Goal: Task Accomplishment & Management: Complete application form

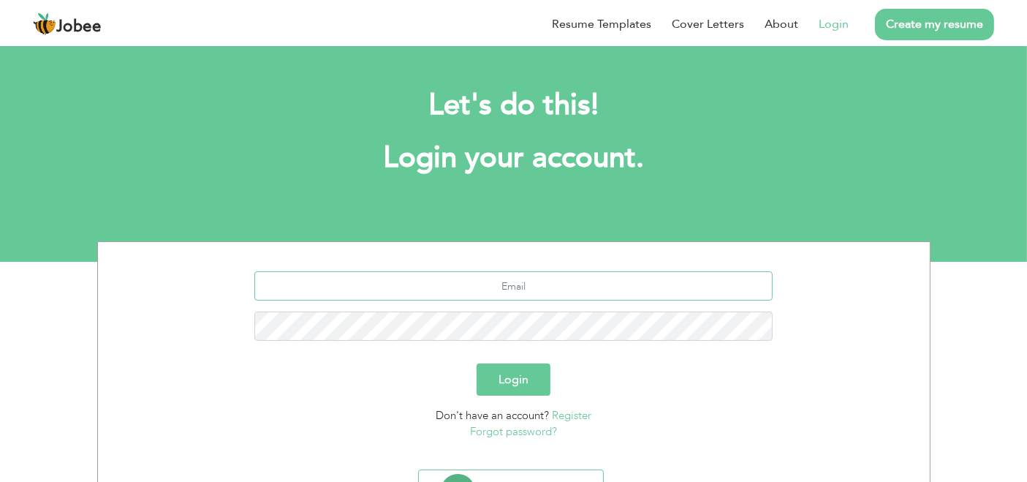
click at [566, 280] on input "text" at bounding box center [513, 285] width 518 height 29
click at [519, 285] on input "text" at bounding box center [513, 285] width 518 height 29
type input "[EMAIL_ADDRESS][DOMAIN_NAME]"
click at [514, 378] on button "Login" at bounding box center [514, 379] width 74 height 32
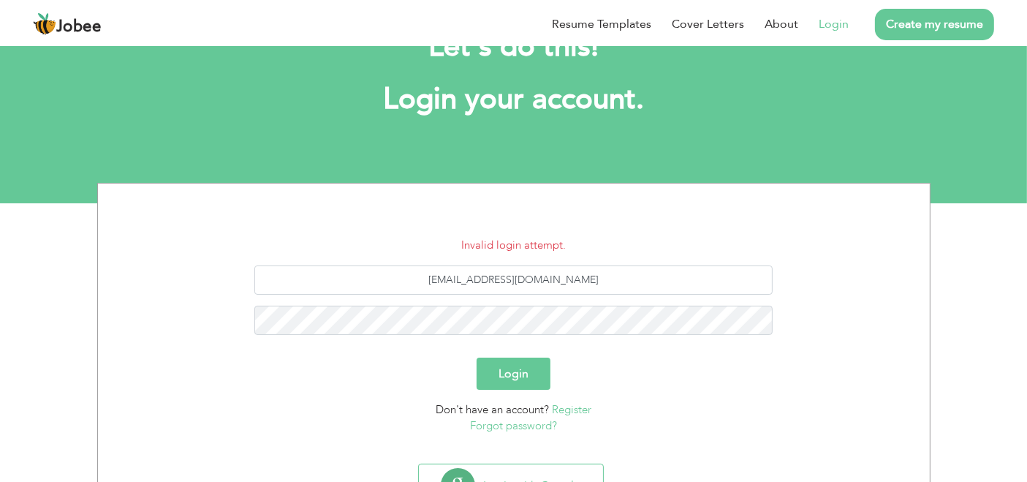
scroll to position [81, 0]
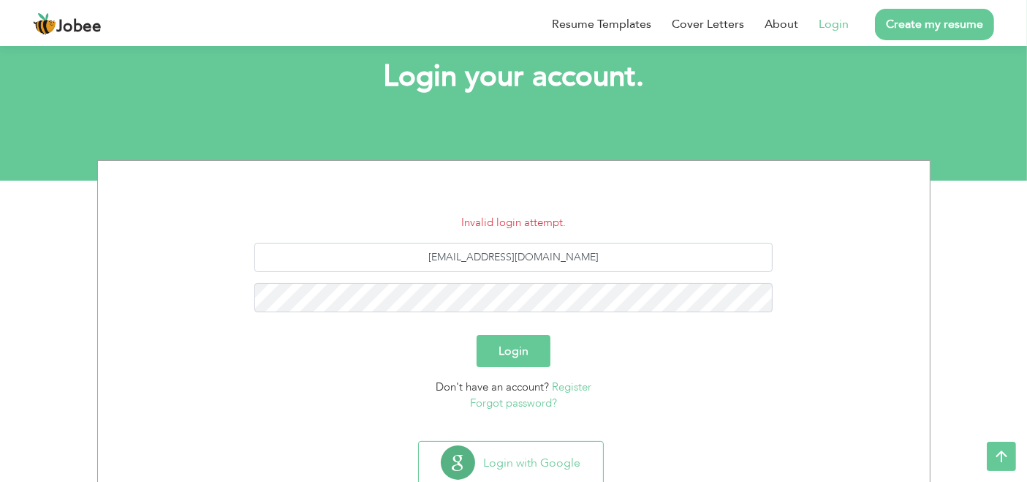
click at [545, 406] on link "Forgot password?" at bounding box center [513, 403] width 87 height 15
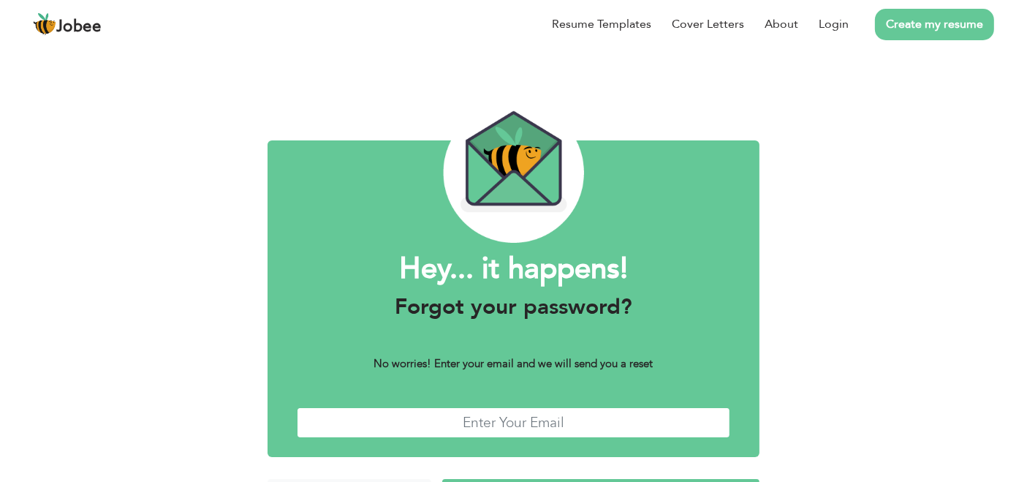
click at [610, 433] on input "text" at bounding box center [514, 422] width 434 height 31
type input "[EMAIL_ADDRESS][DOMAIN_NAME]"
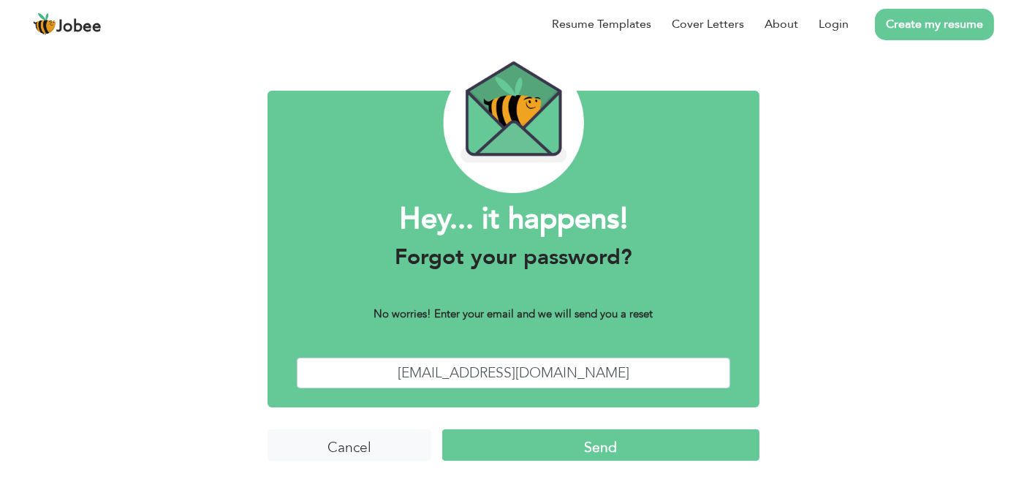
click at [552, 454] on input "Send" at bounding box center [600, 444] width 317 height 31
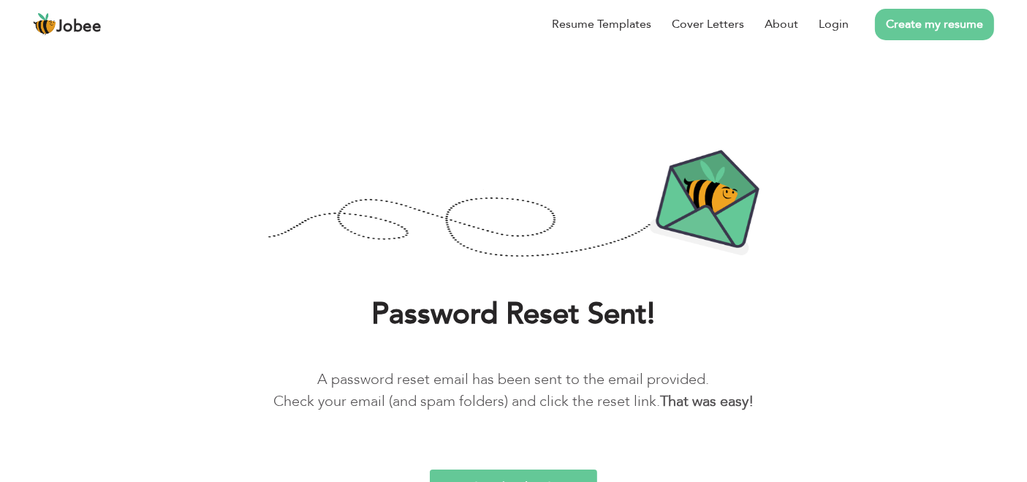
scroll to position [18, 0]
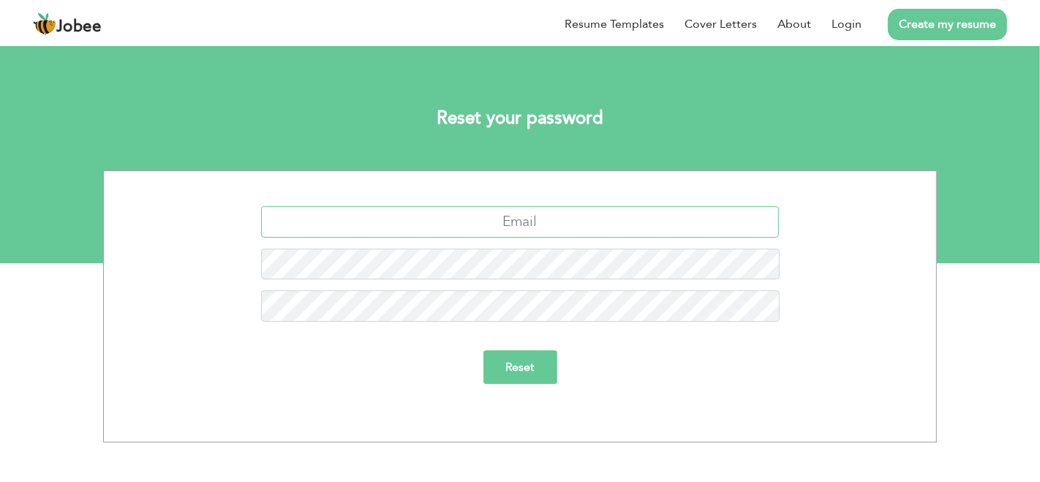
click at [572, 223] on input "text" at bounding box center [520, 221] width 518 height 31
type input "tahircad89@gmail.com"
click at [550, 366] on input "Reset" at bounding box center [520, 367] width 74 height 34
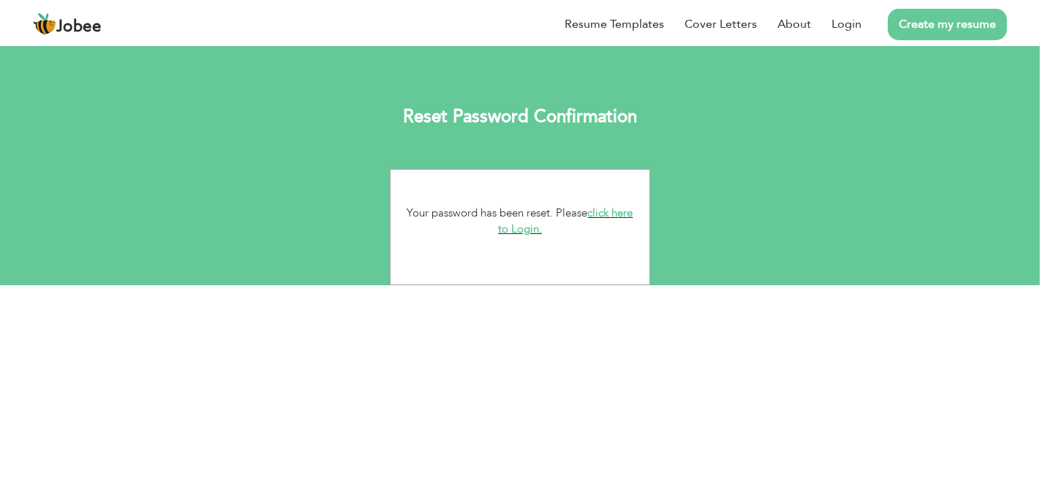
click at [612, 213] on link "click here to Login." at bounding box center [565, 220] width 135 height 31
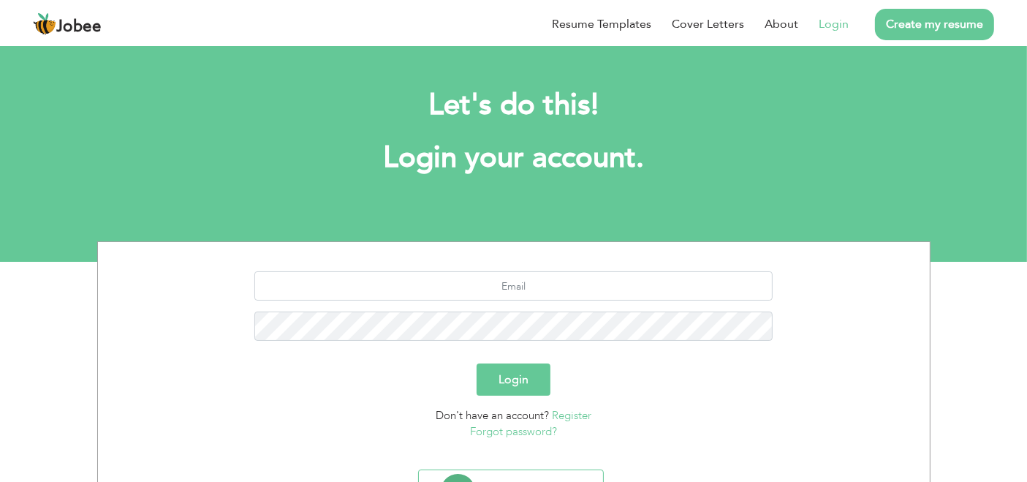
click at [420, 20] on div "Resume Templates Cover Letters About Login Create my resume" at bounding box center [513, 24] width 961 height 38
click at [583, 274] on input "text" at bounding box center [513, 285] width 518 height 29
type input "[EMAIL_ADDRESS][DOMAIN_NAME]"
click at [518, 400] on form "[EMAIL_ADDRESS][DOMAIN_NAME] Login Don't have an account? Register Forgot passw…" at bounding box center [514, 355] width 810 height 169
click at [540, 380] on button "Login" at bounding box center [514, 379] width 74 height 32
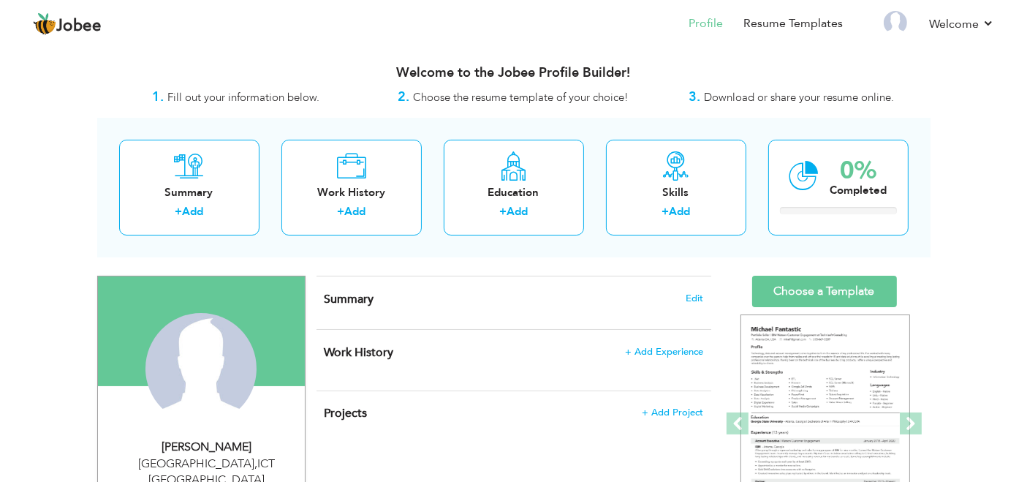
scroll to position [81, 0]
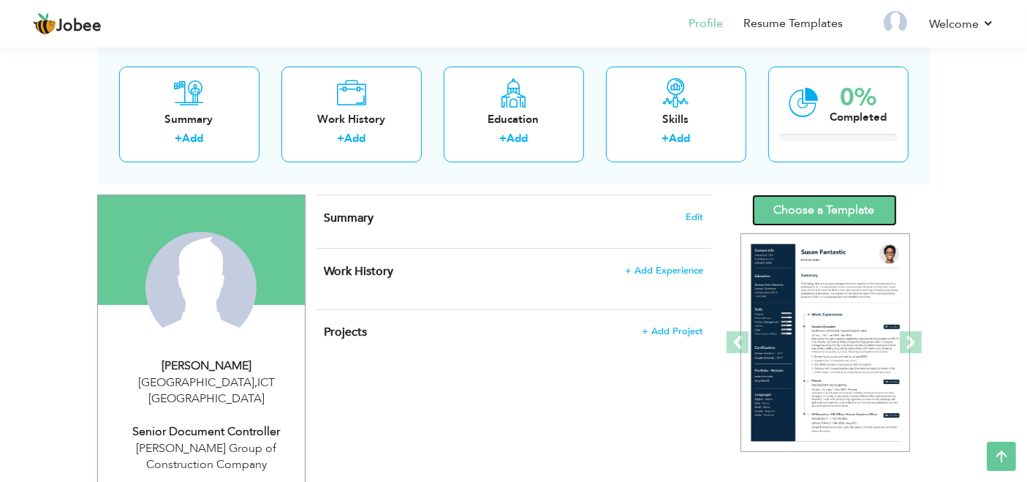
click at [817, 204] on link "Choose a Template" at bounding box center [824, 209] width 145 height 31
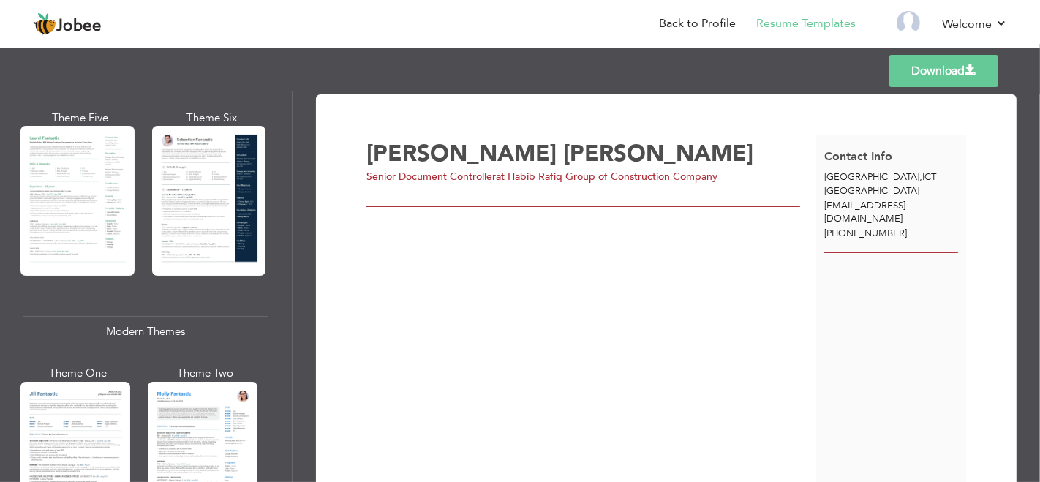
scroll to position [649, 0]
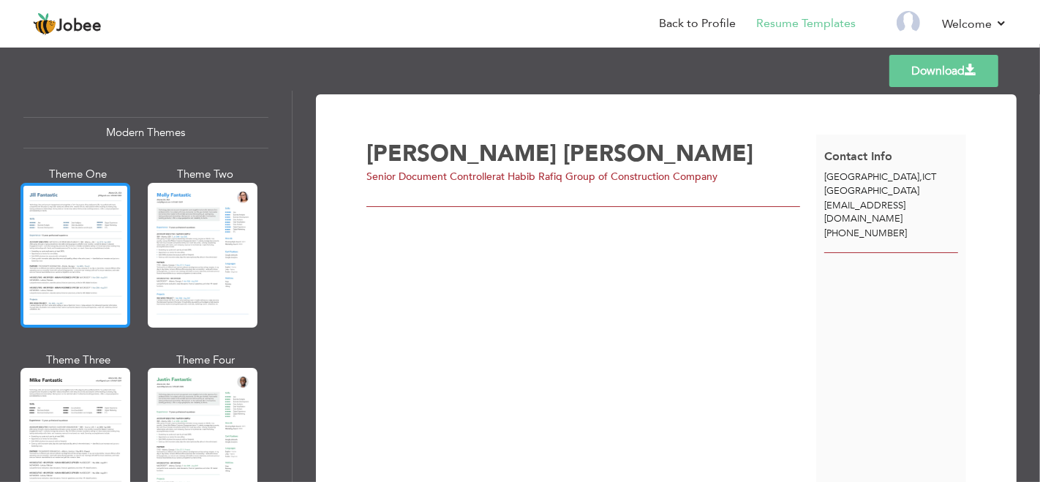
click at [87, 263] on div at bounding box center [75, 255] width 110 height 145
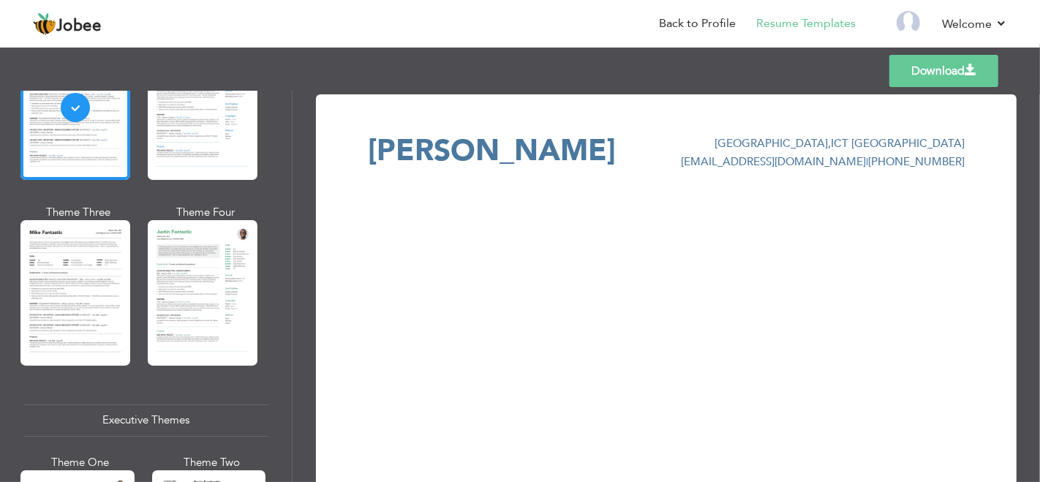
scroll to position [812, 0]
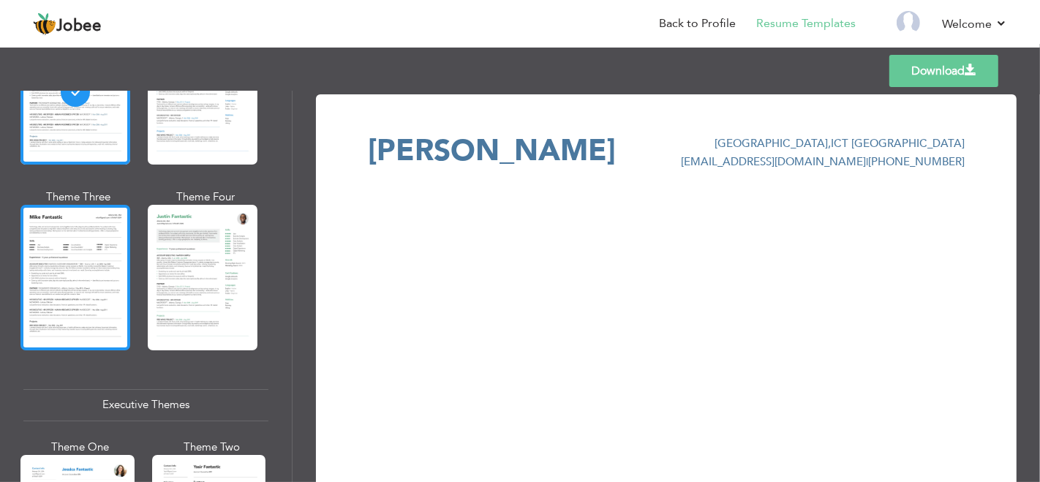
click at [73, 274] on div at bounding box center [75, 277] width 110 height 145
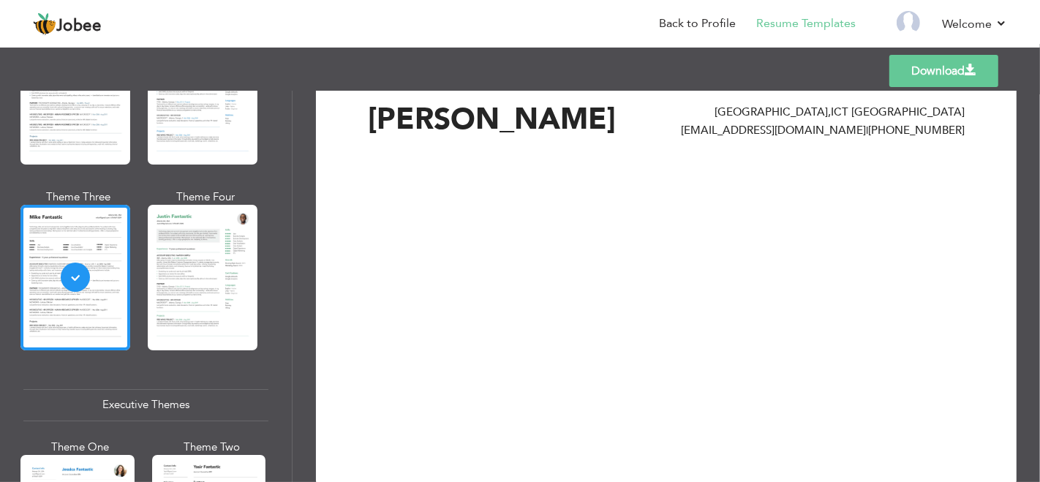
scroll to position [0, 0]
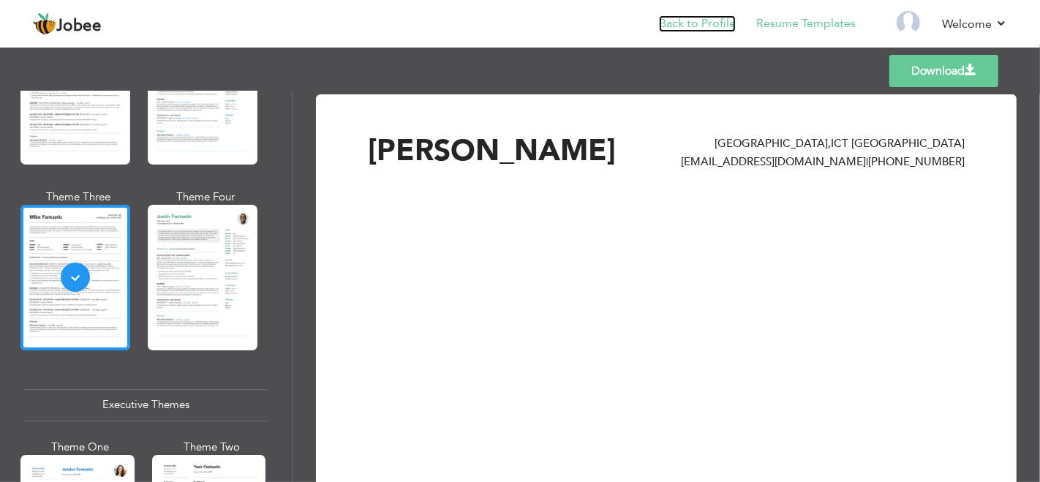
click at [673, 20] on link "Back to Profile" at bounding box center [697, 23] width 77 height 17
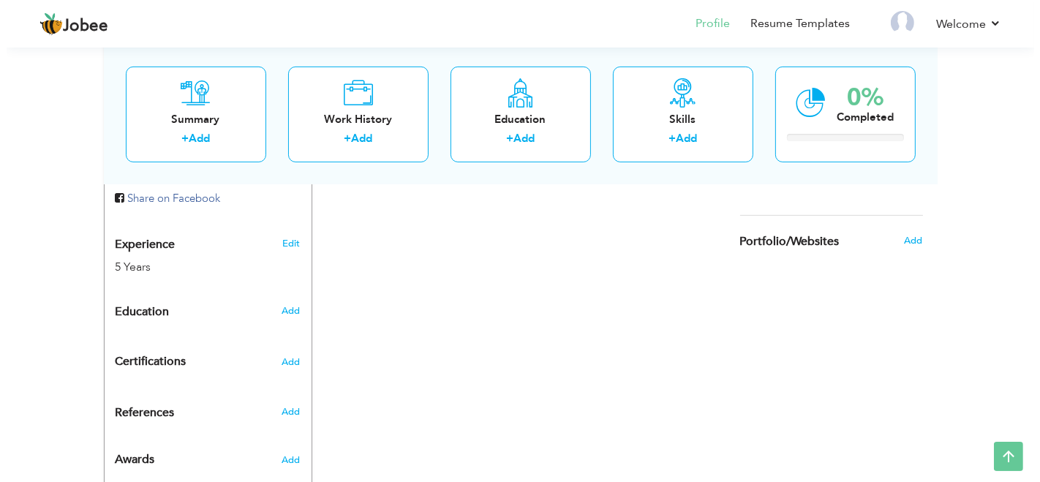
scroll to position [567, 0]
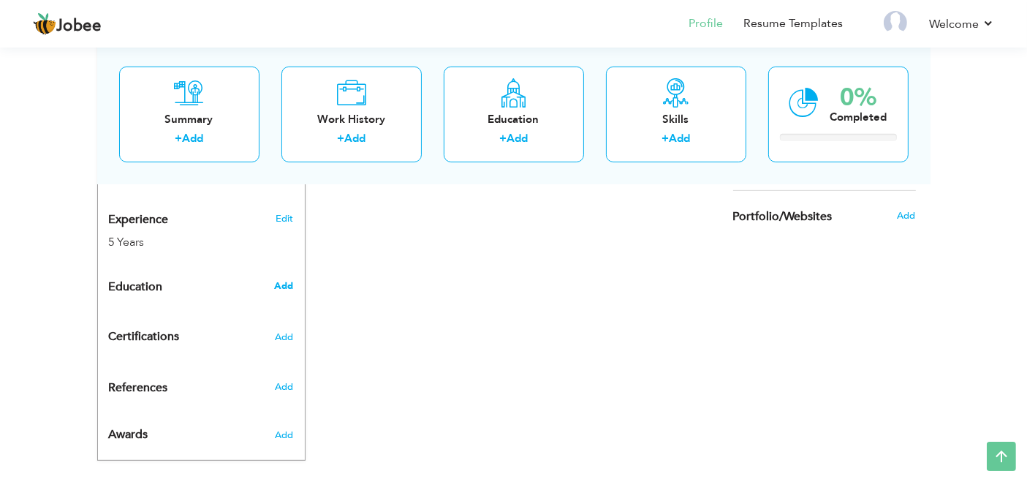
click at [281, 279] on span "Add" at bounding box center [283, 285] width 19 height 13
radio input "true"
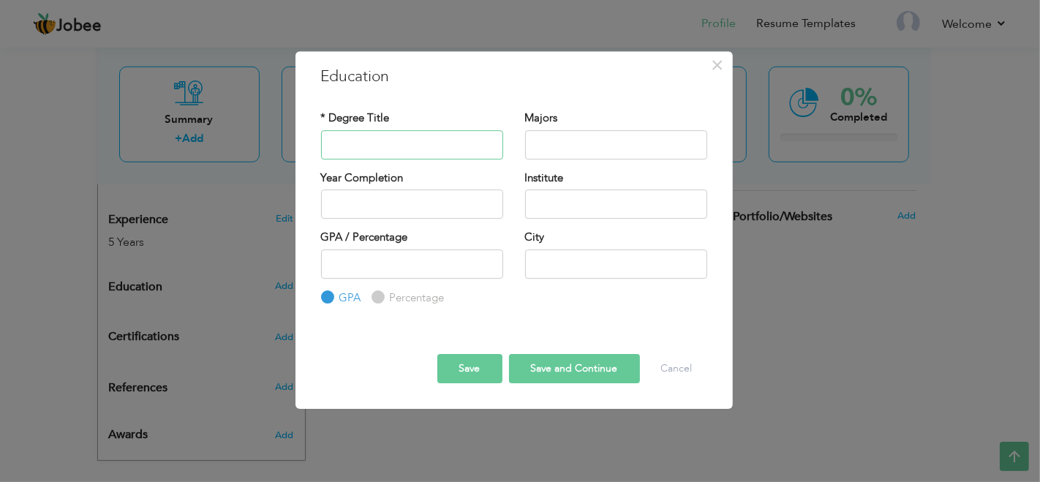
click at [357, 149] on input "text" at bounding box center [412, 144] width 182 height 29
type input "SSC"
click at [553, 149] on input "text" at bounding box center [616, 144] width 182 height 29
type input "Science"
click at [442, 216] on input "2025" at bounding box center [412, 203] width 182 height 29
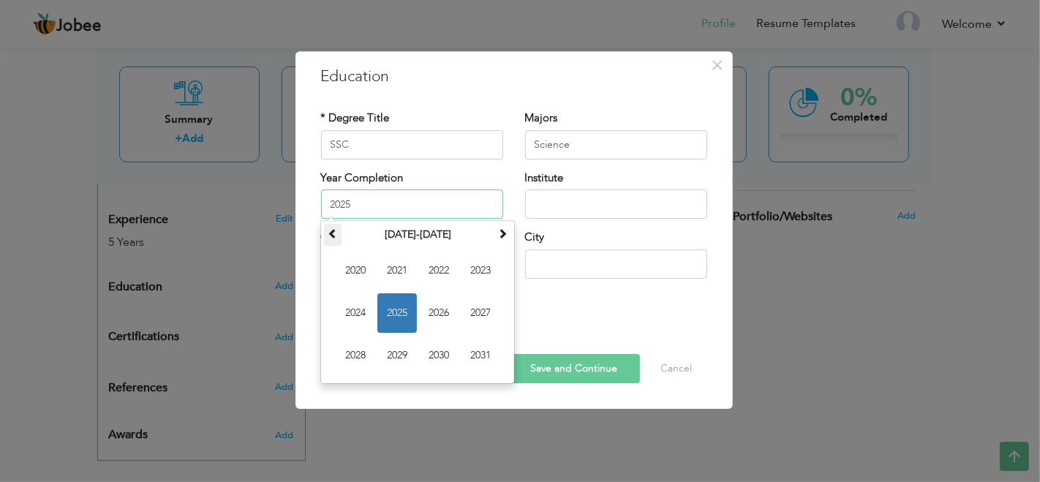
click at [338, 236] on th at bounding box center [333, 235] width 18 height 22
click at [357, 355] on span "2008" at bounding box center [355, 355] width 39 height 39
type input "2008"
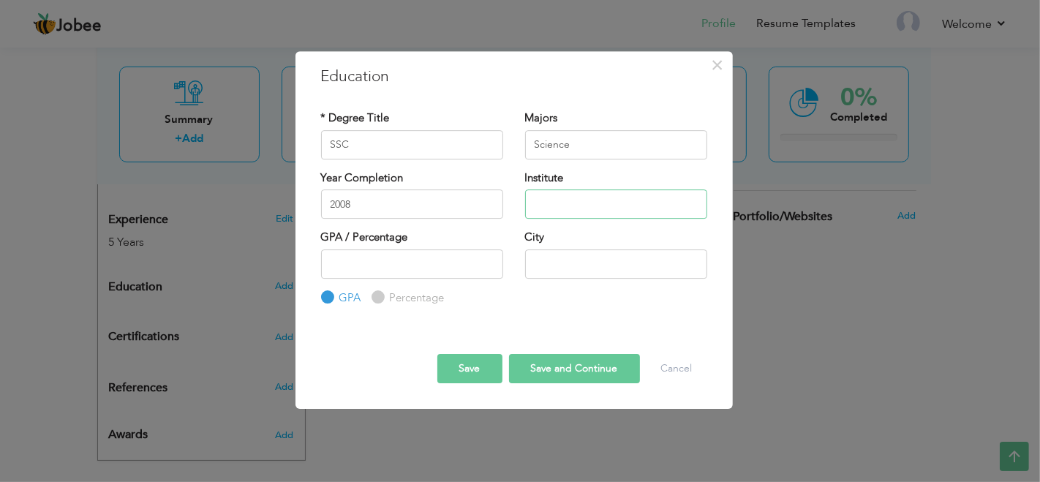
click at [553, 193] on input "text" at bounding box center [616, 203] width 182 height 29
type input "B"
type input "[PERSON_NAME][GEOGRAPHIC_DATA]"
click at [453, 273] on input "number" at bounding box center [412, 263] width 182 height 29
type input "64"
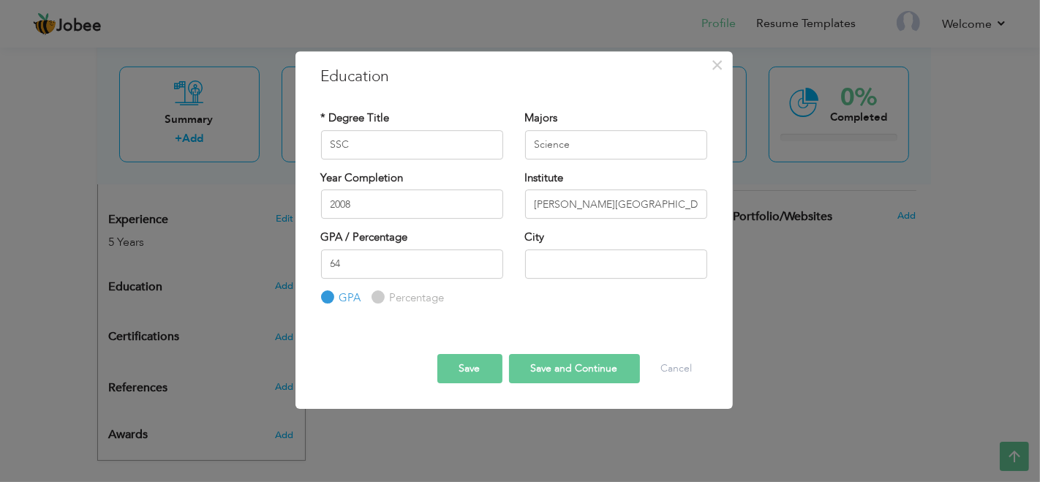
click at [378, 294] on input "Percentage" at bounding box center [376, 297] width 10 height 10
radio input "true"
click at [579, 257] on input "text" at bounding box center [616, 263] width 182 height 29
type input "Rawalpindi"
click at [529, 367] on button "Save and Continue" at bounding box center [574, 368] width 131 height 29
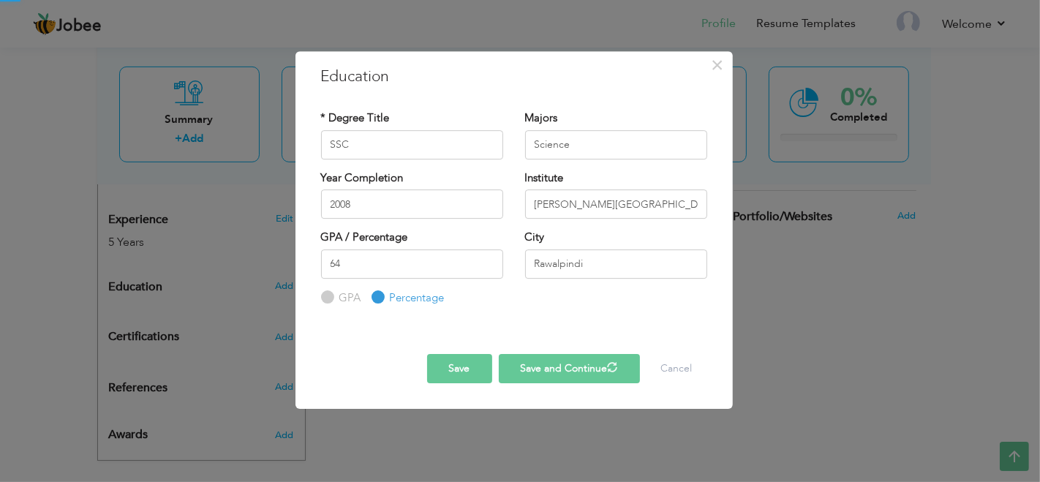
radio input "true"
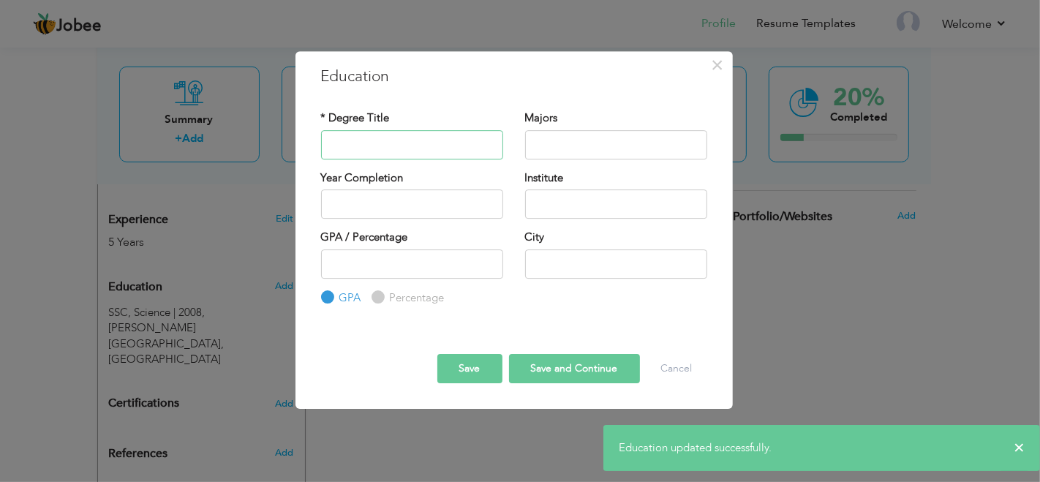
click at [365, 134] on input "text" at bounding box center [412, 144] width 182 height 29
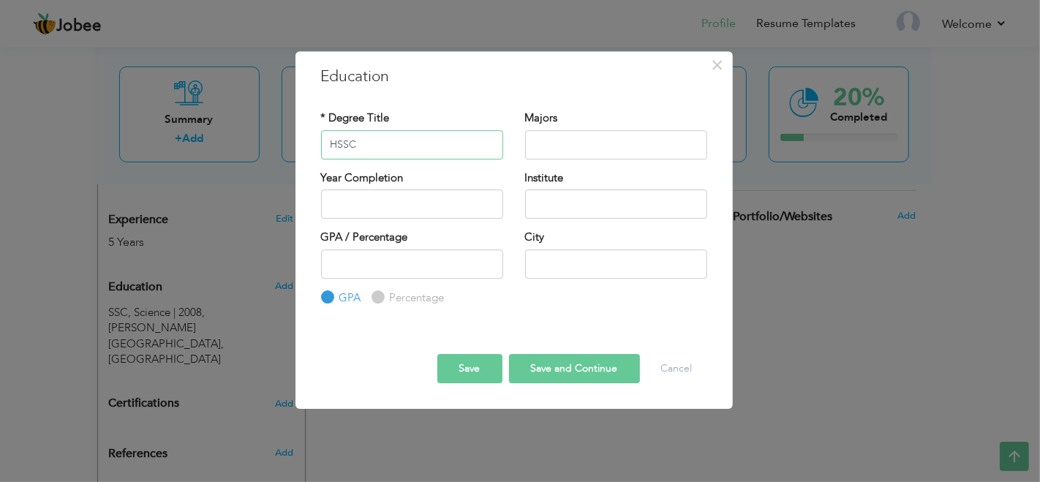
type input "HSSC"
click at [578, 145] on input "text" at bounding box center [616, 144] width 182 height 29
type input "Science"
click at [344, 204] on input "text" at bounding box center [412, 203] width 182 height 29
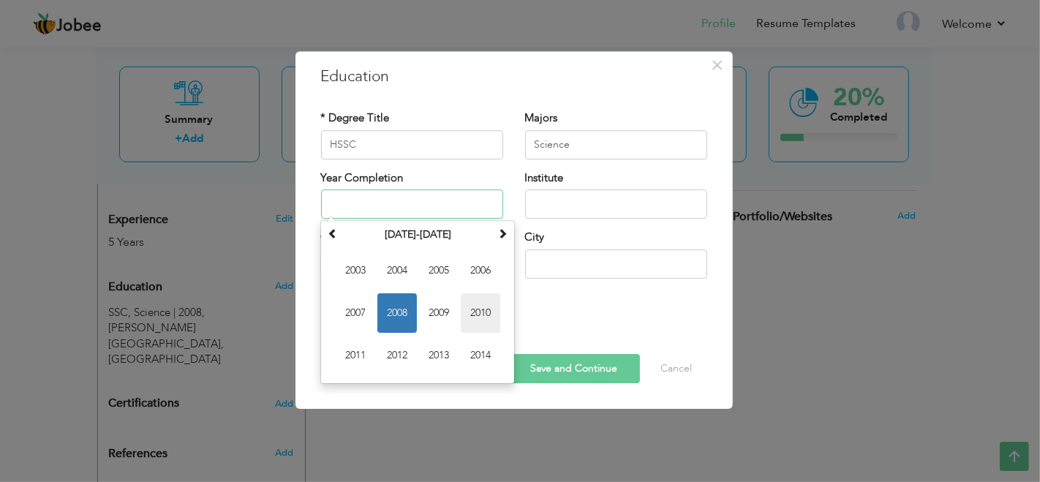
click at [477, 314] on span "2010" at bounding box center [480, 312] width 39 height 39
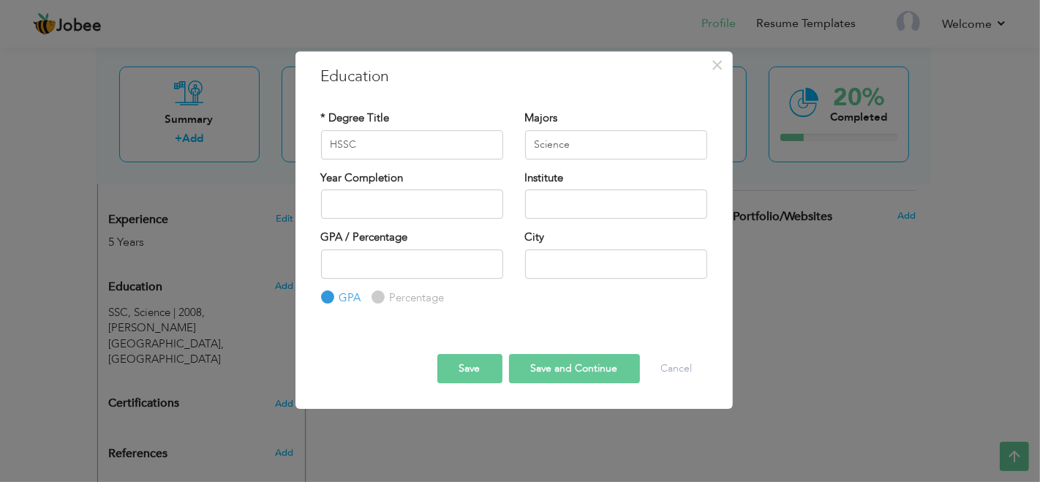
type input "2010"
click at [575, 187] on div "Institute" at bounding box center [616, 194] width 182 height 48
click at [578, 214] on input "text" at bounding box center [616, 203] width 182 height 29
type input "Punjab College of Information Technology"
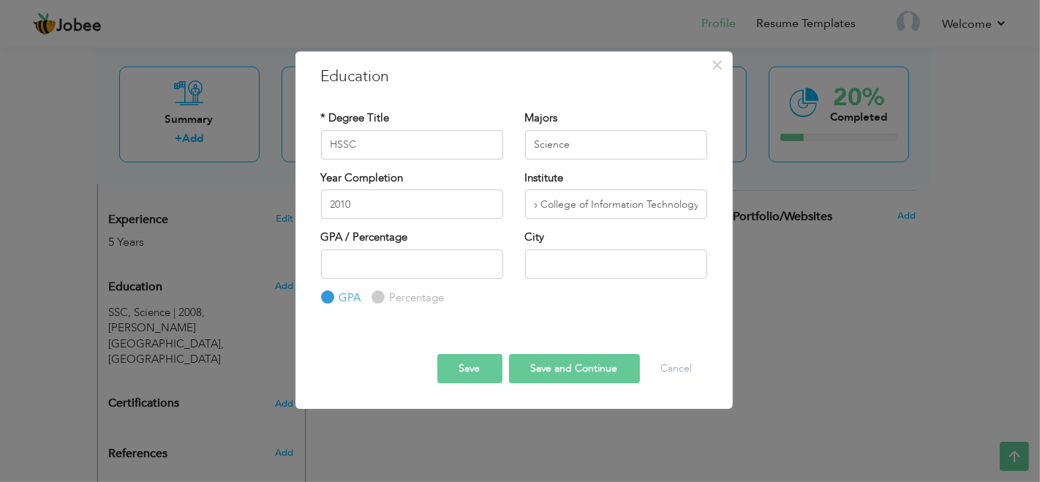
click at [378, 296] on input "Percentage" at bounding box center [376, 297] width 10 height 10
radio input "true"
click at [407, 262] on input "number" at bounding box center [412, 263] width 182 height 29
type input "63"
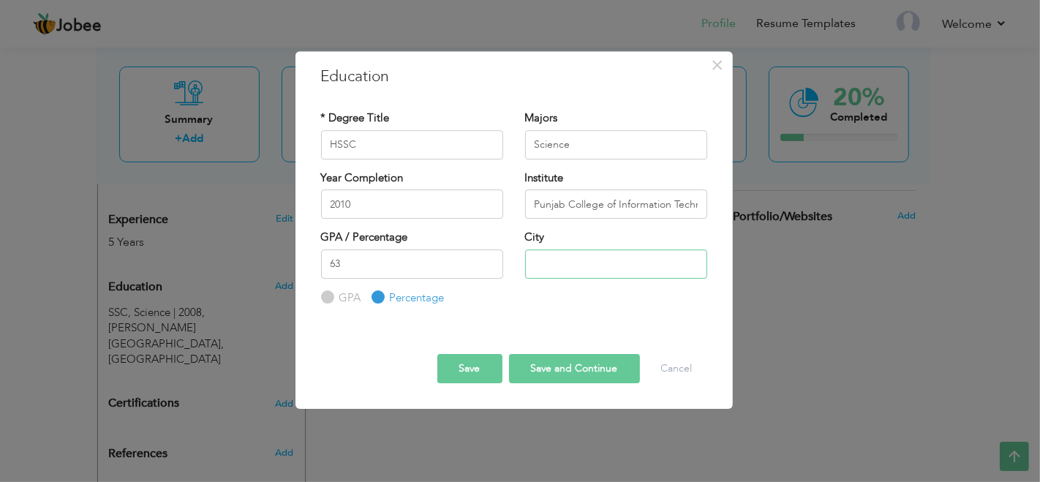
click at [542, 272] on input "text" at bounding box center [616, 263] width 182 height 29
type input "Rawalpindi"
click at [575, 363] on button "Save and Continue" at bounding box center [574, 368] width 131 height 29
radio input "true"
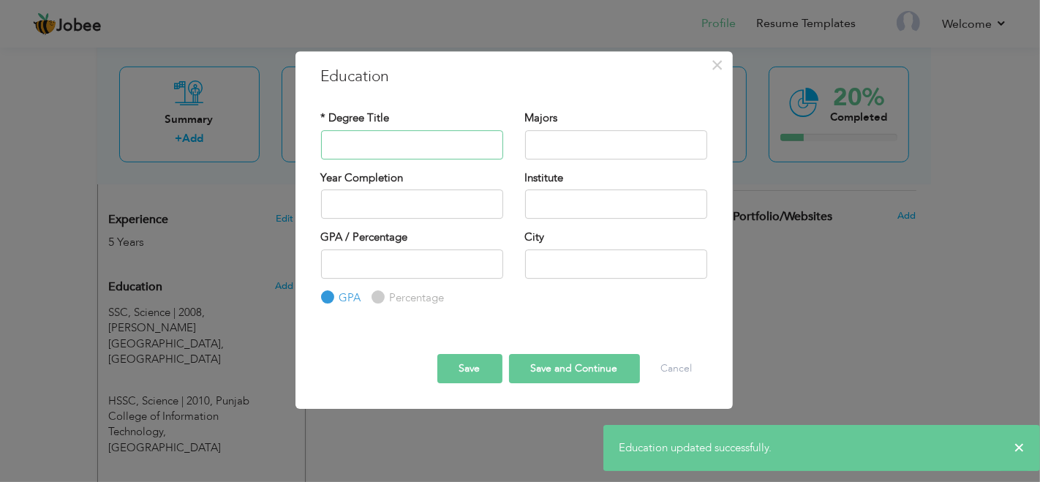
click at [406, 145] on input "text" at bounding box center [412, 144] width 182 height 29
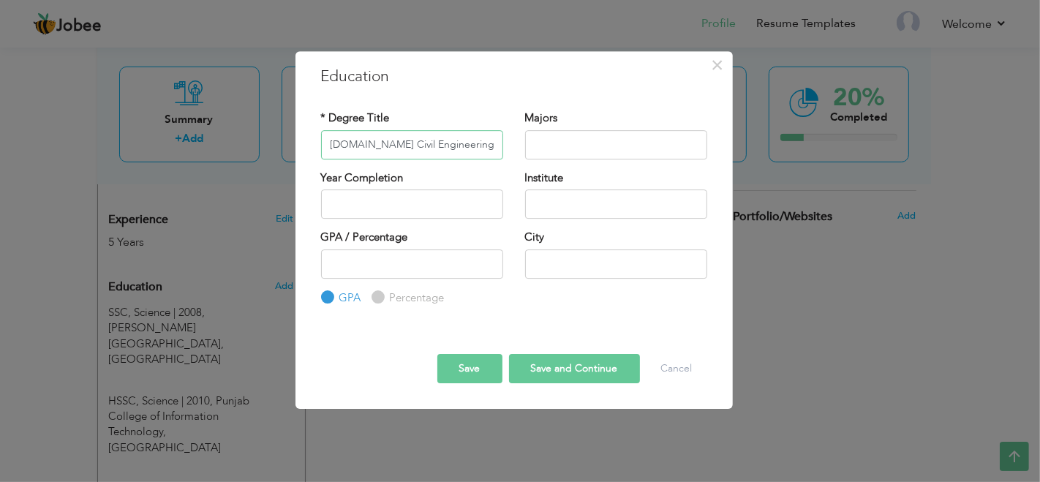
type input "[DOMAIN_NAME] Civil Engineering Technology"
click at [616, 140] on input "text" at bounding box center [616, 144] width 182 height 29
type input "Civil Engineering Technology"
click at [451, 210] on input "text" at bounding box center [412, 203] width 182 height 29
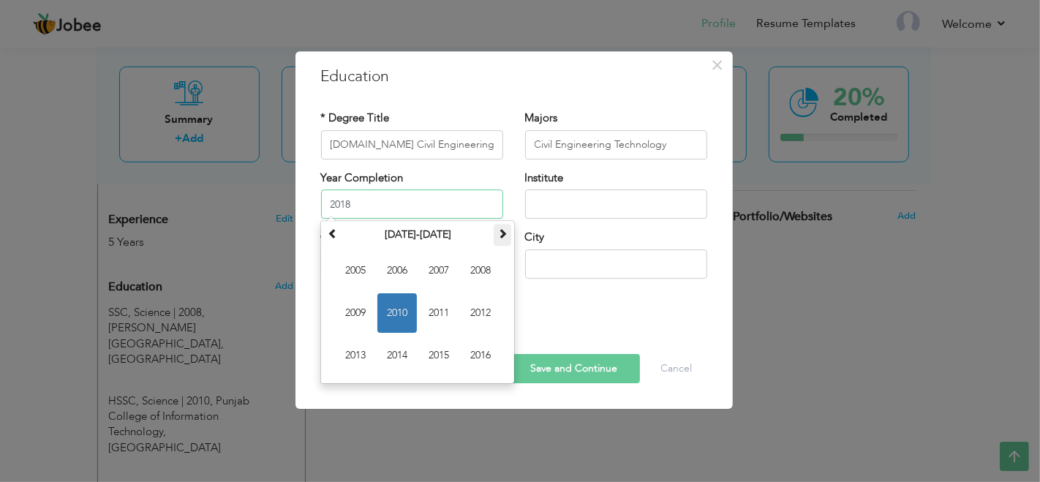
click at [502, 243] on th at bounding box center [502, 235] width 18 height 22
click at [469, 271] on span "2018" at bounding box center [480, 270] width 39 height 39
type input "2018"
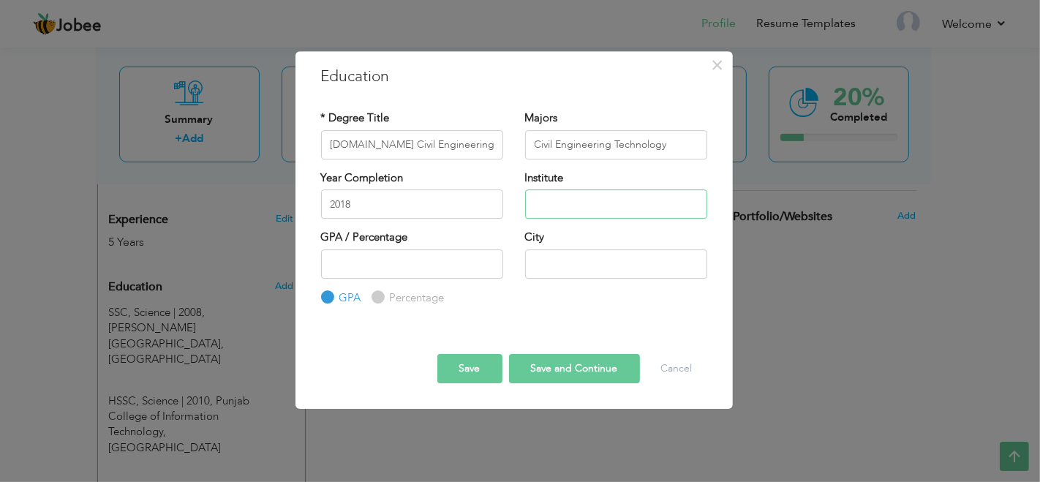
click at [568, 197] on input "text" at bounding box center [616, 203] width 182 height 29
drag, startPoint x: 551, startPoint y: 203, endPoint x: 482, endPoint y: 203, distance: 68.7
click at [482, 203] on div "Year Completion 2018 Institute The Islamia University of Bahawalpur" at bounding box center [514, 199] width 408 height 59
type input "Islamia [GEOGRAPHIC_DATA]"
click at [444, 256] on input "number" at bounding box center [412, 263] width 182 height 29
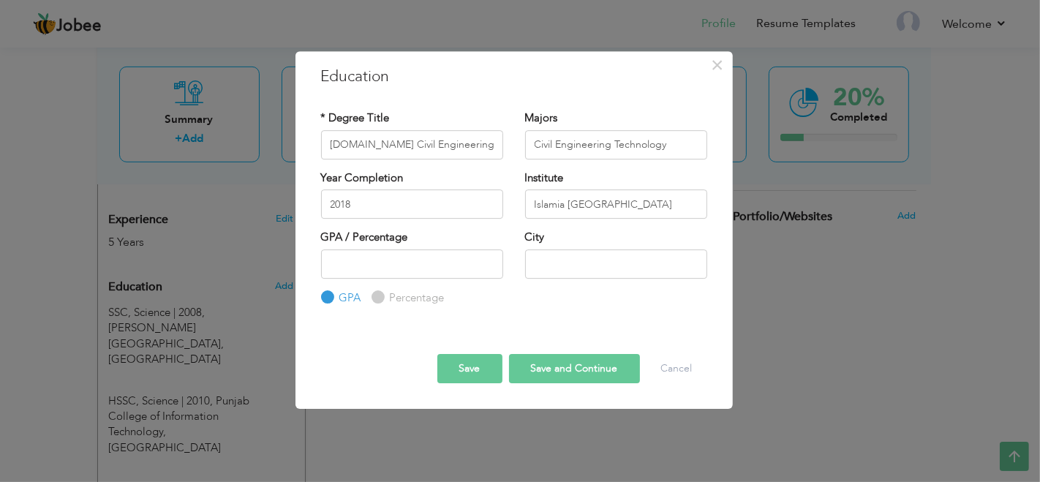
click at [376, 294] on input "Percentage" at bounding box center [376, 297] width 10 height 10
radio input "true"
click at [390, 270] on input "number" at bounding box center [412, 263] width 182 height 29
click at [327, 295] on input "GPA" at bounding box center [326, 297] width 10 height 10
radio input "true"
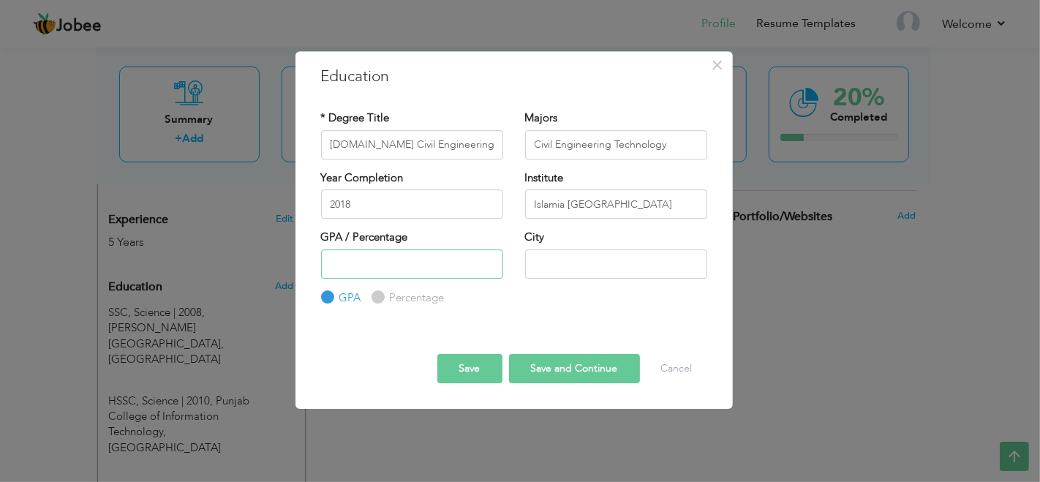
click at [367, 265] on input "number" at bounding box center [412, 263] width 182 height 29
type input "3.01"
click at [572, 254] on input "text" at bounding box center [616, 263] width 182 height 29
type input "Bahawalpur"
click at [580, 364] on button "Save and Continue" at bounding box center [574, 368] width 131 height 29
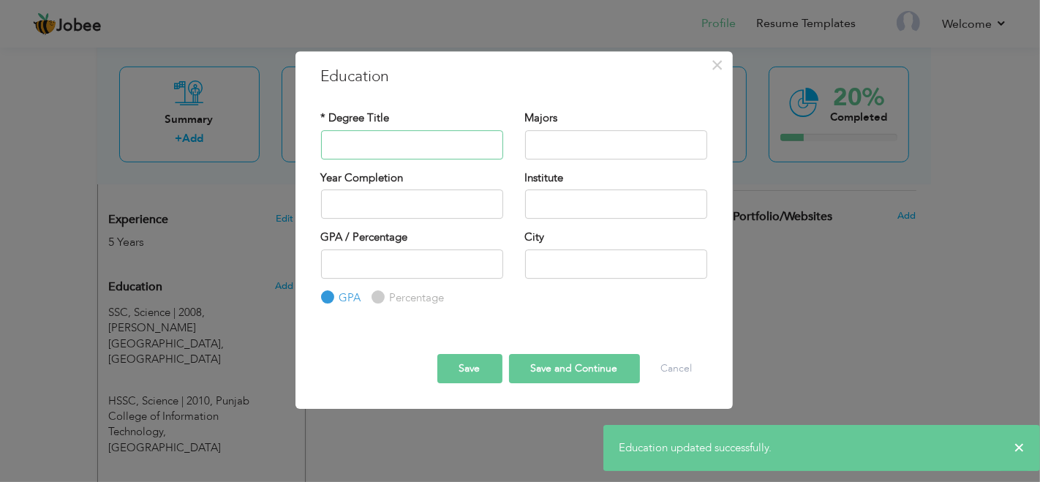
click at [416, 147] on input "text" at bounding box center [412, 144] width 182 height 29
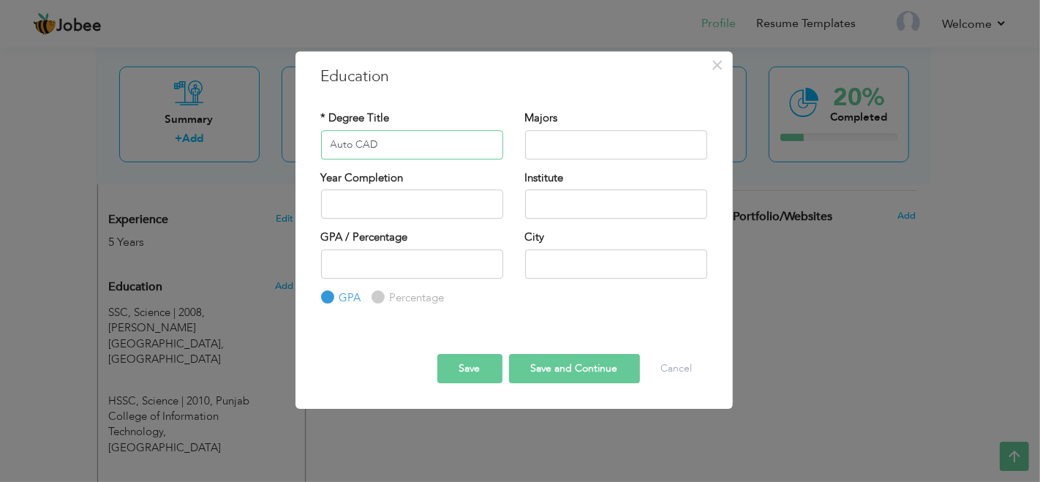
type input "Auto CAD"
click at [600, 154] on input "text" at bounding box center [616, 144] width 182 height 29
type input "Designing"
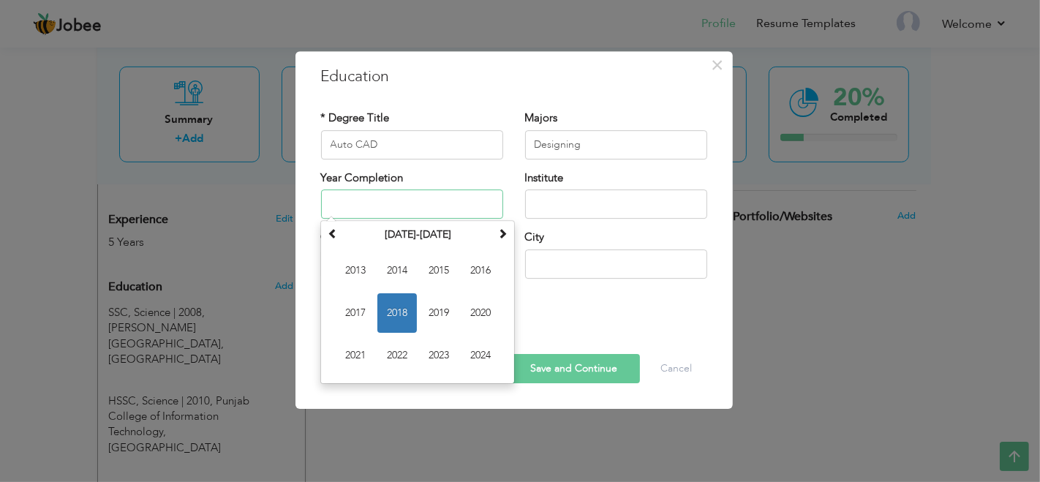
click at [423, 201] on input "text" at bounding box center [412, 203] width 182 height 29
click at [432, 319] on span "2019" at bounding box center [438, 312] width 39 height 39
type input "2019"
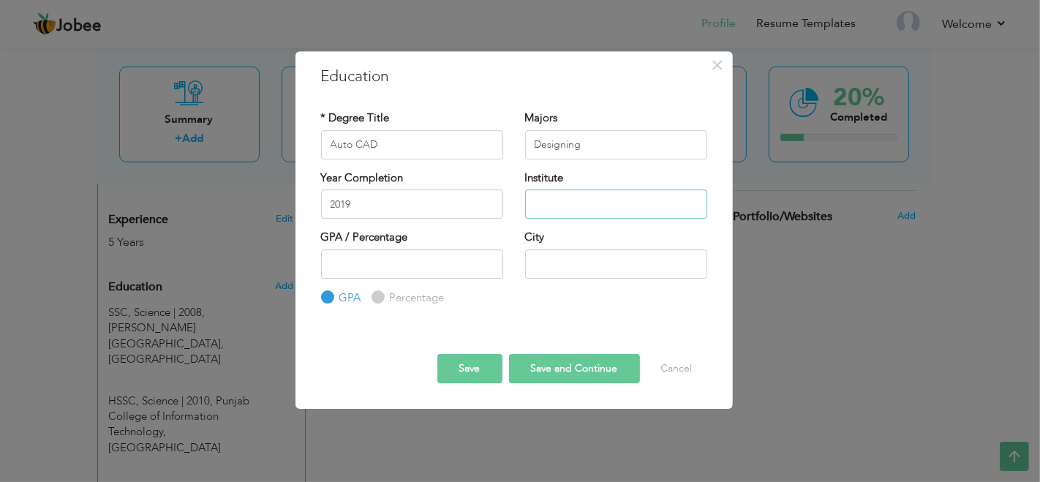
click at [561, 212] on input "text" at bounding box center [616, 203] width 182 height 29
type input "Sina Institute of Technology"
click at [374, 296] on input "Percentage" at bounding box center [376, 297] width 10 height 10
radio input "true"
click at [390, 260] on input "number" at bounding box center [412, 263] width 182 height 29
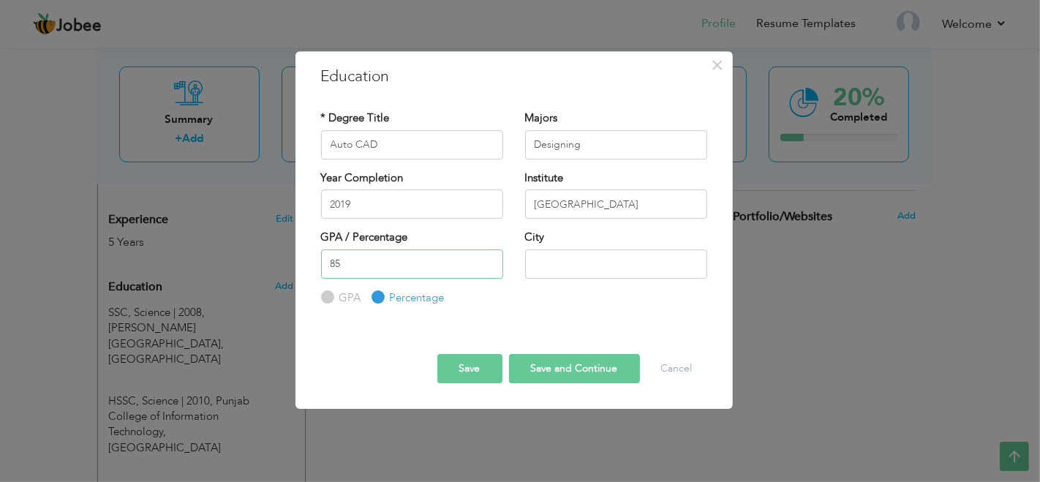
type input "85"
click at [565, 265] on input "text" at bounding box center [616, 263] width 182 height 29
type input "[GEOGRAPHIC_DATA]"
click at [593, 364] on button "Save and Continue" at bounding box center [574, 368] width 131 height 29
radio input "true"
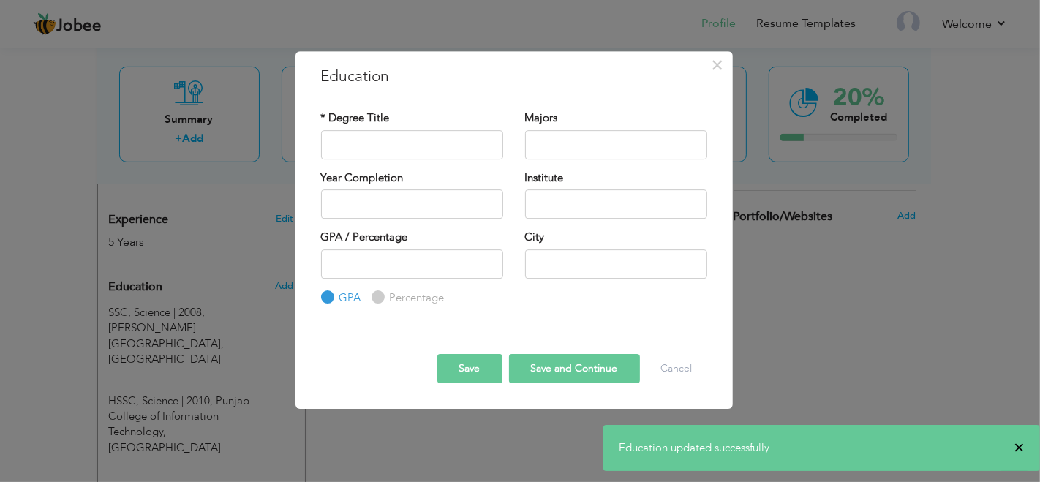
click at [1019, 450] on span "×" at bounding box center [1018, 447] width 11 height 15
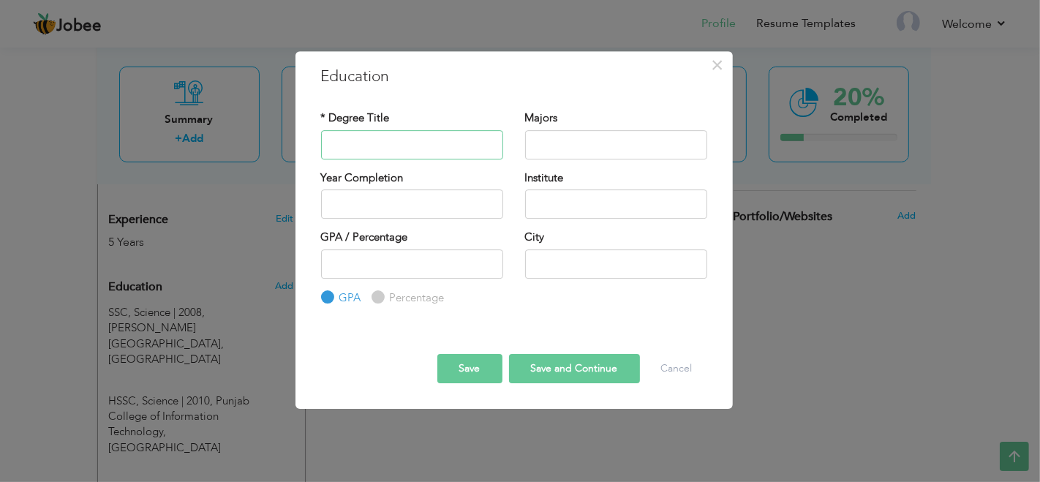
click at [459, 137] on input "text" at bounding box center [412, 144] width 182 height 29
type input "Amazon PL Course"
click at [594, 138] on input "text" at bounding box center [616, 144] width 182 height 29
type input "E-Commerce"
click at [357, 201] on input "text" at bounding box center [412, 203] width 182 height 29
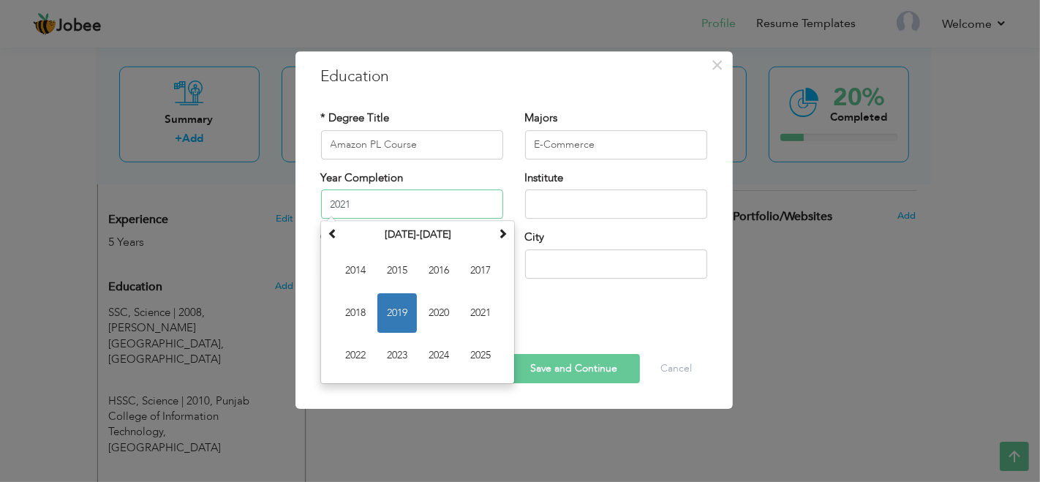
type input "2021"
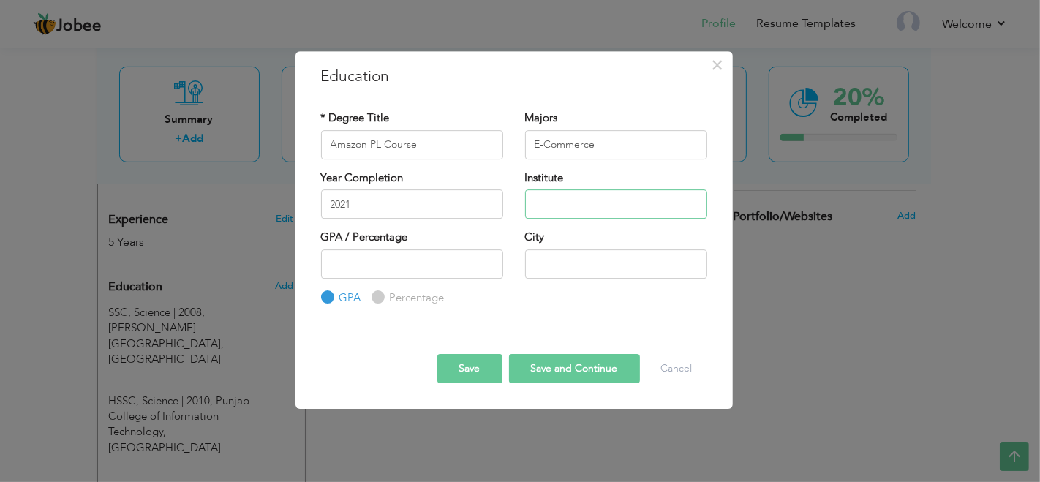
click at [574, 200] on input "text" at bounding box center [616, 203] width 182 height 29
type input "A-Tech Institute Islamabad"
click at [415, 258] on input "number" at bounding box center [412, 263] width 182 height 29
click at [378, 293] on input "Percentage" at bounding box center [376, 297] width 10 height 10
radio input "true"
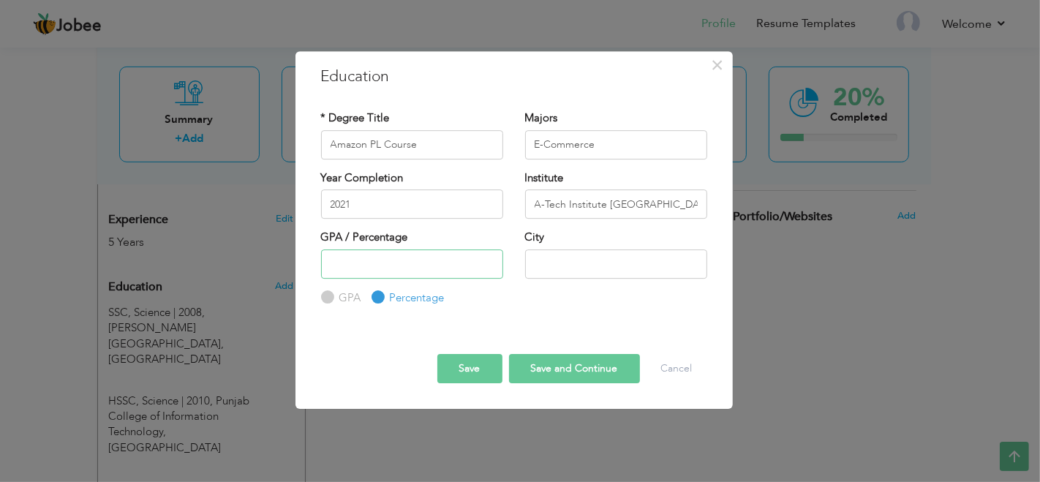
click at [398, 272] on input "number" at bounding box center [412, 263] width 182 height 29
type input "82"
click at [572, 256] on input "text" at bounding box center [616, 263] width 182 height 29
type input "[GEOGRAPHIC_DATA]"
click at [565, 361] on button "Save and Continue" at bounding box center [574, 368] width 131 height 29
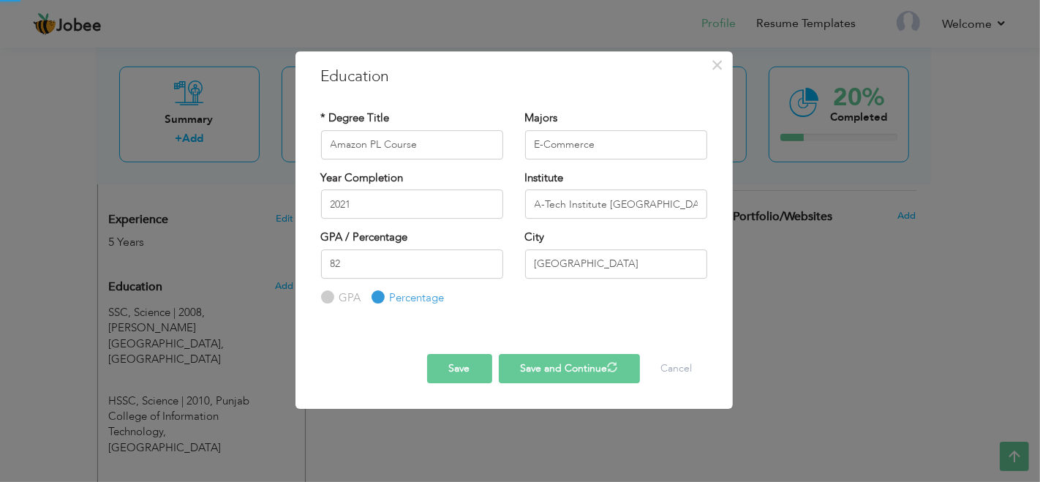
radio input "true"
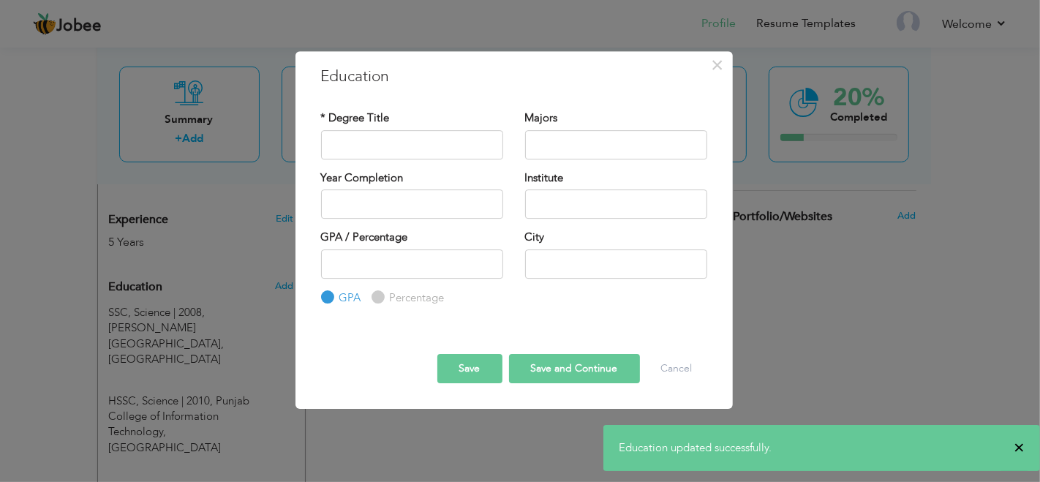
click at [1019, 445] on span "×" at bounding box center [1018, 447] width 11 height 15
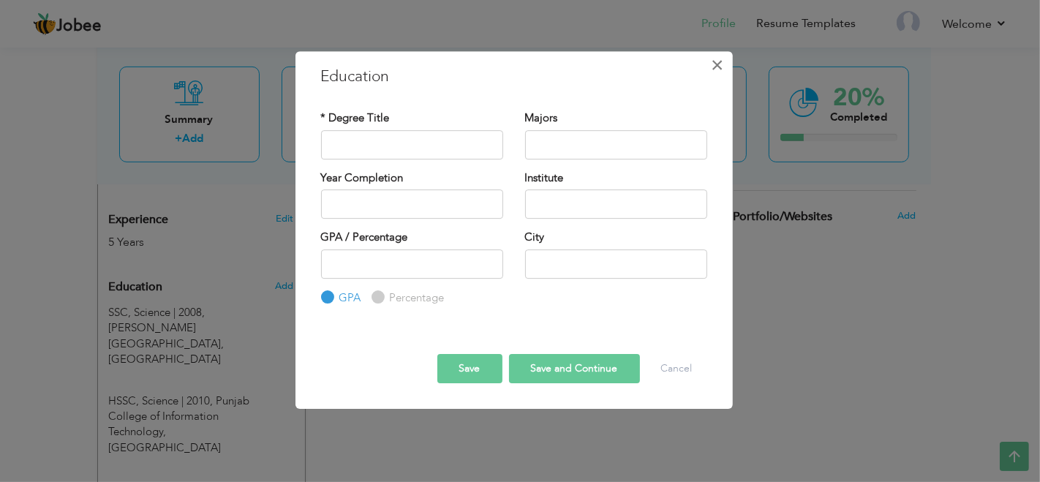
click at [719, 64] on span "×" at bounding box center [717, 65] width 12 height 26
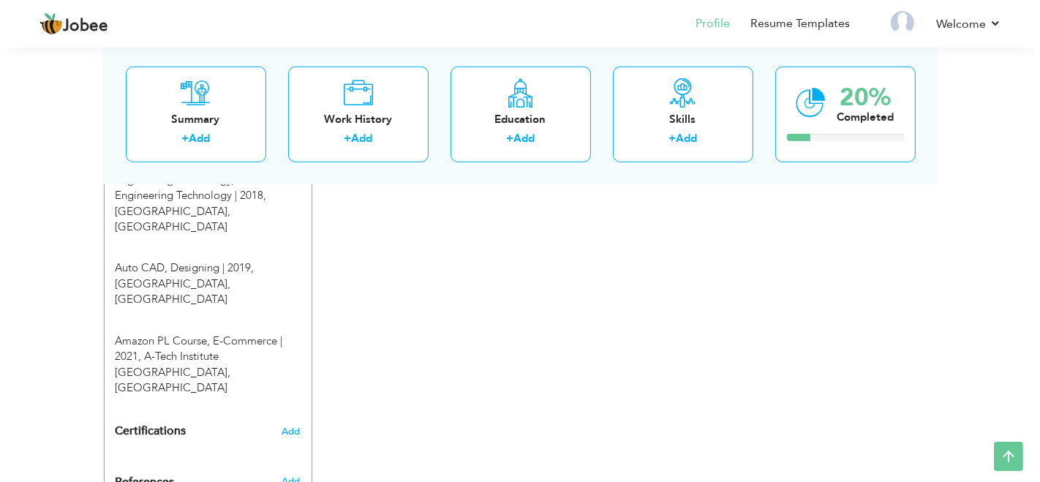
scroll to position [810, 0]
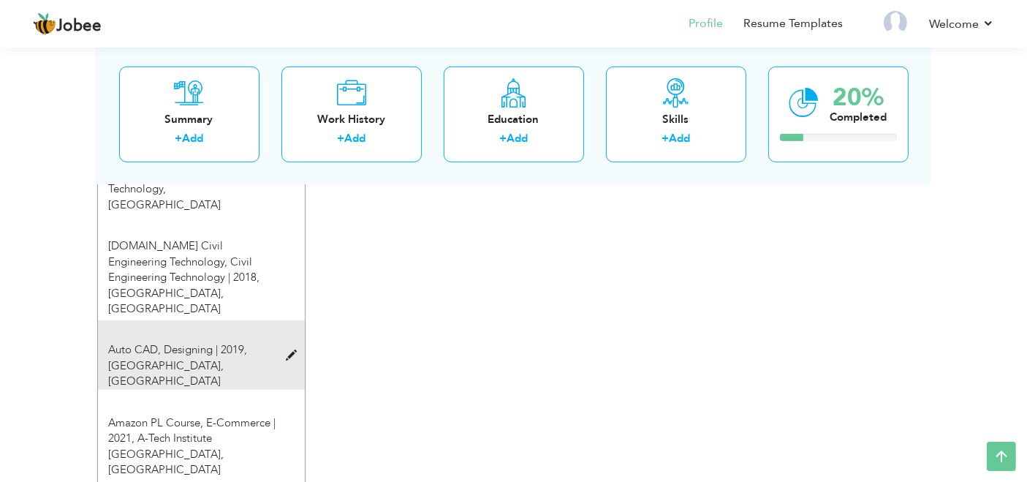
click at [206, 342] on span "Auto CAD, Designing | 2019," at bounding box center [178, 349] width 139 height 15
type input "Auto CAD"
type input "Designing"
type input "2019"
type input "Sina Institute of Technology"
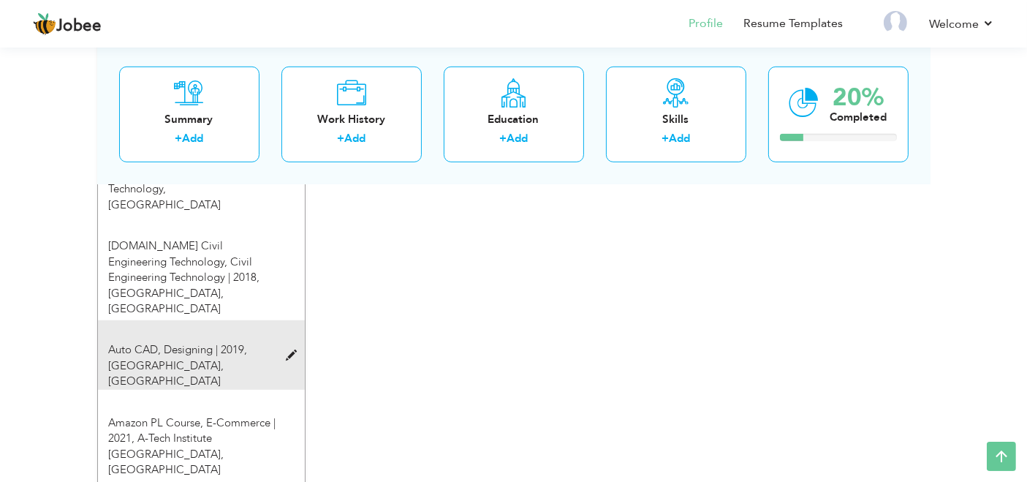
type input "85"
radio input "false"
radio input "true"
type input "[GEOGRAPHIC_DATA]"
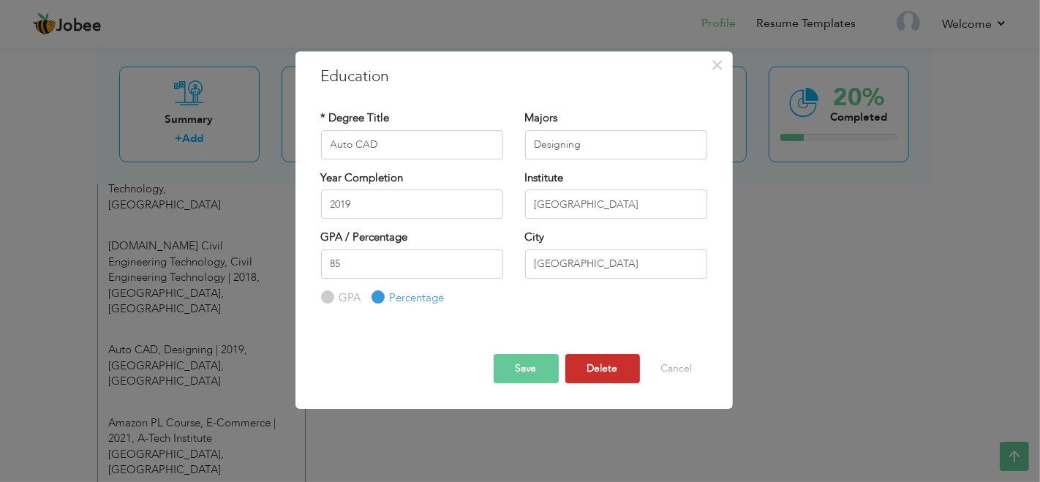
click at [611, 366] on button "Delete" at bounding box center [602, 368] width 75 height 29
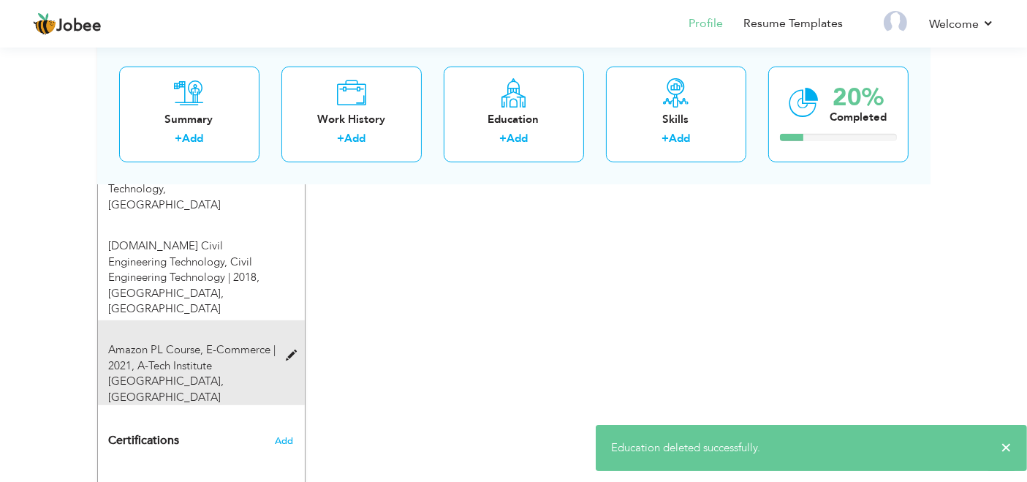
click at [233, 342] on span "Amazon PL Course, E-Commerce | 2021," at bounding box center [192, 357] width 167 height 30
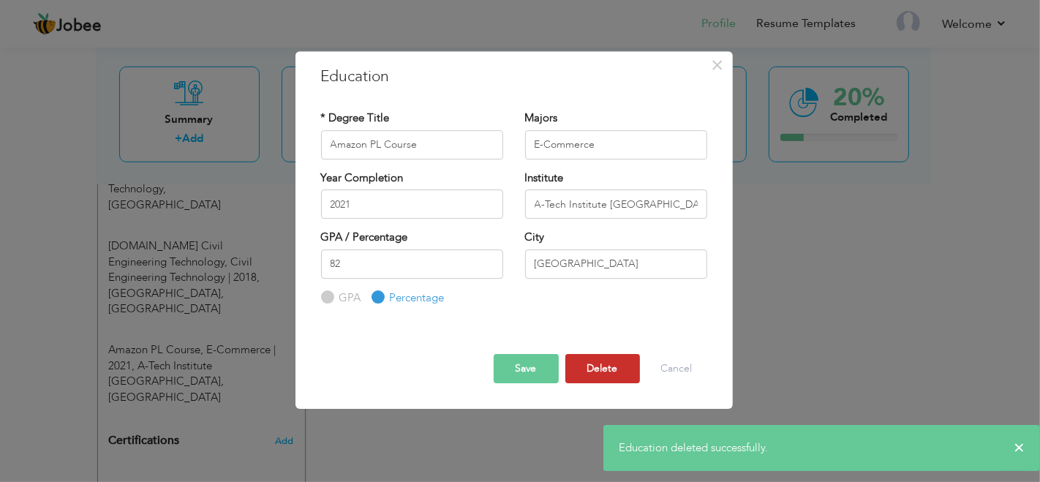
click at [602, 374] on button "Delete" at bounding box center [602, 368] width 75 height 29
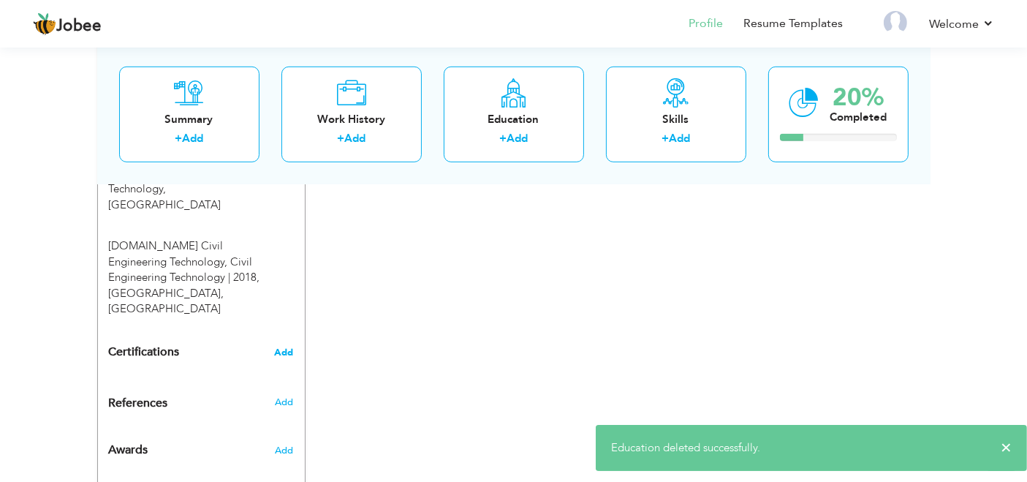
click at [289, 347] on span "Add" at bounding box center [284, 352] width 19 height 10
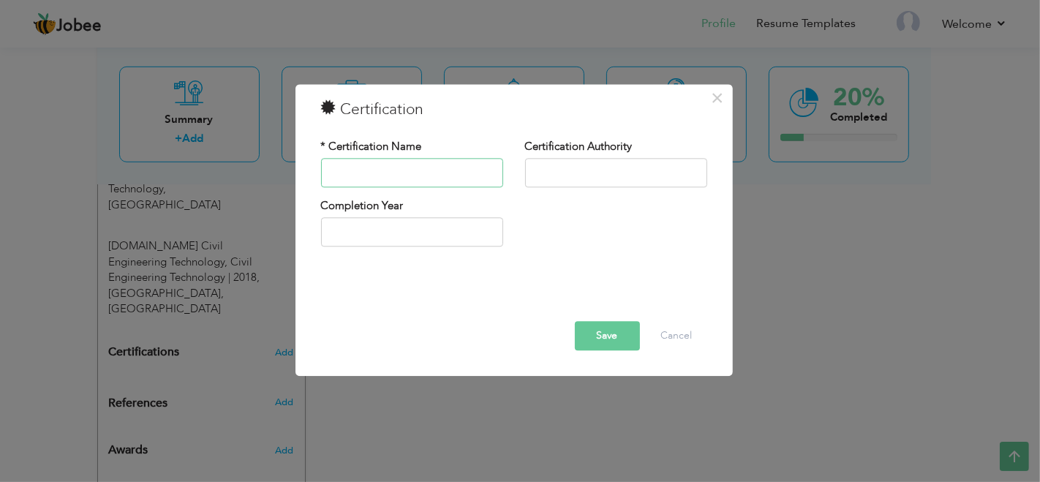
type input "a"
type input "Auto CAD"
click at [656, 169] on input "text" at bounding box center [616, 172] width 182 height 29
drag, startPoint x: 442, startPoint y: 174, endPoint x: 244, endPoint y: 177, distance: 198.1
click at [244, 177] on div "× Certification * Certification Name Auto CAD Certification Authority" at bounding box center [520, 241] width 1040 height 482
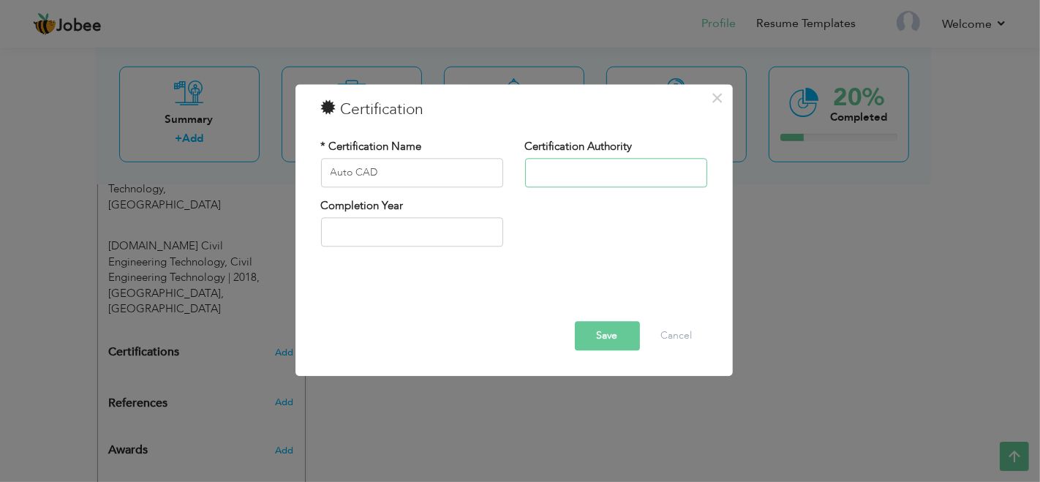
click at [572, 172] on input "text" at bounding box center [616, 172] width 182 height 29
drag, startPoint x: 650, startPoint y: 140, endPoint x: 526, endPoint y: 140, distance: 123.6
click at [526, 140] on div "Certification Authority" at bounding box center [616, 163] width 182 height 48
click at [555, 170] on input "text" at bounding box center [616, 172] width 182 height 29
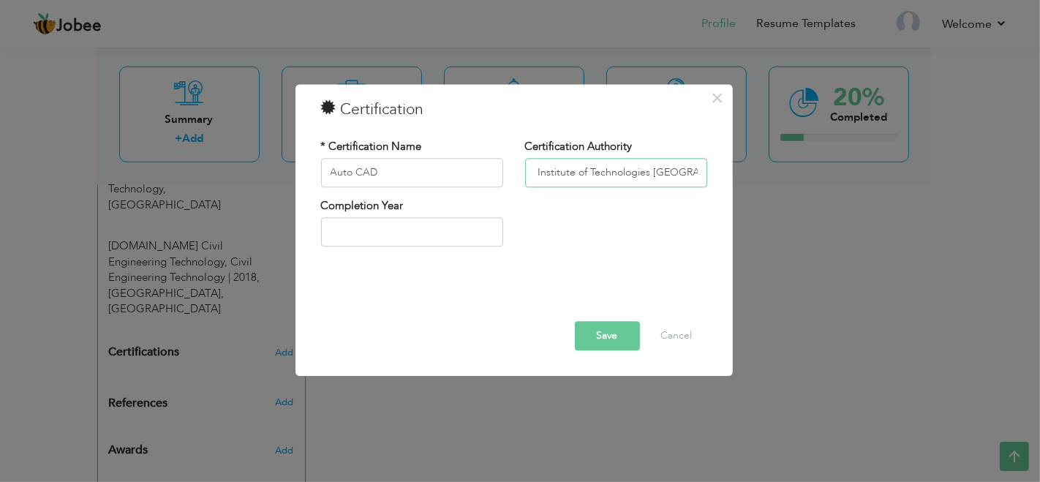
type input "Sina Institute of Technologies [GEOGRAPHIC_DATA]"
click at [345, 232] on input "text" at bounding box center [412, 232] width 182 height 29
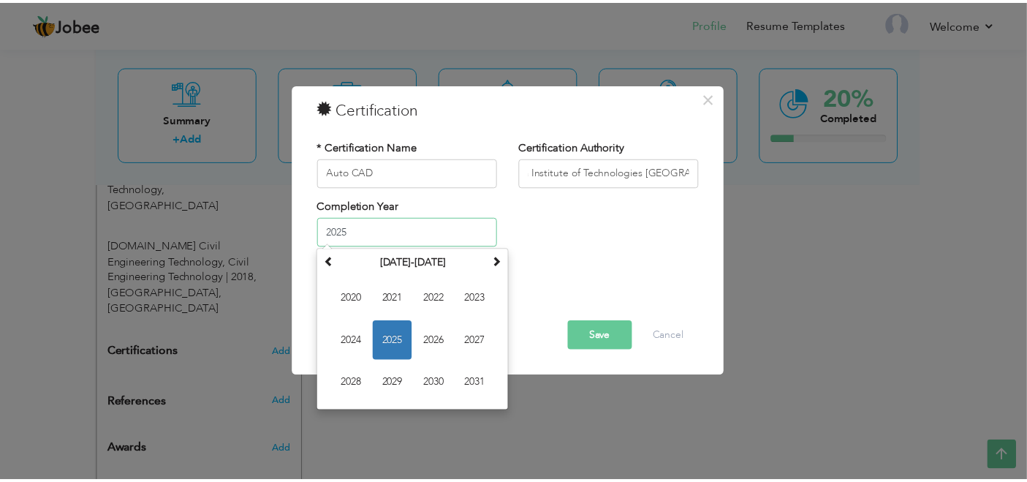
scroll to position [0, 0]
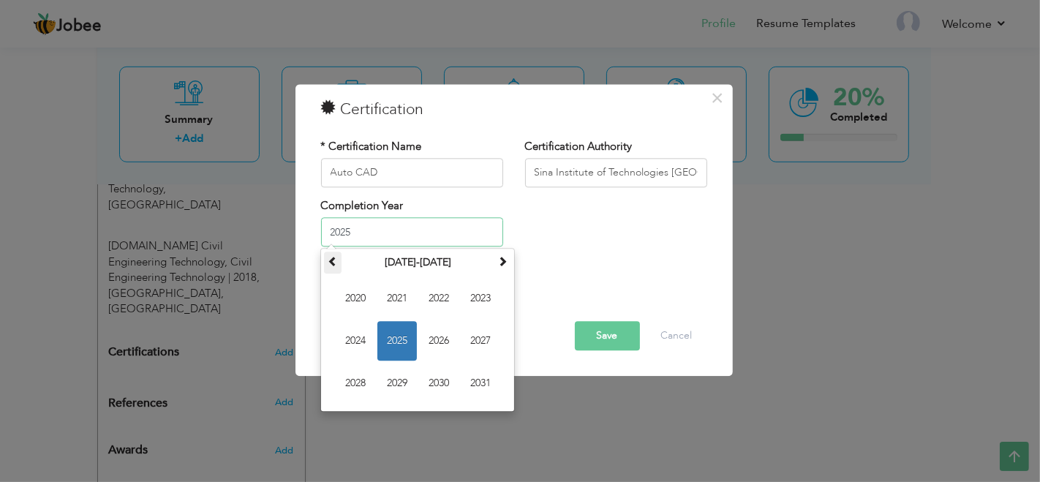
click at [333, 258] on span at bounding box center [333, 262] width 10 height 10
click at [385, 376] on span "2019" at bounding box center [396, 383] width 39 height 39
type input "2019"
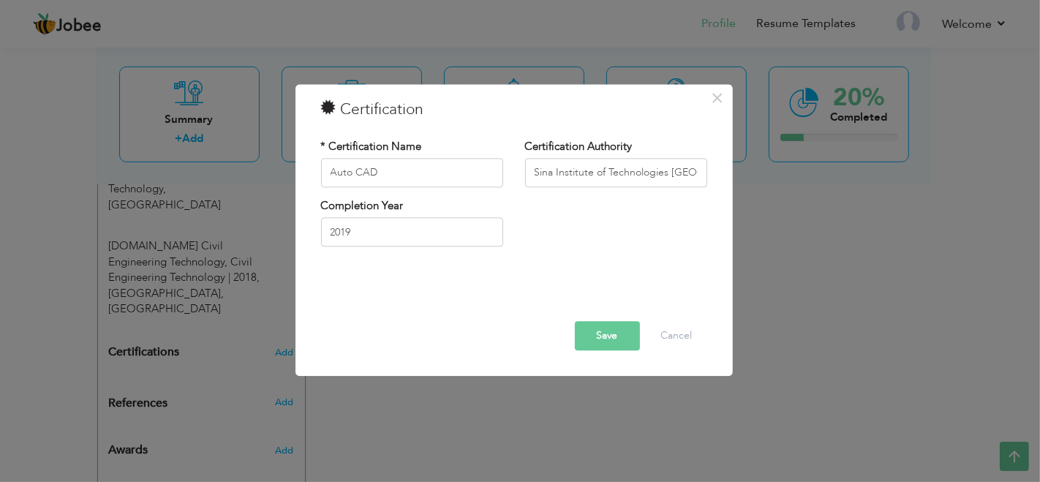
click at [608, 329] on button "Save" at bounding box center [607, 335] width 65 height 29
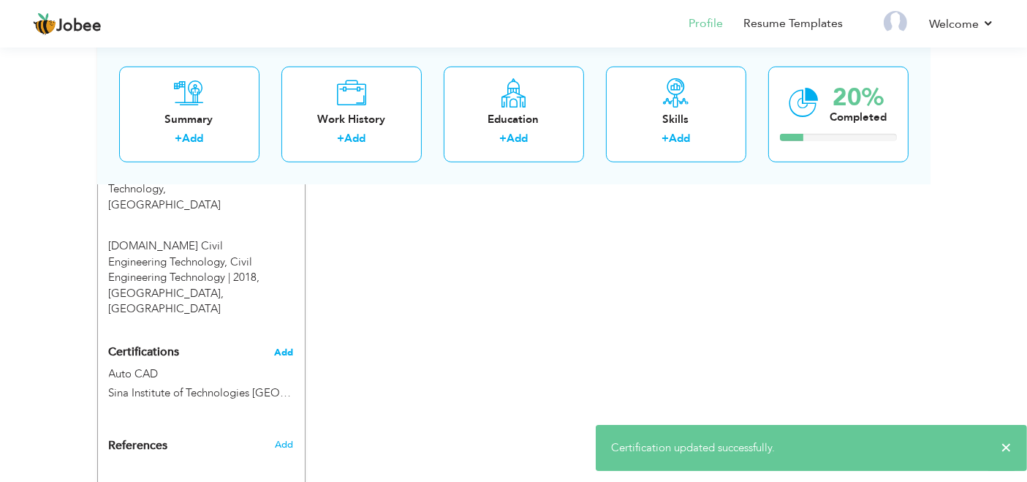
click at [286, 347] on span "Add" at bounding box center [284, 352] width 19 height 10
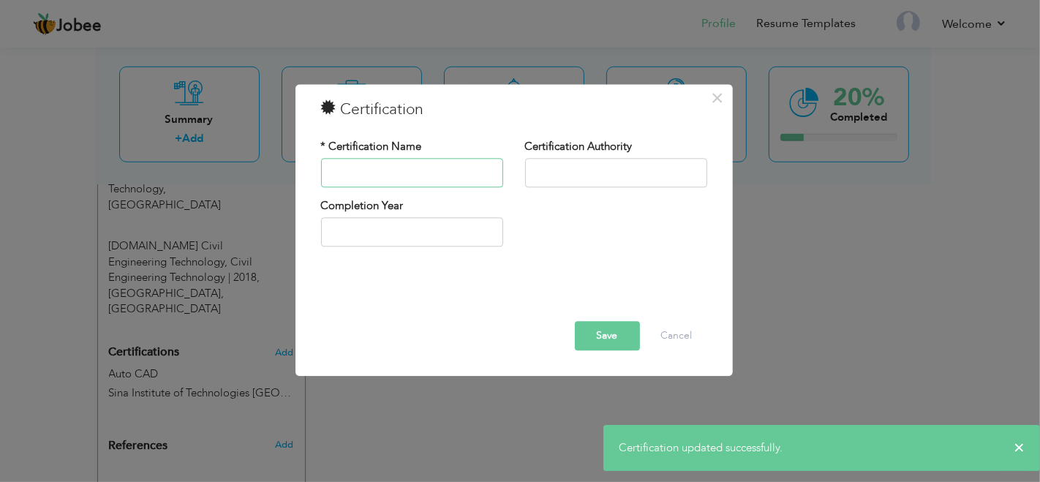
click at [458, 179] on input "text" at bounding box center [412, 172] width 182 height 29
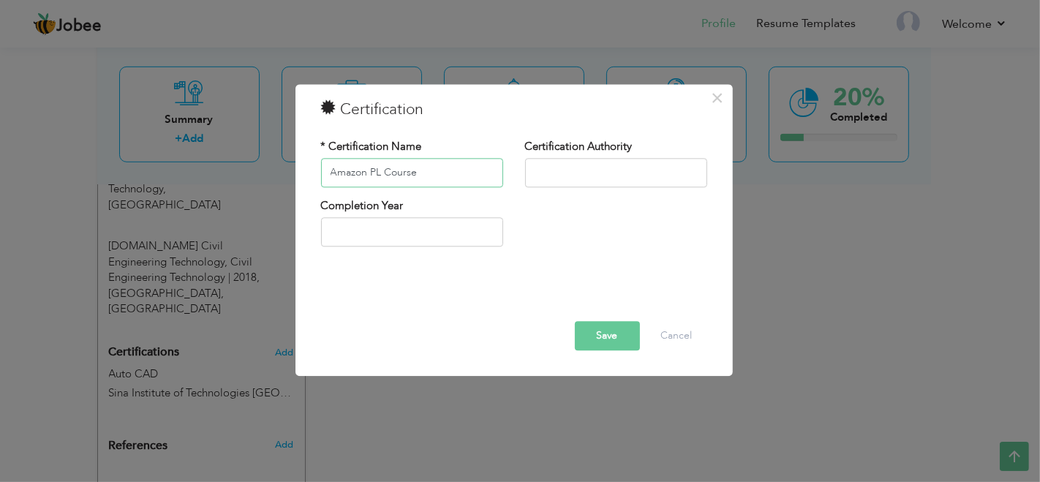
type input "Amazon PL Course"
click at [547, 174] on input "text" at bounding box center [616, 172] width 182 height 29
type input "Amazon A-Tech Institute [GEOGRAPHIC_DATA]"
click at [428, 251] on div "Completion Year" at bounding box center [412, 227] width 204 height 59
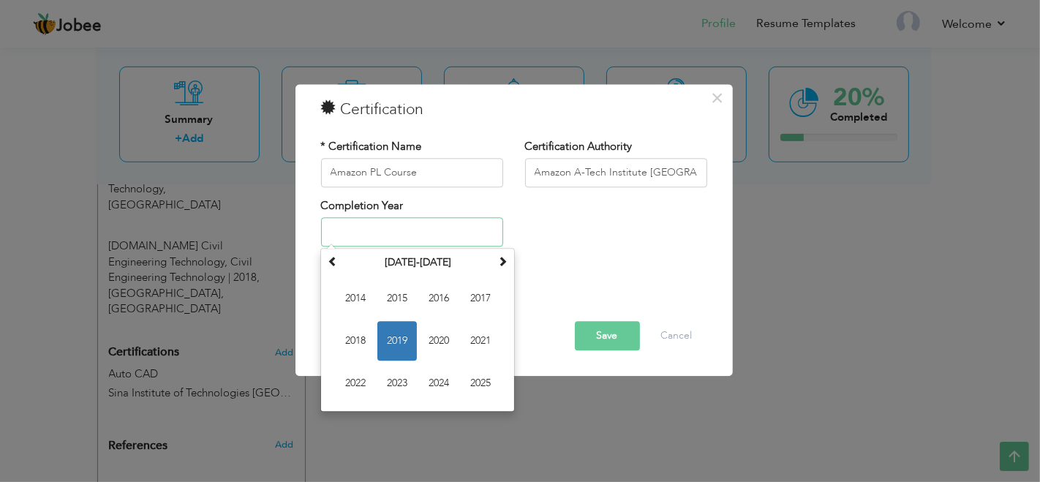
click at [417, 231] on input "text" at bounding box center [412, 232] width 182 height 29
type input "2021"
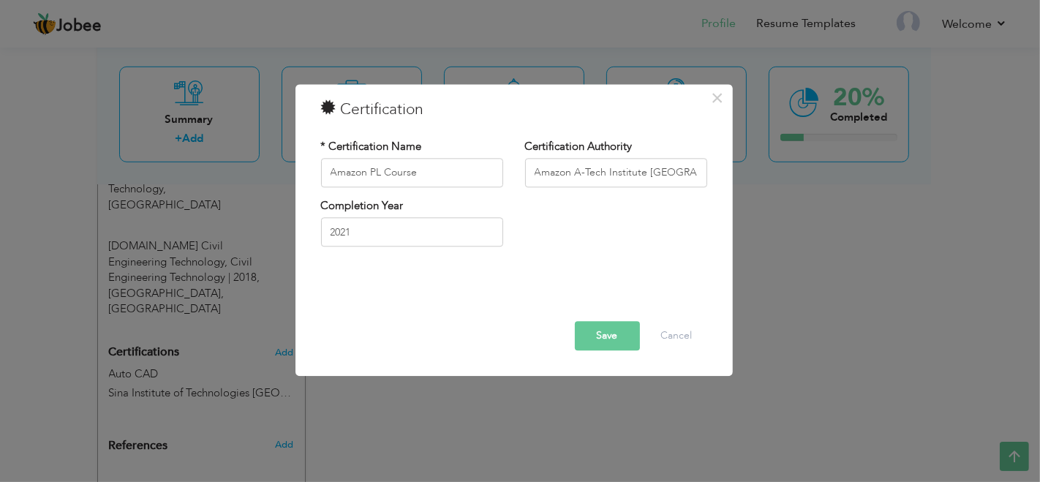
click at [610, 332] on button "Save" at bounding box center [607, 335] width 65 height 29
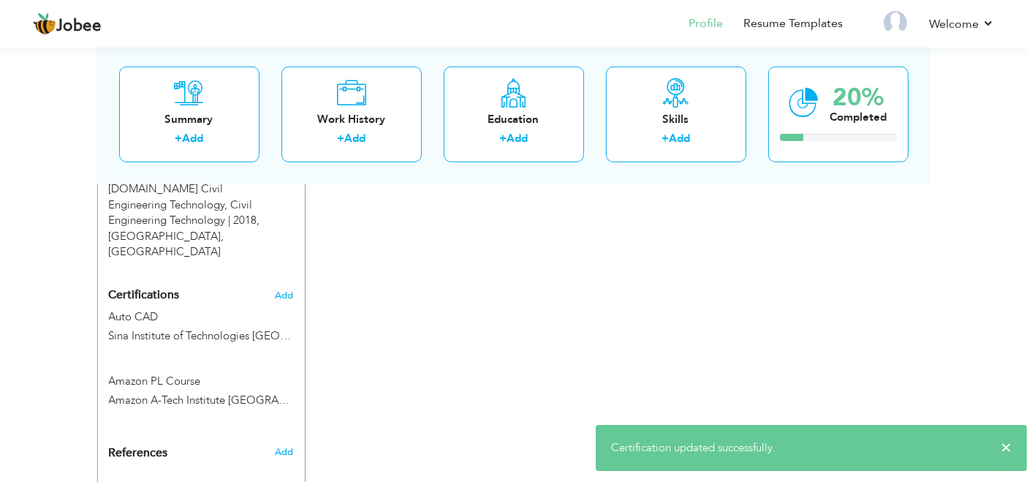
scroll to position [892, 0]
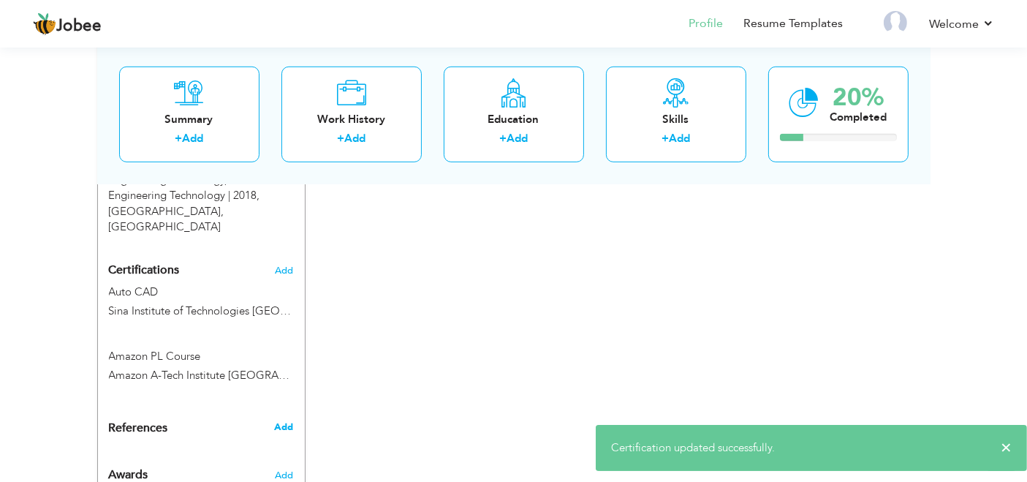
click at [285, 420] on span "Add" at bounding box center [283, 426] width 19 height 13
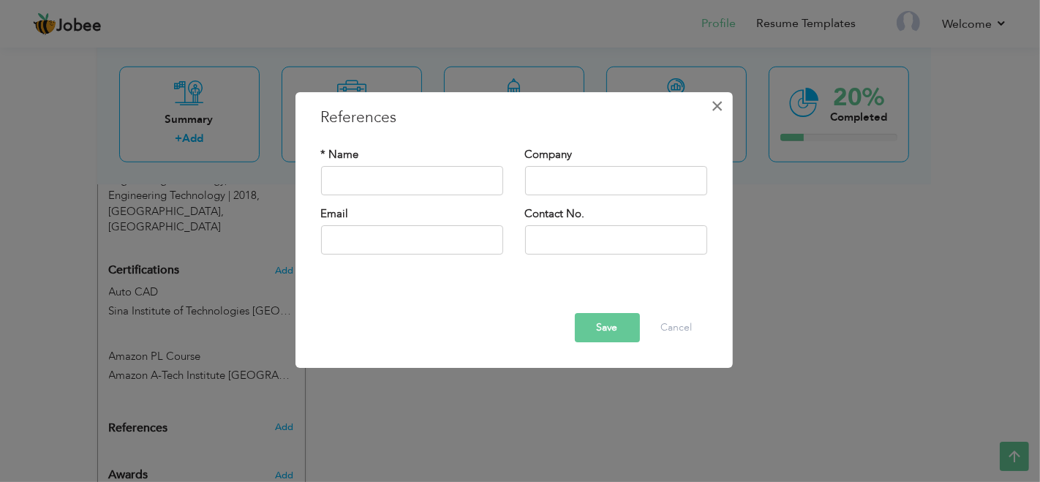
click at [718, 105] on span "×" at bounding box center [717, 106] width 12 height 26
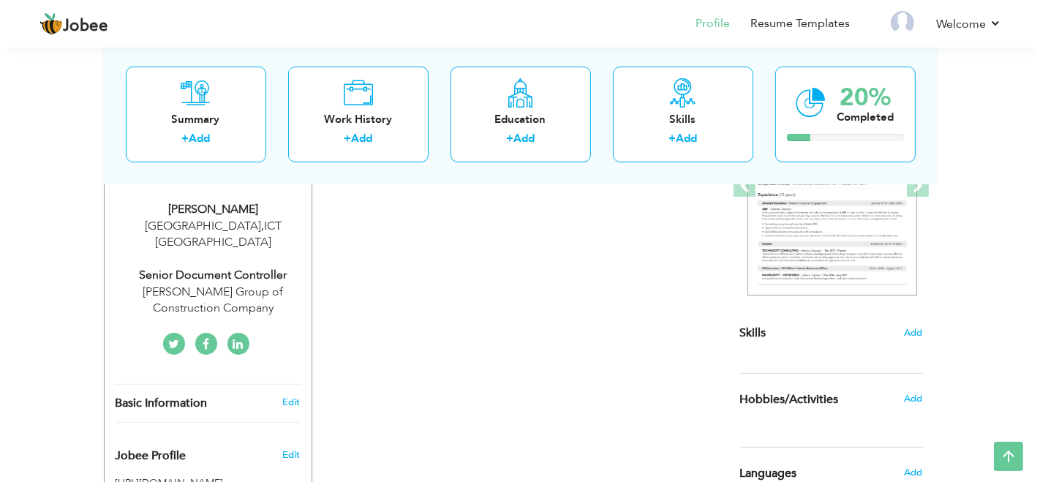
scroll to position [323, 0]
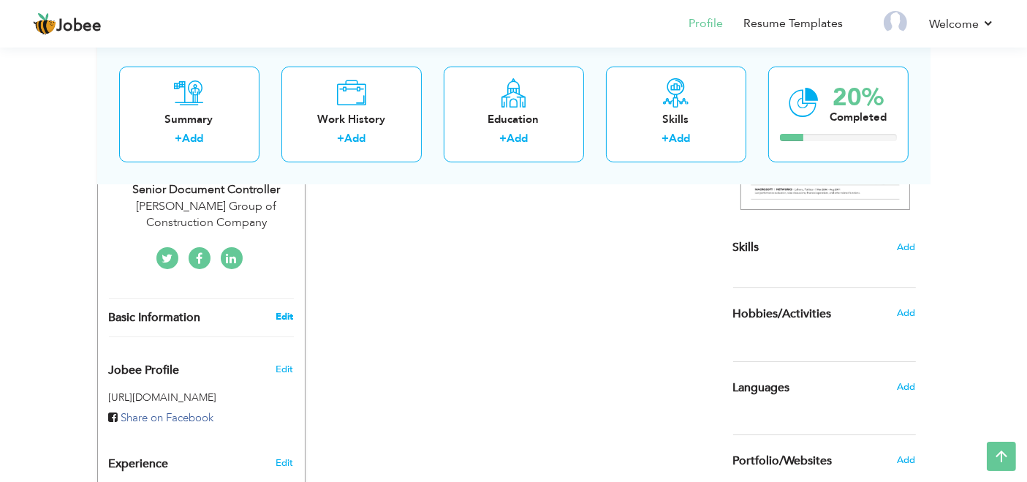
click at [278, 310] on link "Edit" at bounding box center [285, 316] width 18 height 13
type input "[PERSON_NAME]"
type input "[PHONE_NUMBER]"
select select "number:166"
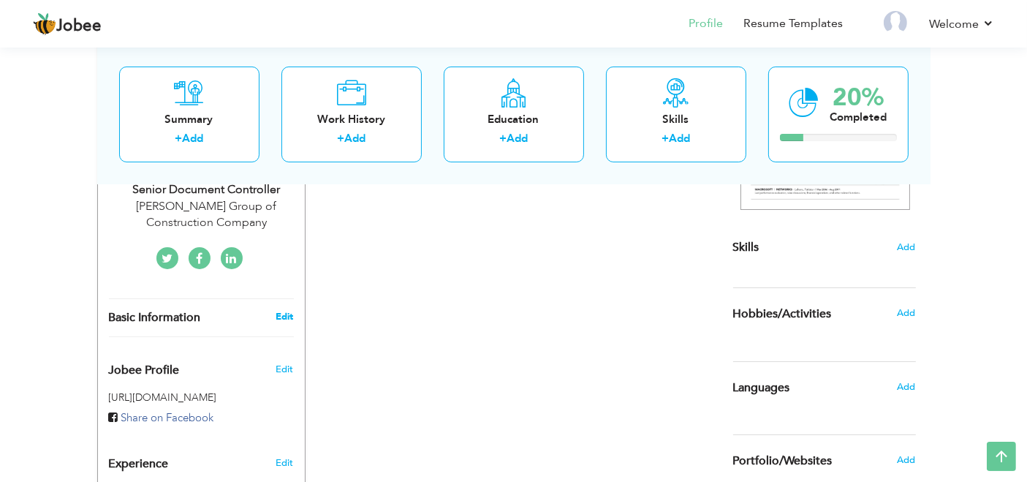
type input "ICT"
type input "[GEOGRAPHIC_DATA]"
select select "number:7"
type input "Habib Rafiq Group of Construction Company"
type input "Senior Document Controller"
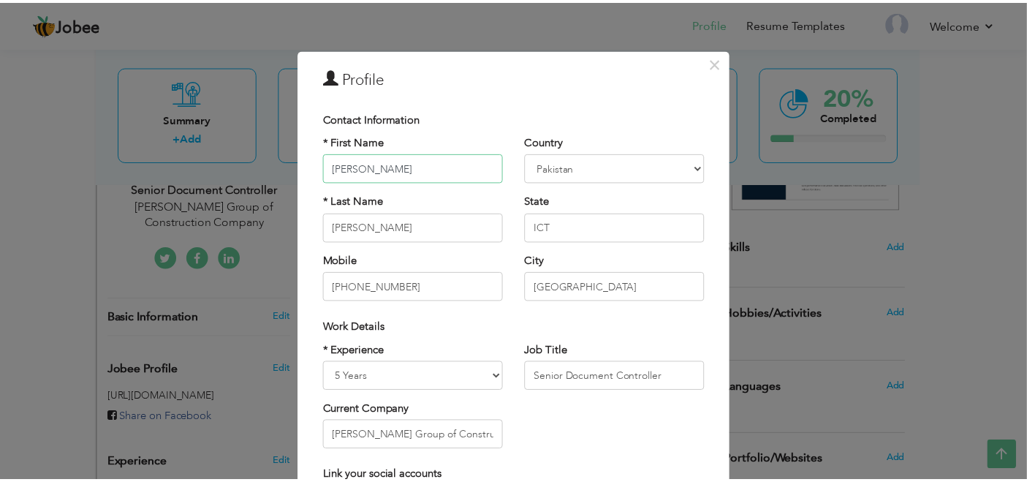
scroll to position [162, 0]
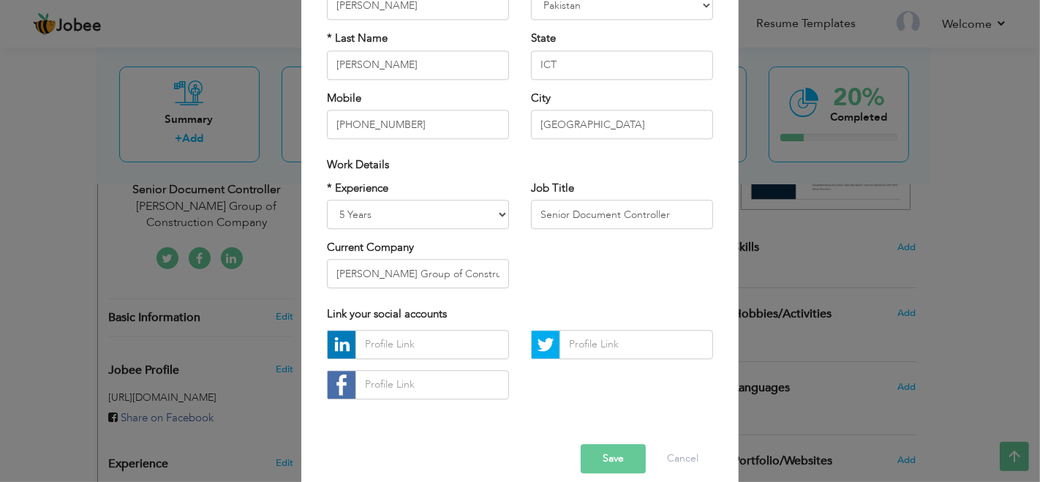
click at [608, 458] on button "Save" at bounding box center [612, 458] width 65 height 29
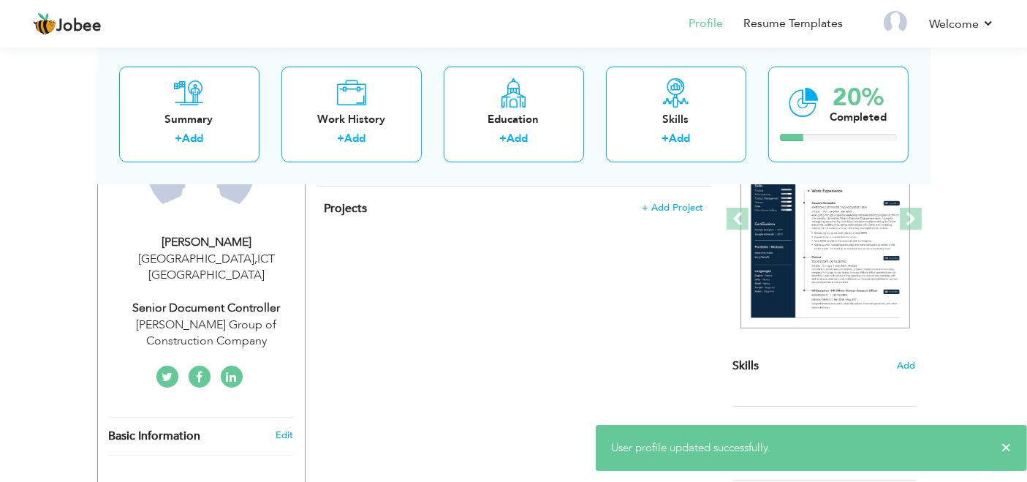
scroll to position [79, 0]
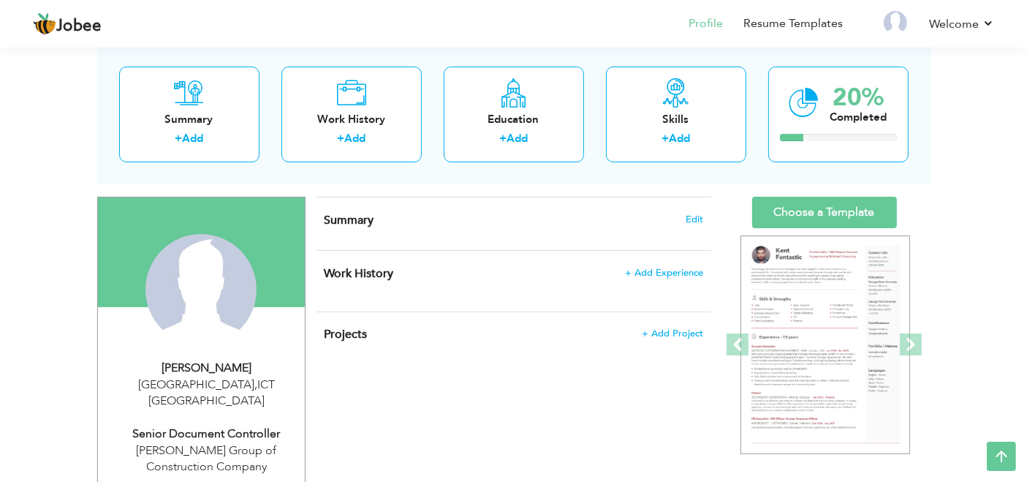
click at [640, 217] on h4 "Summary Edit" at bounding box center [513, 220] width 379 height 15
click at [693, 220] on span "Edit" at bounding box center [695, 219] width 18 height 10
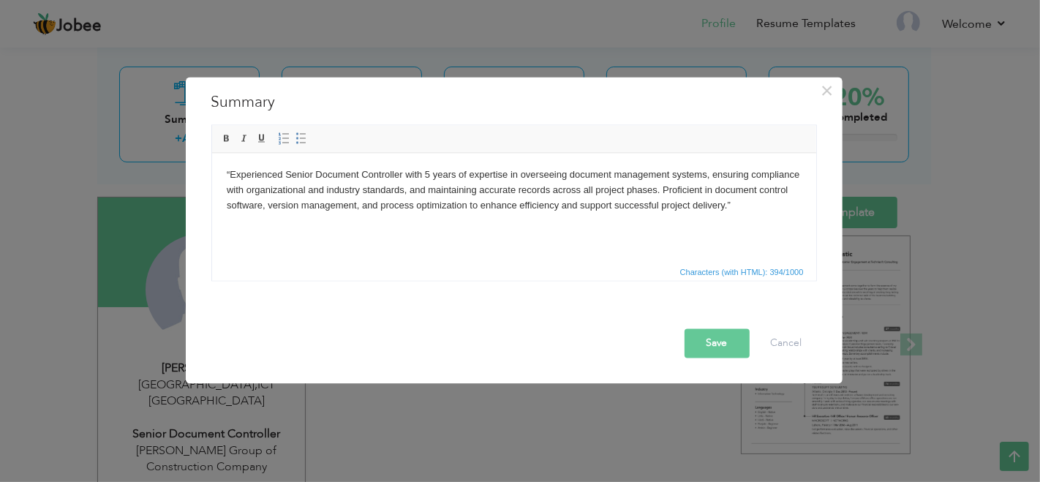
click at [724, 350] on button "Save" at bounding box center [716, 342] width 65 height 29
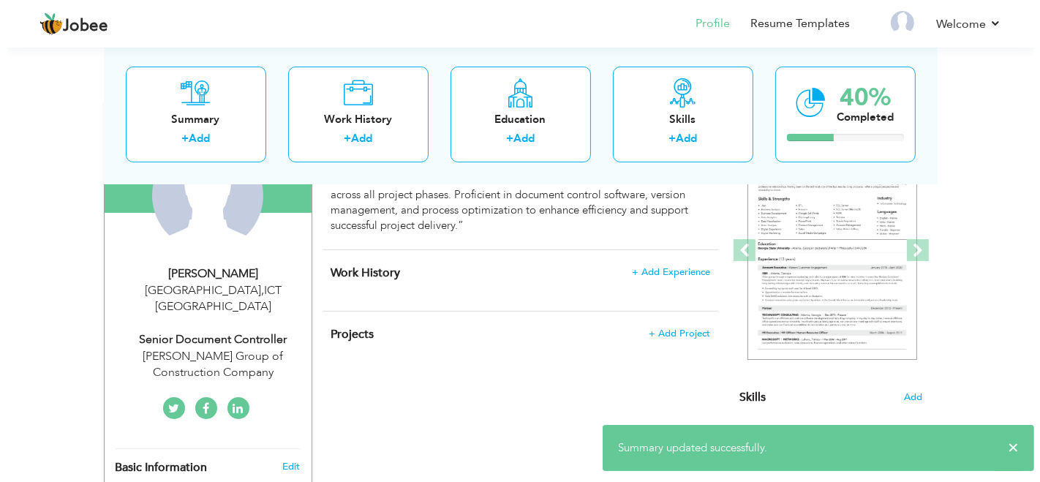
scroll to position [161, 0]
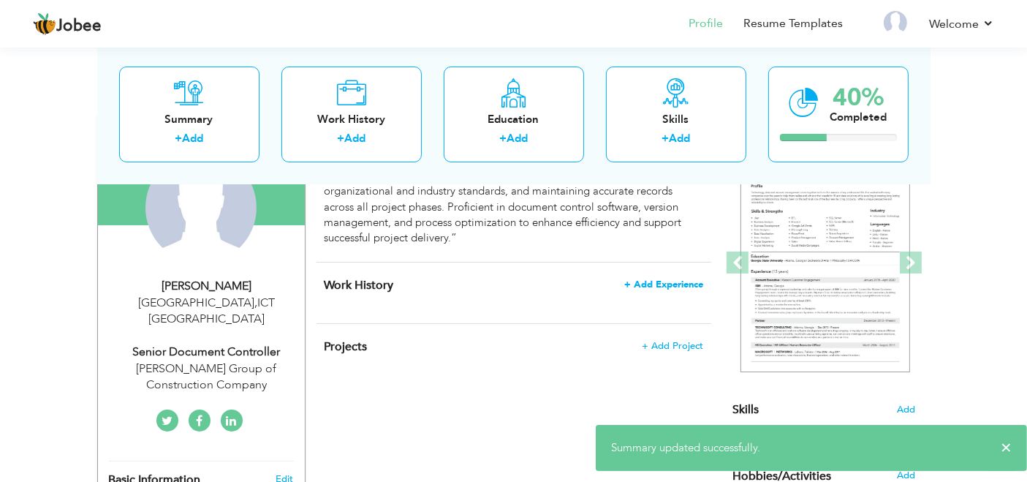
click at [676, 285] on span "+ Add Experience" at bounding box center [663, 284] width 79 height 10
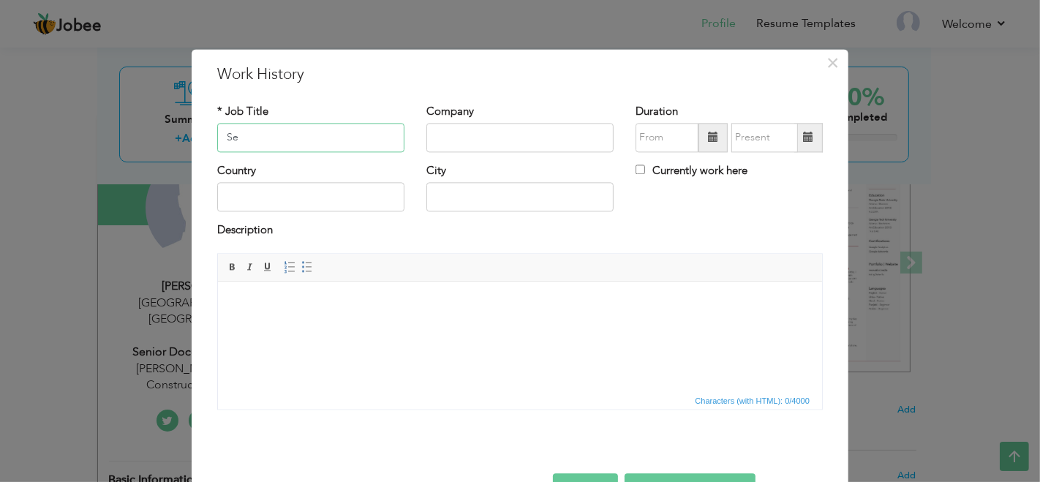
type input "S"
type input "Document Controller"
click at [466, 137] on input "text" at bounding box center [519, 137] width 187 height 29
type input "[PERSON_NAME] Group of Companies"
click at [708, 132] on span at bounding box center [713, 137] width 10 height 10
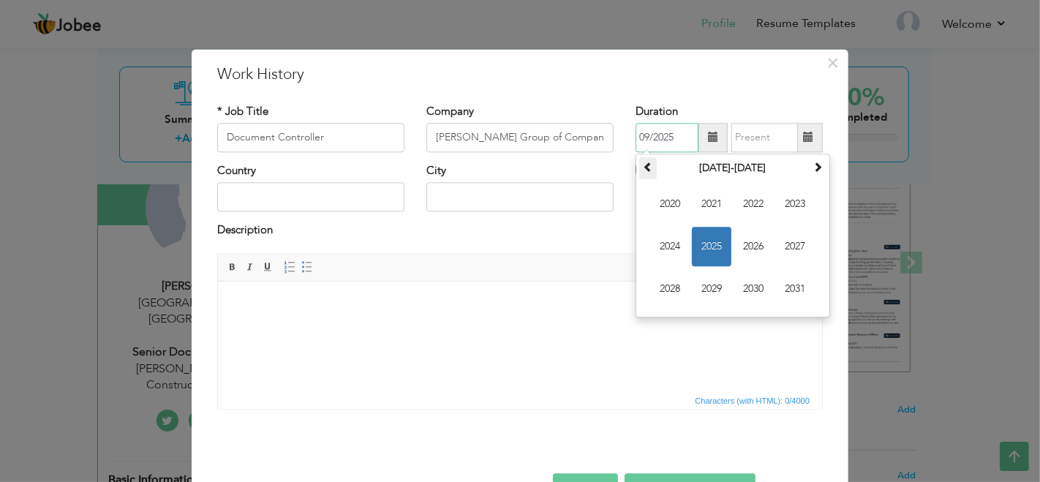
click at [645, 166] on span at bounding box center [648, 167] width 10 height 10
click at [702, 287] on span "2019" at bounding box center [711, 288] width 39 height 39
click at [790, 205] on span "Apr" at bounding box center [794, 203] width 39 height 39
type input "04/2019"
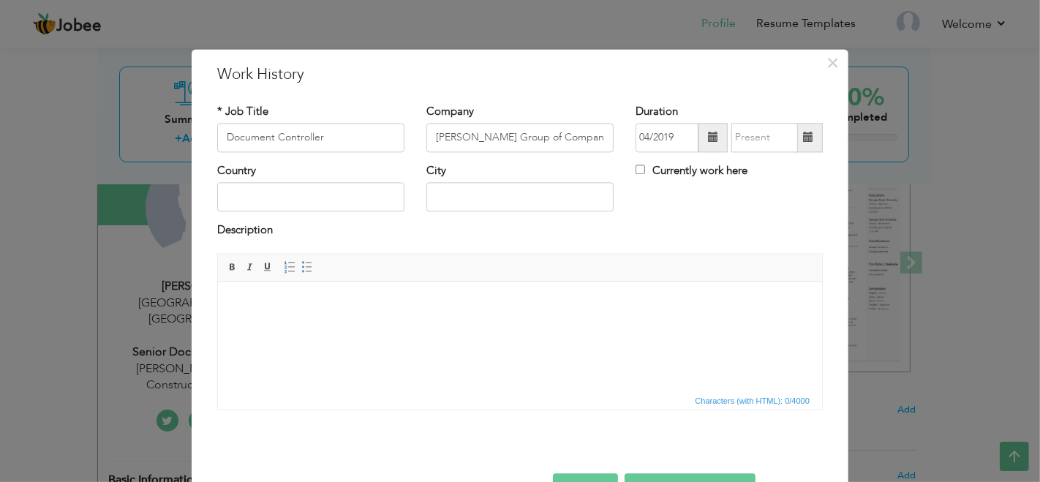
click at [808, 141] on span at bounding box center [808, 137] width 29 height 29
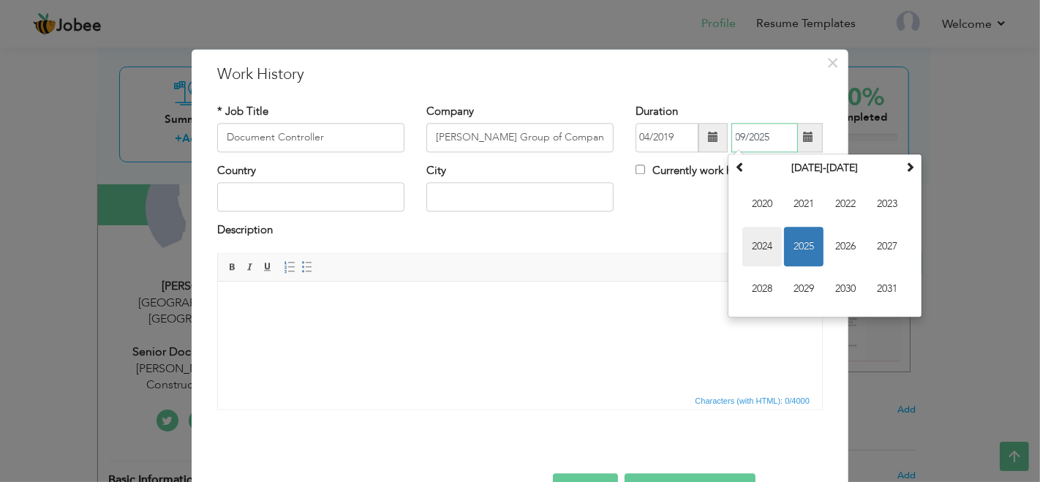
click at [758, 247] on span "2024" at bounding box center [761, 246] width 39 height 39
click at [837, 280] on span "Nov" at bounding box center [844, 288] width 39 height 39
type input "11/2024"
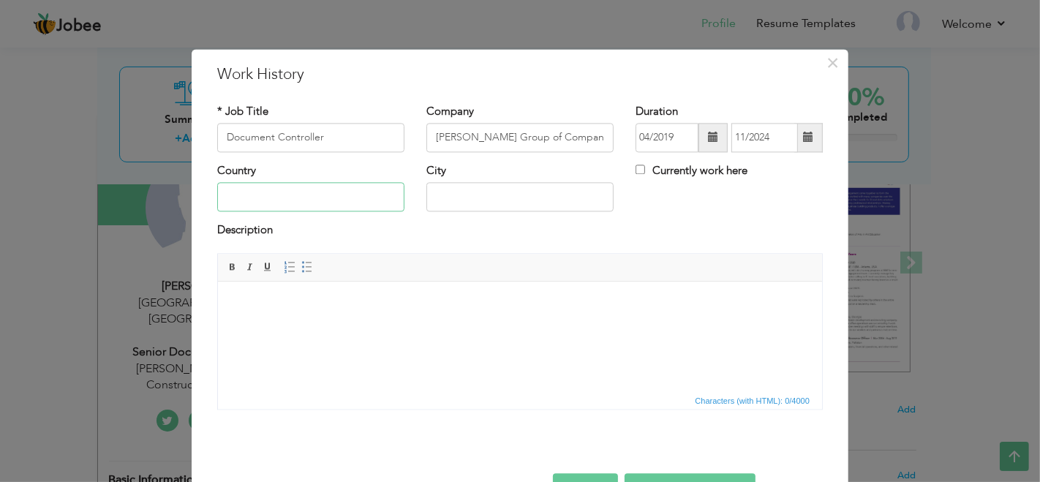
click at [332, 189] on input "text" at bounding box center [310, 197] width 187 height 29
type input "[GEOGRAPHIC_DATA]"
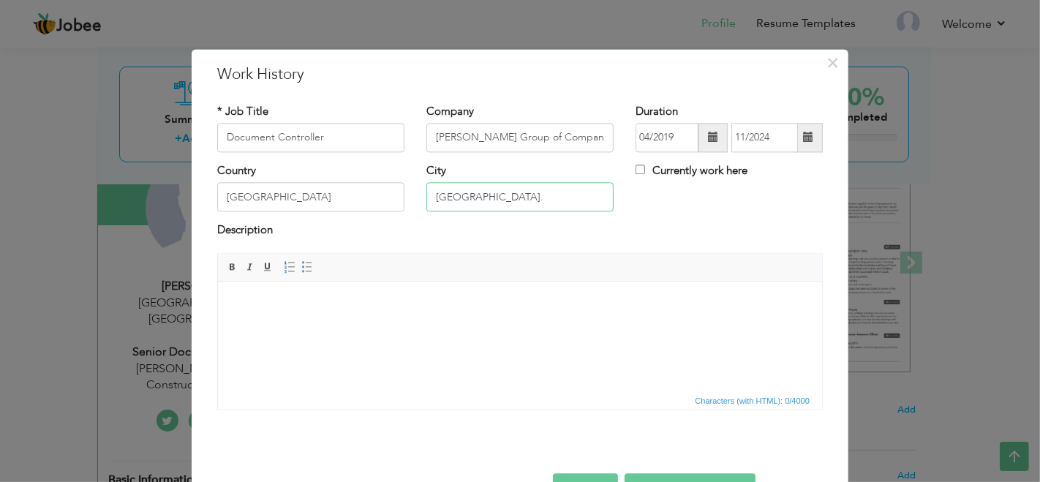
type input "[GEOGRAPHIC_DATA]."
click at [422, 326] on html at bounding box center [519, 303] width 604 height 45
click at [540, 302] on body at bounding box center [519, 303] width 575 height 15
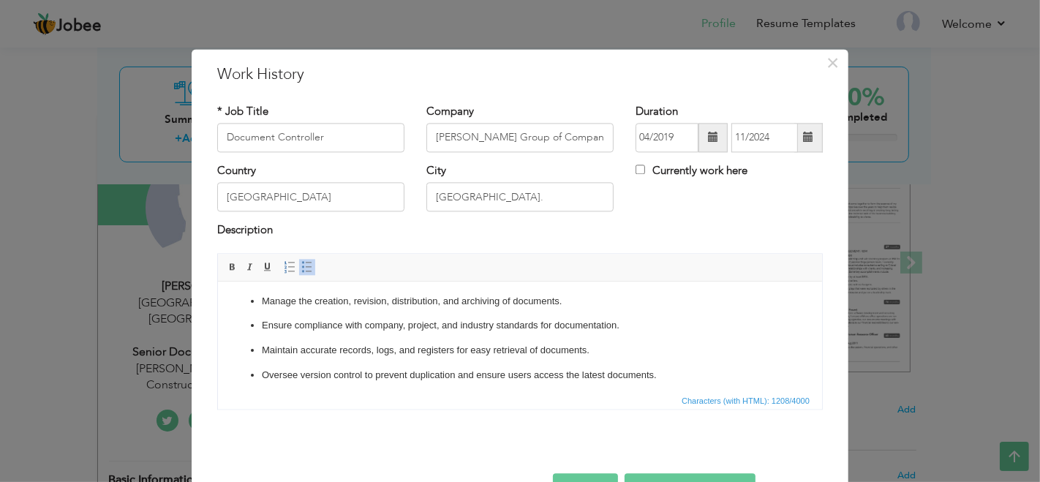
scroll to position [0, 0]
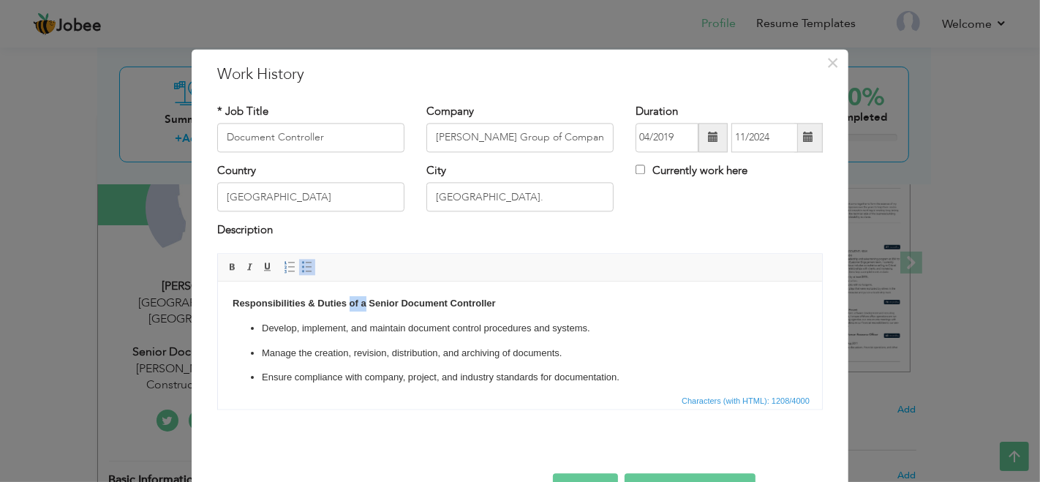
drag, startPoint x: 364, startPoint y: 303, endPoint x: 348, endPoint y: 303, distance: 16.1
click at [348, 303] on strong "Responsibilities & Duties of a Senior Document Controller" at bounding box center [363, 303] width 263 height 11
click at [221, 135] on input "Document Controller" at bounding box center [310, 137] width 187 height 29
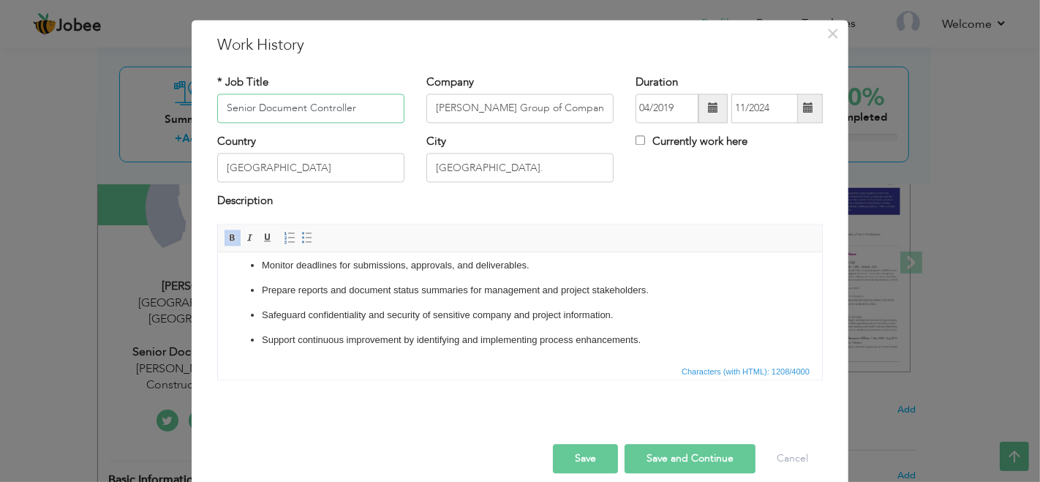
scroll to position [44, 0]
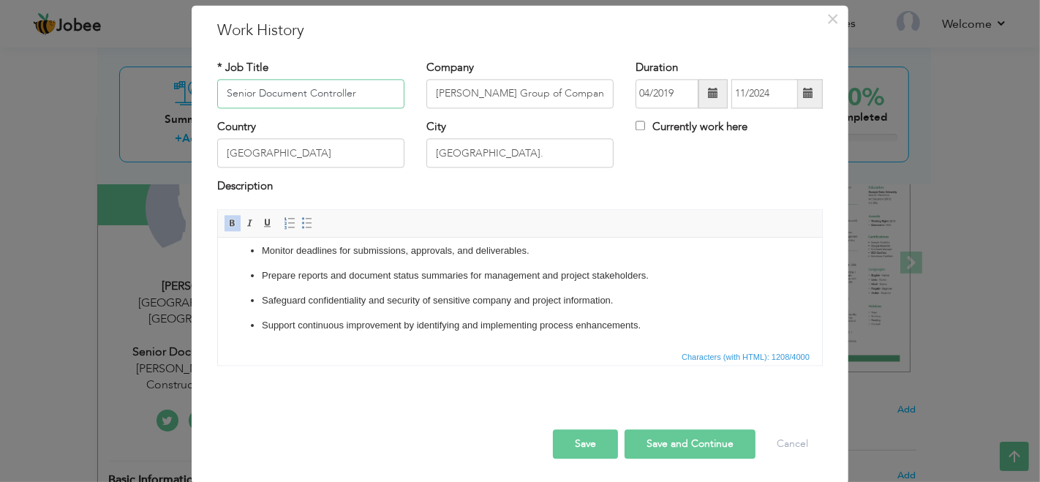
type input "Senior Document Controller"
click at [651, 325] on p "Support continuous improvement by identifying and implementing process enhancem…" at bounding box center [519, 325] width 516 height 15
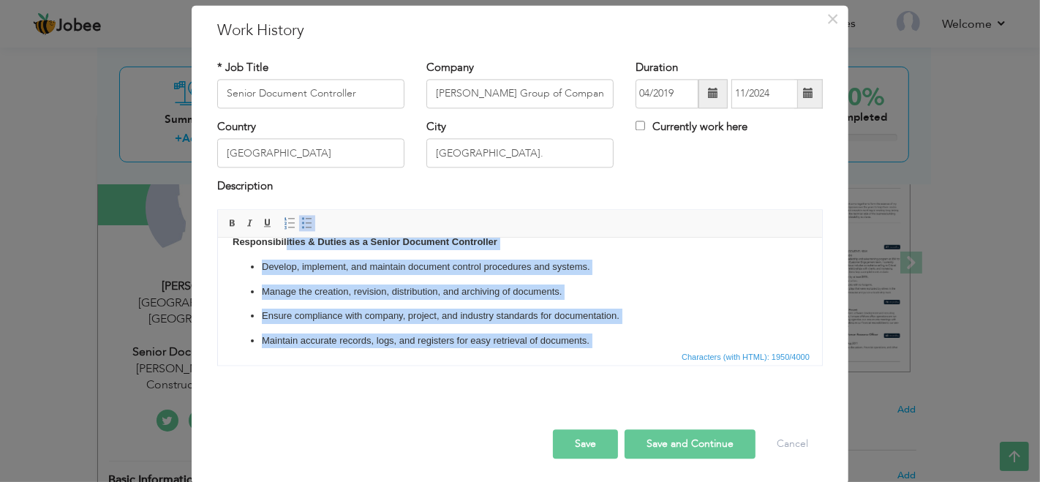
scroll to position [0, 0]
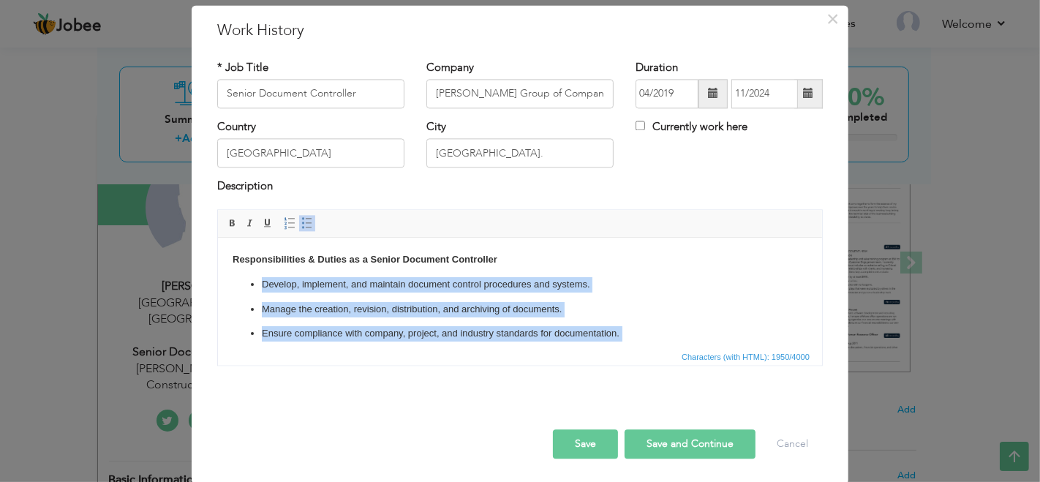
drag, startPoint x: 711, startPoint y: 344, endPoint x: 253, endPoint y: 284, distance: 462.3
click at [253, 284] on ul "Develop, implement, and maintain document control procedures and systems. Manag…" at bounding box center [519, 466] width 575 height 378
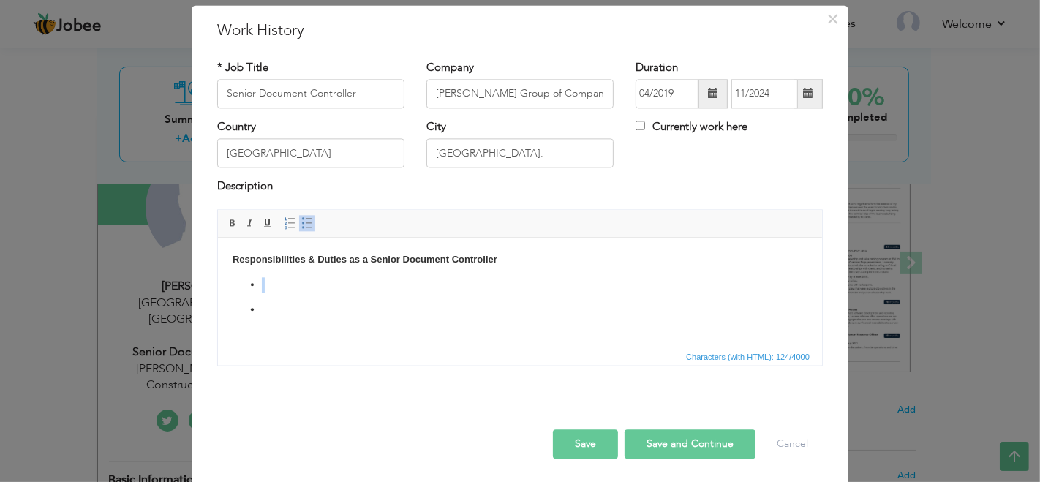
drag, startPoint x: 318, startPoint y: 330, endPoint x: 246, endPoint y: 283, distance: 86.0
click at [246, 283] on html "Responsibilities & Duties as a Senior Document Controller" at bounding box center [519, 285] width 604 height 94
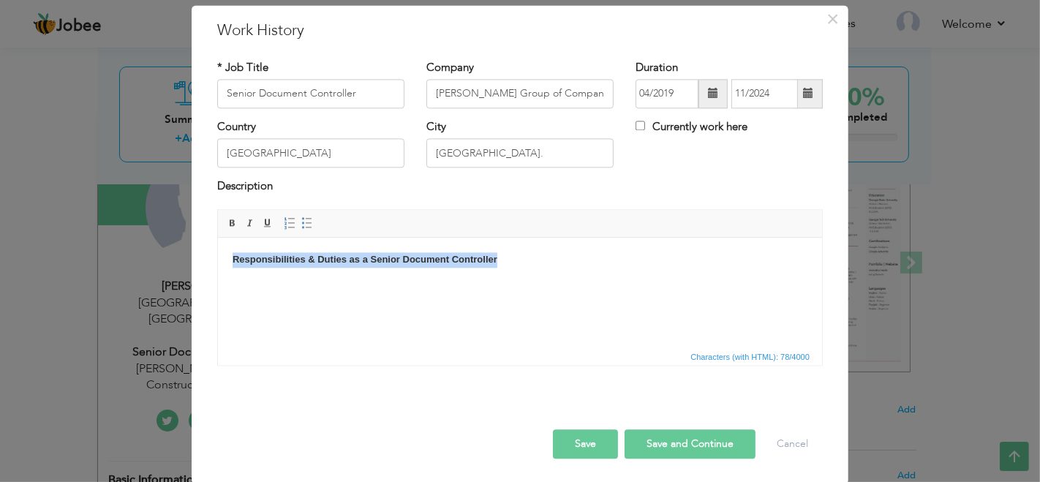
drag, startPoint x: 515, startPoint y: 257, endPoint x: 160, endPoint y: 262, distance: 355.3
click at [217, 262] on html "Responsibilities & Duties as a Senior Document Controller" at bounding box center [519, 260] width 604 height 45
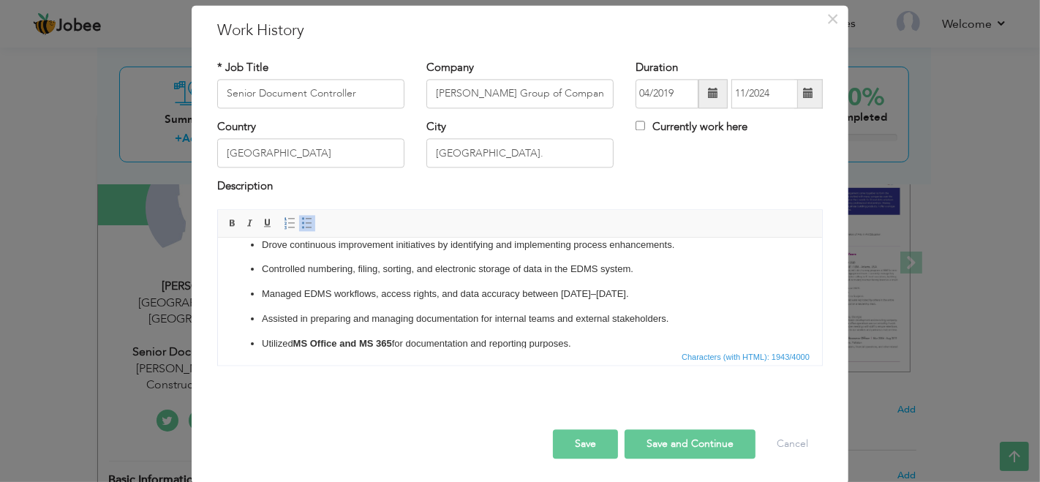
scroll to position [296, 0]
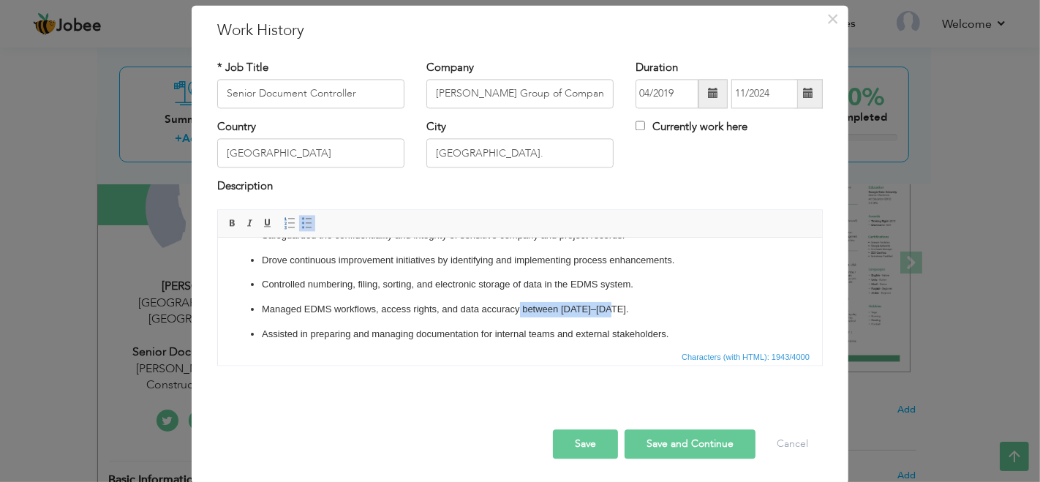
drag, startPoint x: 638, startPoint y: 328, endPoint x: 753, endPoint y: 596, distance: 291.8
click at [518, 317] on p "Managed EDMS workflows, access rights, and data accuracy between 2019–2024." at bounding box center [519, 309] width 516 height 15
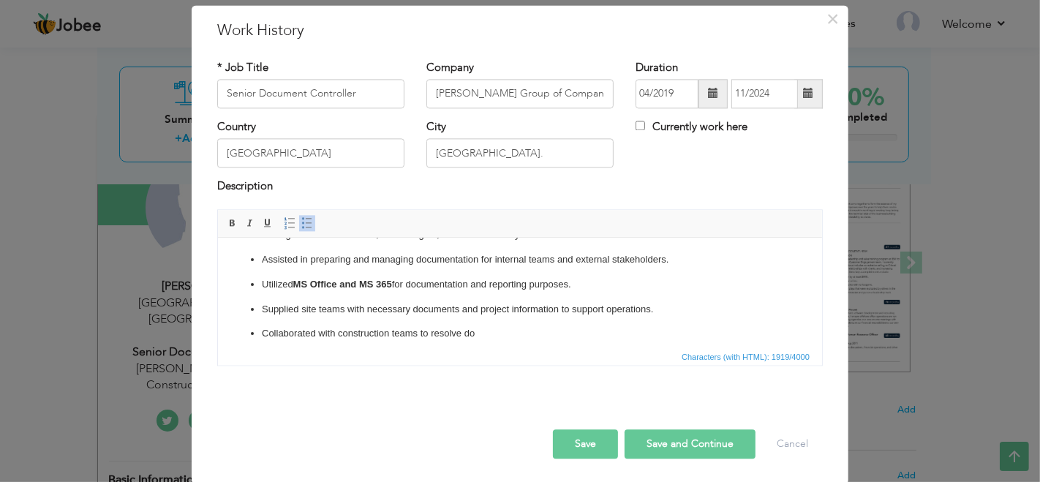
scroll to position [395, 0]
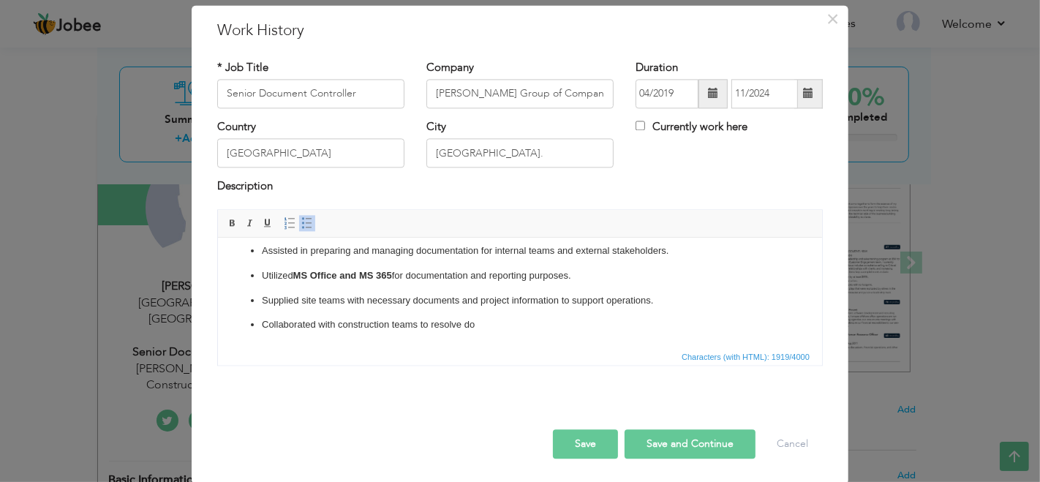
click at [653, 452] on button "Save and Continue" at bounding box center [689, 443] width 131 height 29
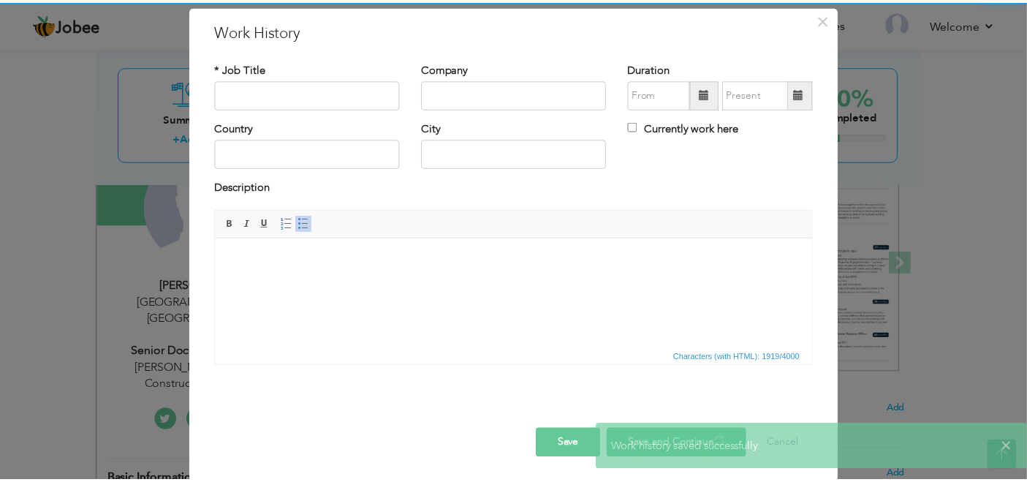
scroll to position [0, 0]
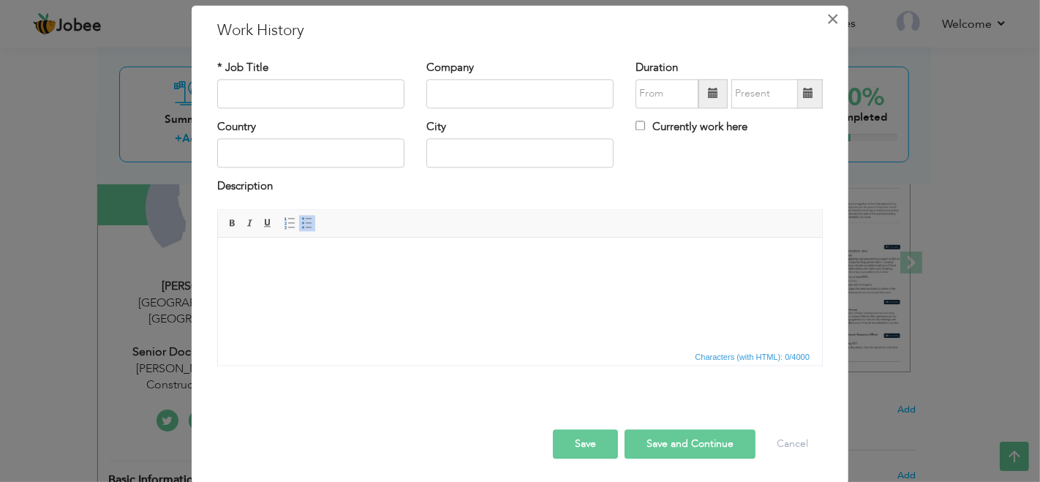
click at [833, 18] on button "×" at bounding box center [832, 18] width 23 height 23
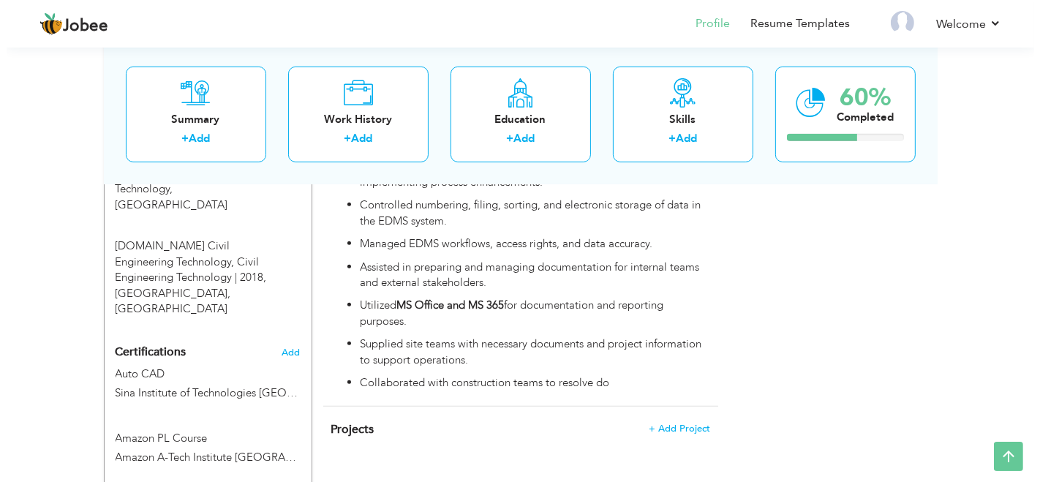
scroll to position [892, 0]
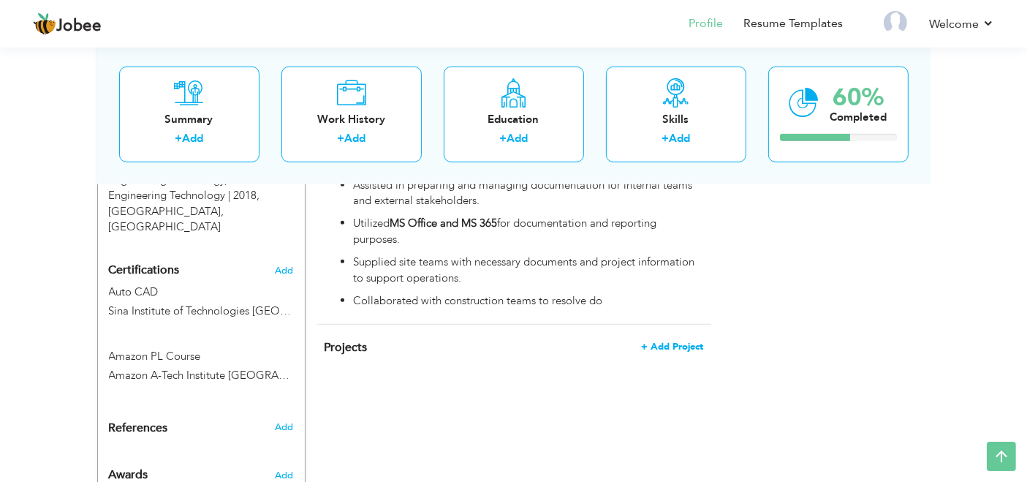
click at [676, 341] on span "+ Add Project" at bounding box center [672, 346] width 62 height 10
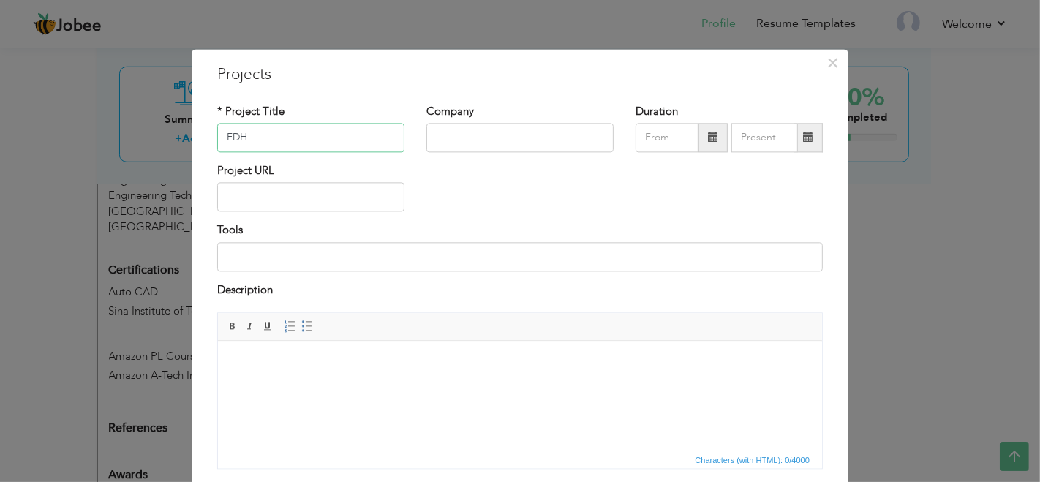
type input "FDH"
click at [467, 133] on input "text" at bounding box center [519, 137] width 187 height 29
type input "[PERSON_NAME] Group of Companies"
drag, startPoint x: 289, startPoint y: 137, endPoint x: 142, endPoint y: 148, distance: 148.0
click at [142, 148] on div "× Projects * Project Title FDH Company Habib Rafiq Group of Companies" at bounding box center [520, 241] width 1040 height 482
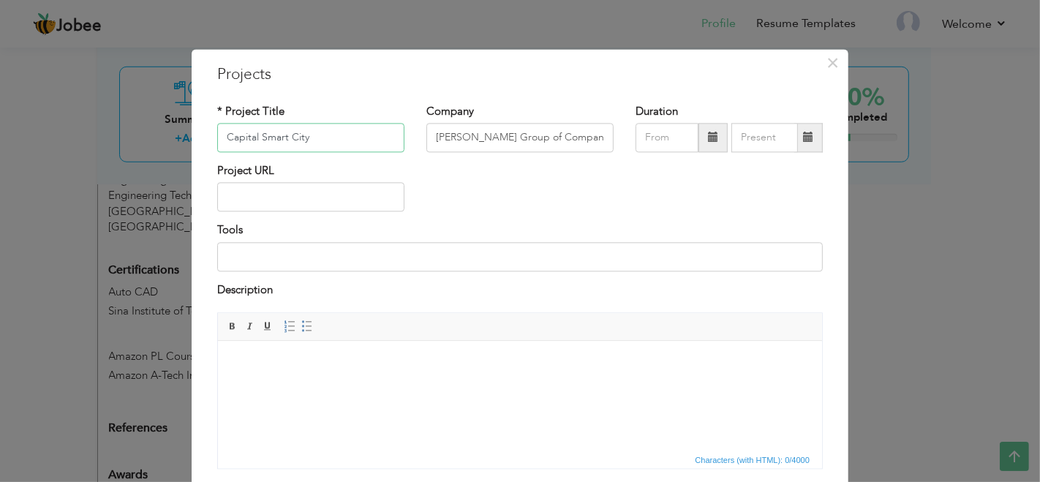
type input "Capital Smart City"
click at [708, 143] on span at bounding box center [713, 137] width 10 height 10
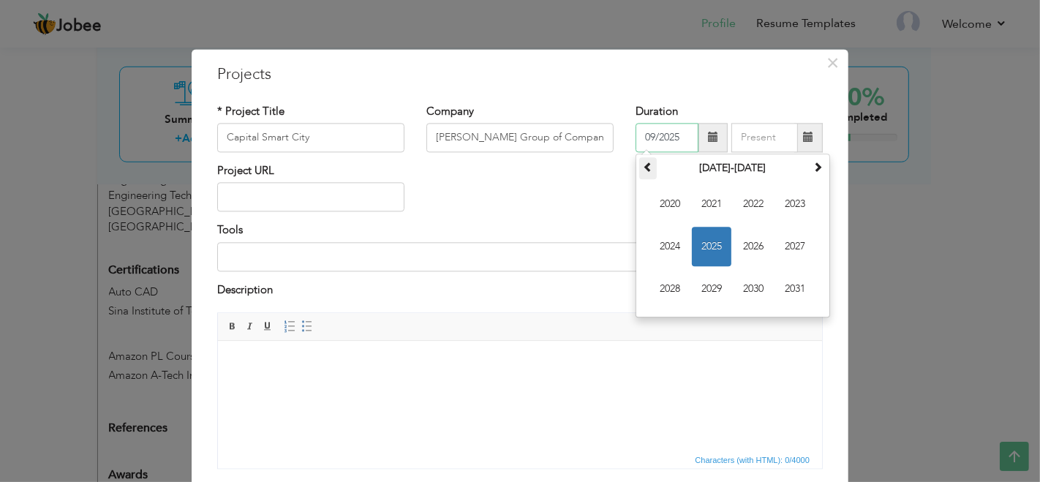
click at [643, 170] on span at bounding box center [648, 167] width 10 height 10
click at [703, 284] on span "2019" at bounding box center [711, 288] width 39 height 39
click at [776, 208] on span "Apr" at bounding box center [794, 203] width 39 height 39
type input "04/2019"
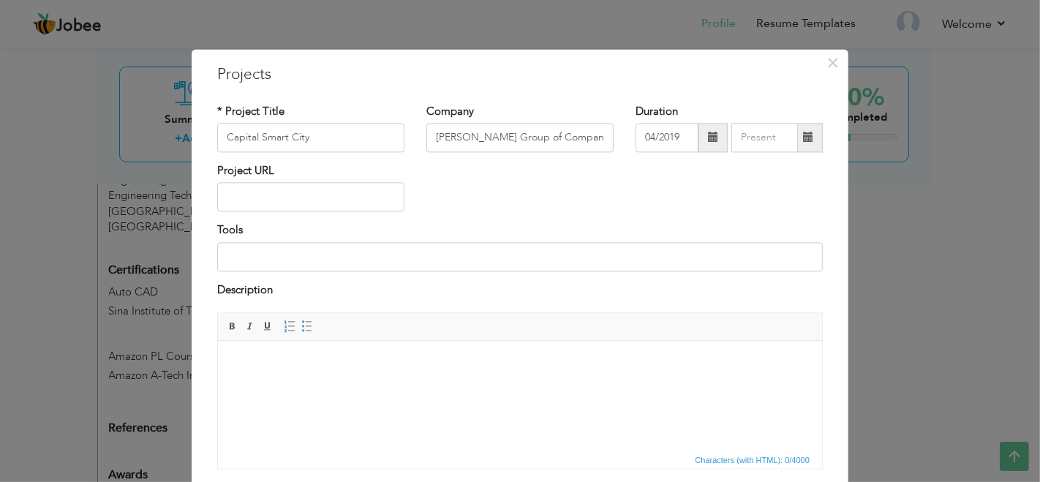
click at [803, 140] on span at bounding box center [808, 137] width 10 height 10
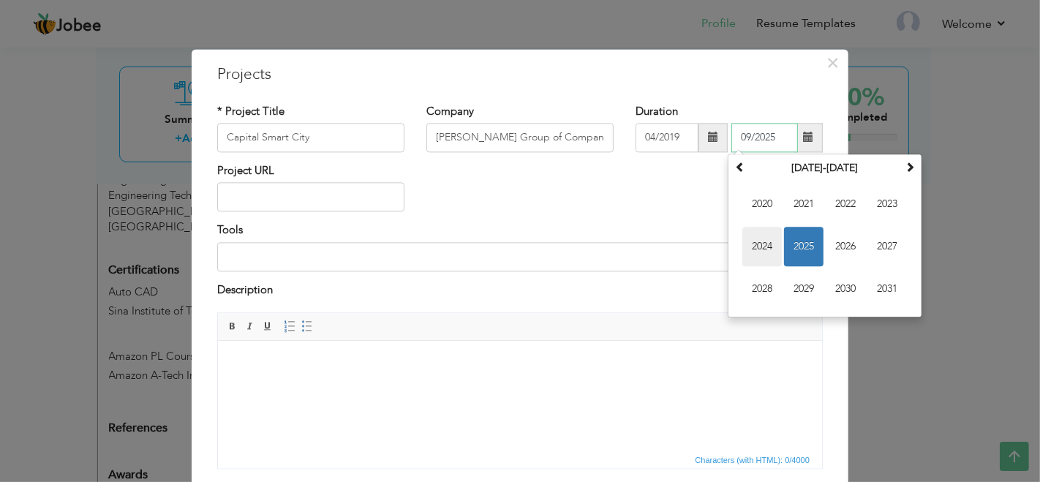
click at [752, 245] on span "2024" at bounding box center [761, 246] width 39 height 39
click at [848, 279] on span "Nov" at bounding box center [844, 288] width 39 height 39
type input "11/2024"
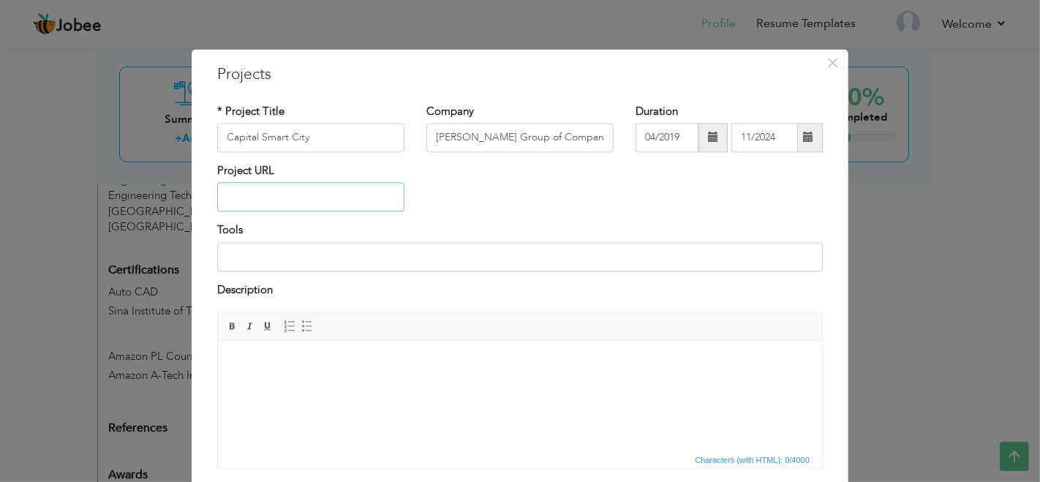
click at [305, 197] on input "text" at bounding box center [310, 197] width 187 height 29
paste input "[URL][DOMAIN_NAME]"
type input "[URL][DOMAIN_NAME]"
click at [382, 255] on input at bounding box center [519, 256] width 605 height 29
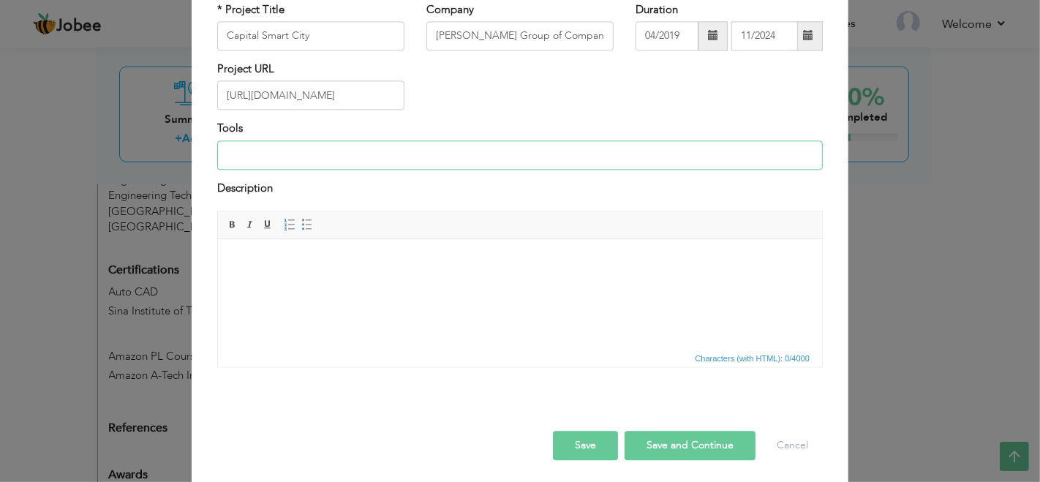
scroll to position [104, 0]
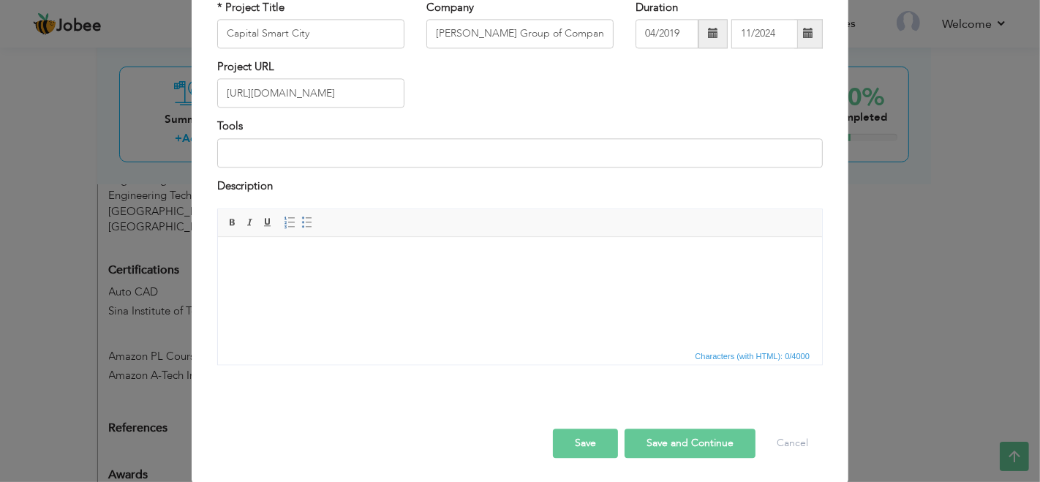
click at [686, 448] on button "Save and Continue" at bounding box center [689, 443] width 131 height 29
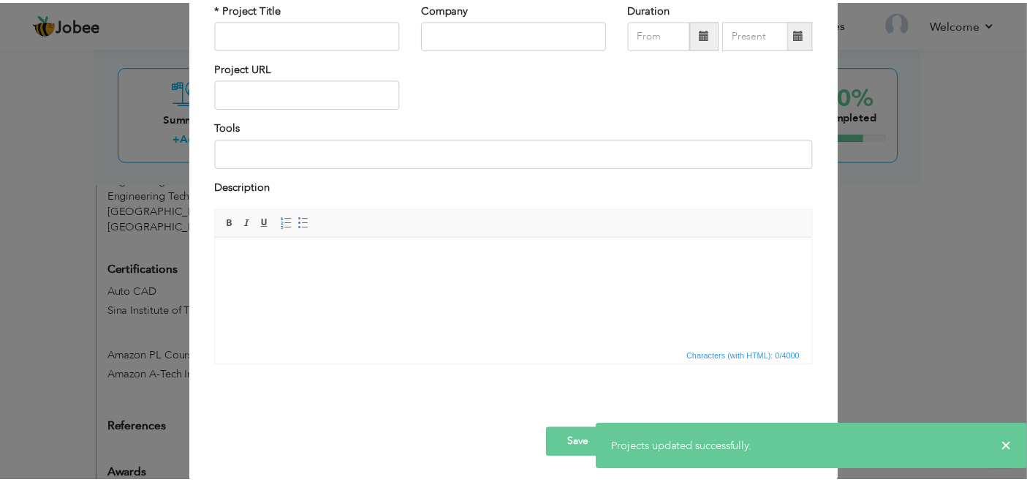
scroll to position [0, 0]
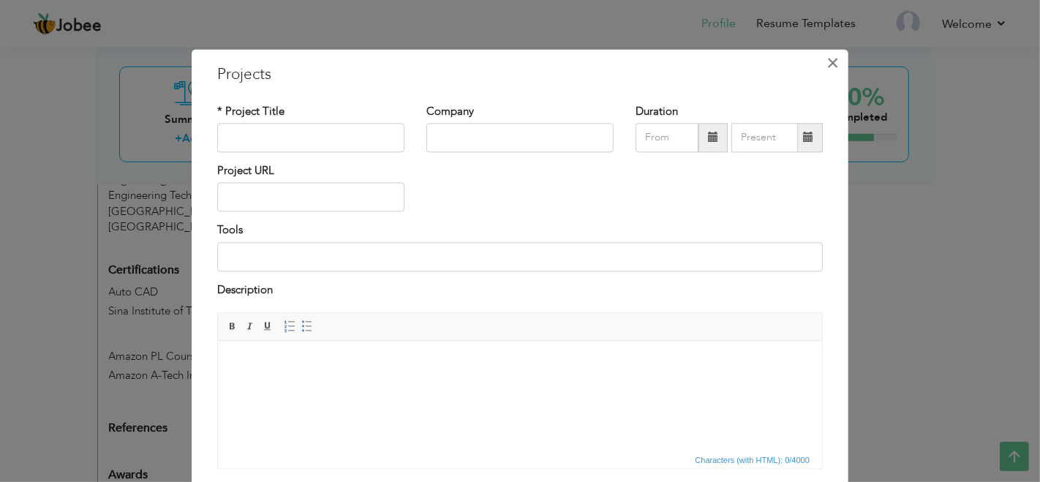
click at [827, 60] on span "×" at bounding box center [833, 63] width 12 height 26
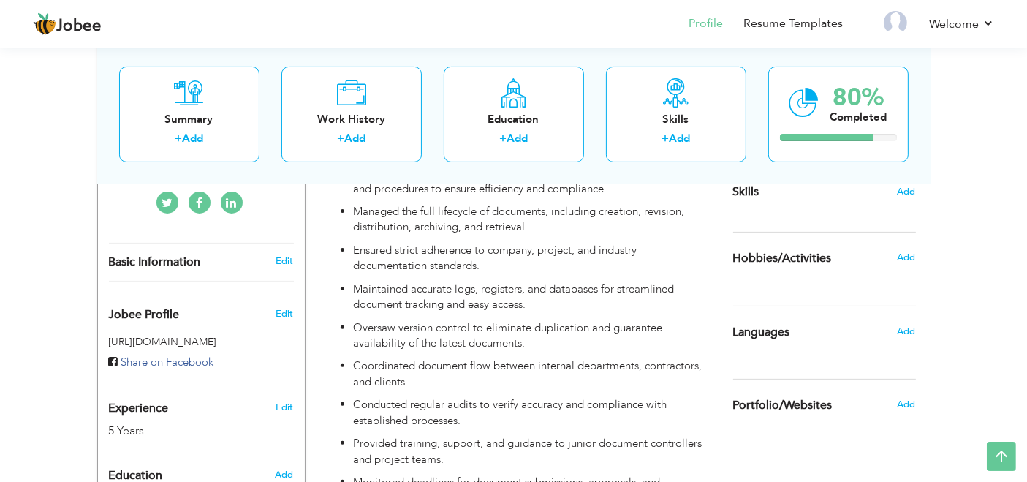
scroll to position [327, 0]
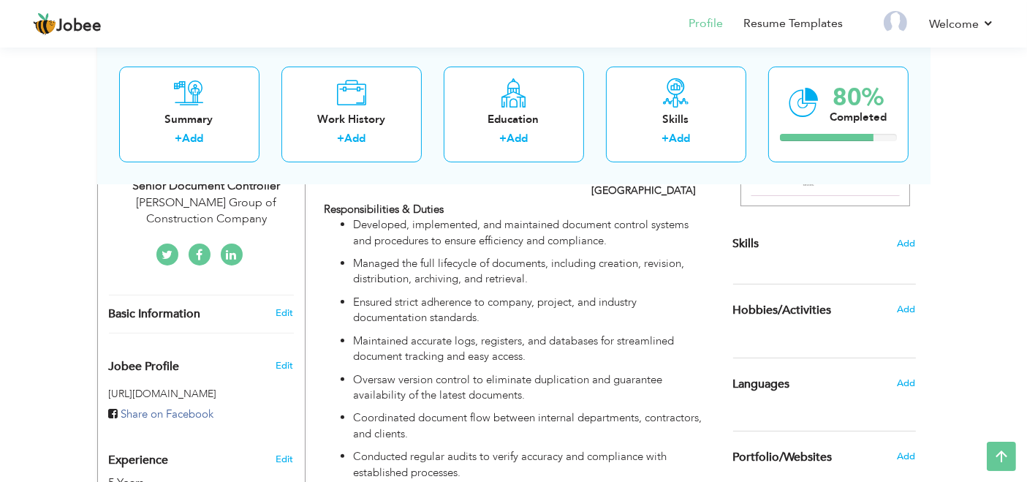
click at [907, 300] on div "Add" at bounding box center [910, 309] width 34 height 28
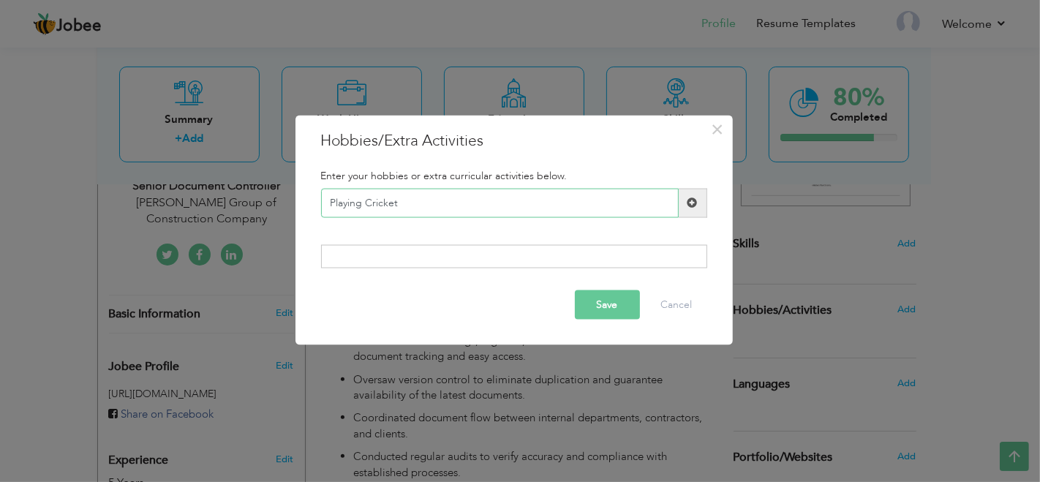
type input "Playing Cricket"
click at [685, 201] on span at bounding box center [692, 202] width 29 height 29
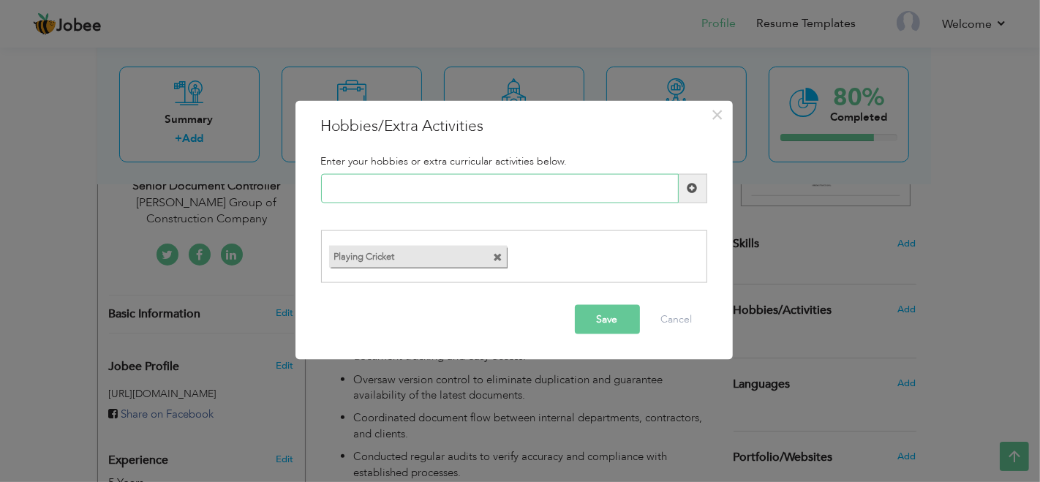
click at [522, 195] on input "text" at bounding box center [499, 187] width 357 height 29
type input "Reading [DEMOGRAPHIC_DATA]"
click at [604, 314] on button "Save" at bounding box center [607, 319] width 65 height 29
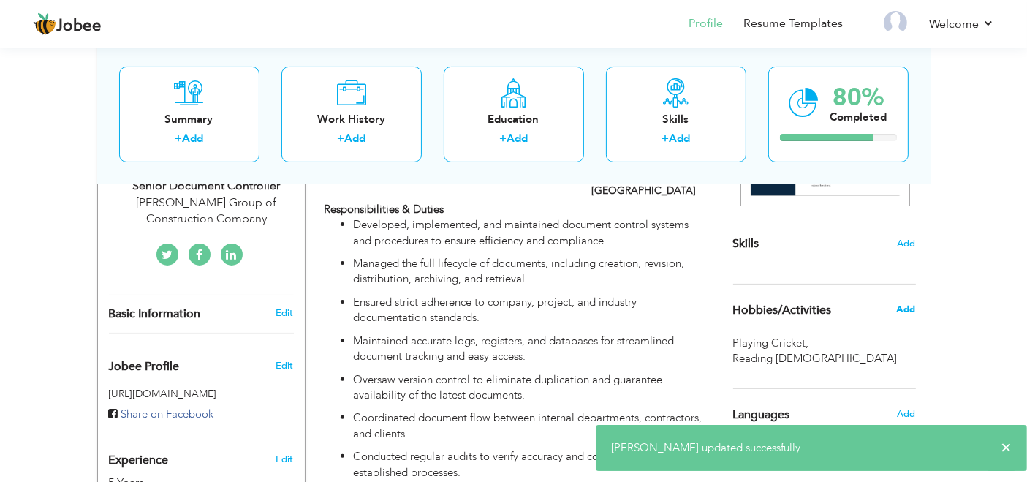
click at [909, 309] on span "Add" at bounding box center [905, 309] width 19 height 13
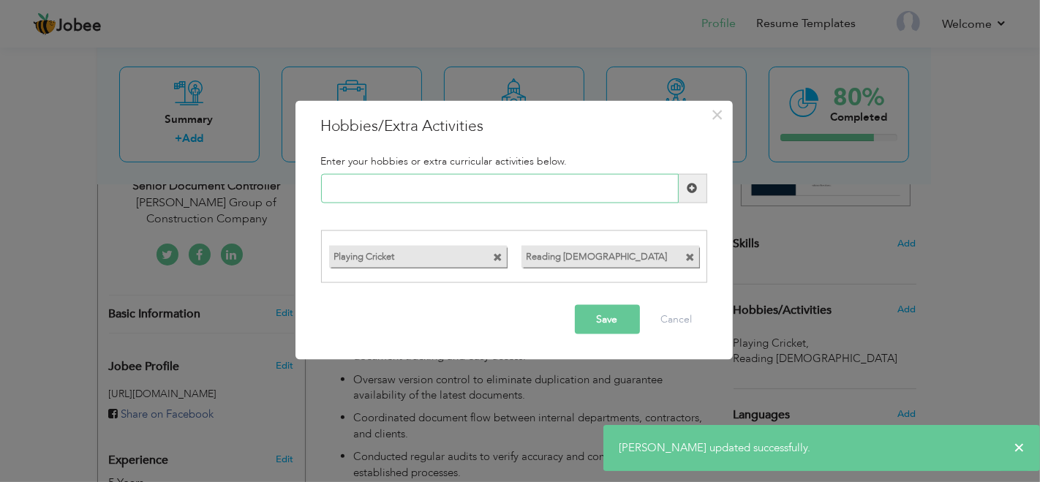
click at [480, 191] on input "text" at bounding box center [499, 187] width 357 height 29
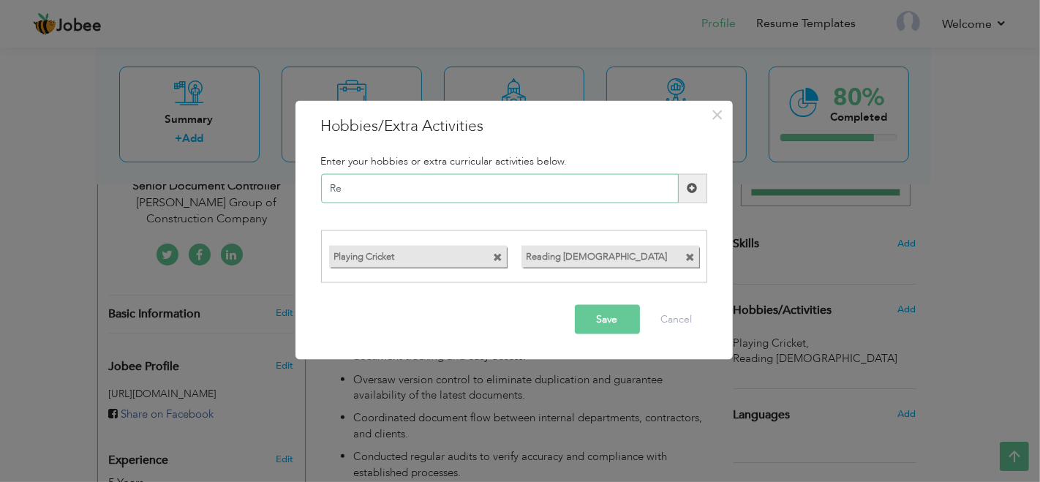
type input "R"
type input "Researching"
click at [600, 318] on button "Save" at bounding box center [607, 319] width 65 height 29
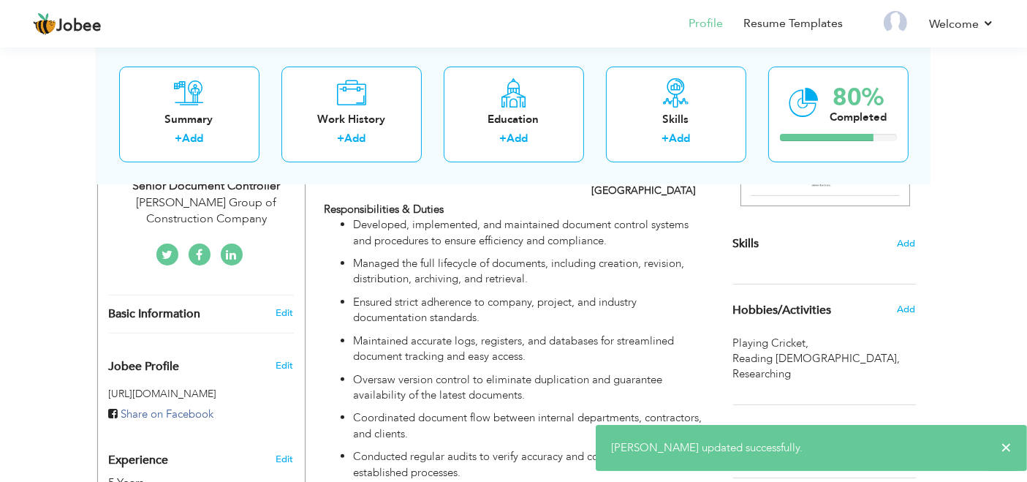
scroll to position [489, 0]
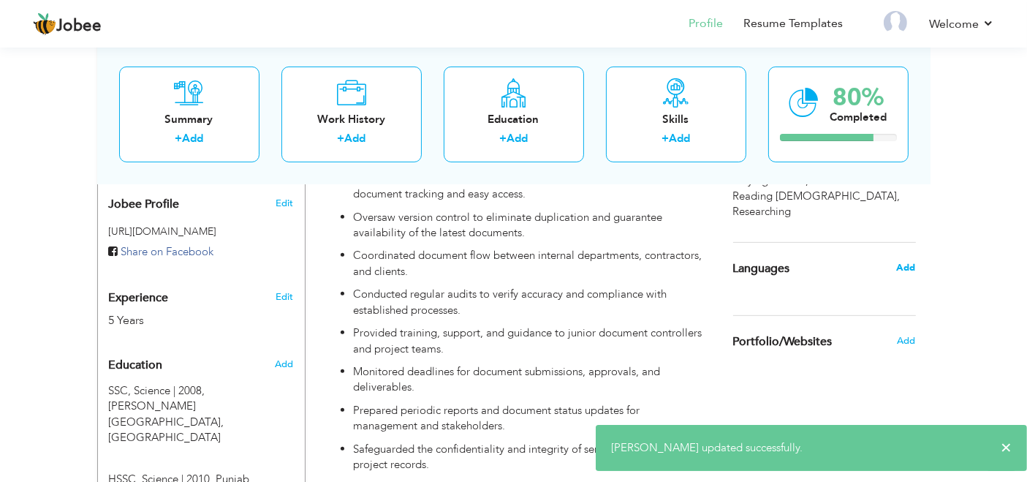
click at [909, 261] on span "Add" at bounding box center [905, 267] width 19 height 13
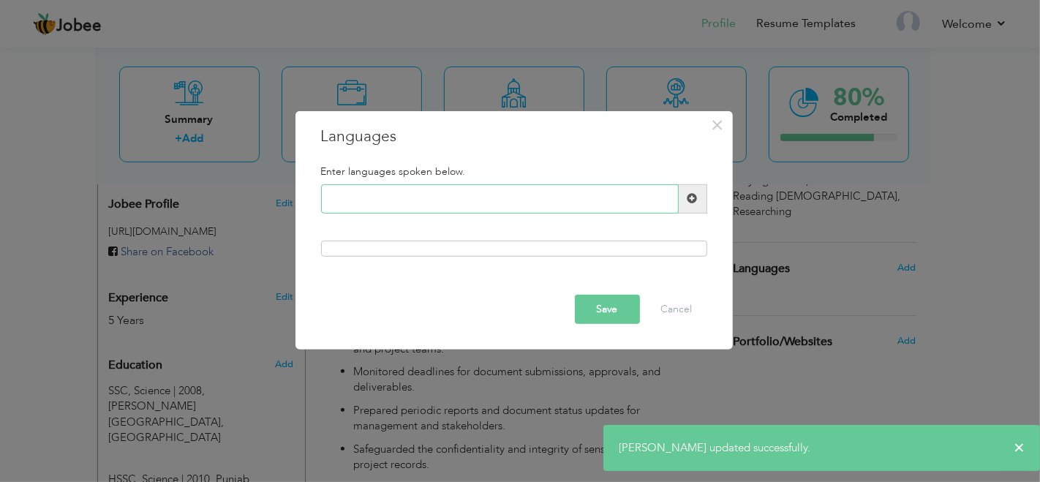
click at [522, 189] on input "text" at bounding box center [499, 198] width 357 height 29
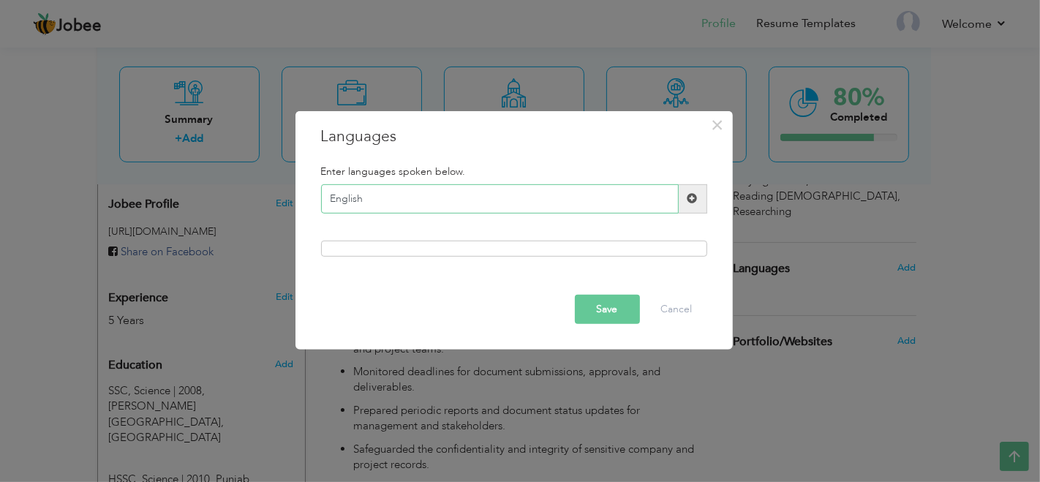
type input "English"
click at [687, 195] on span at bounding box center [692, 198] width 10 height 10
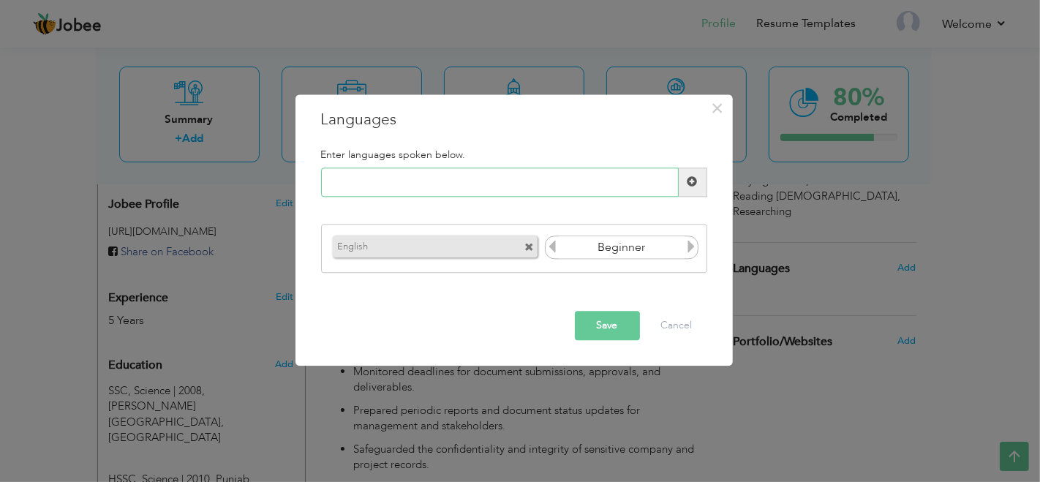
click at [558, 183] on input "text" at bounding box center [499, 181] width 357 height 29
click at [645, 249] on input "Beginner" at bounding box center [622, 248] width 126 height 22
click at [691, 250] on icon at bounding box center [690, 247] width 13 height 13
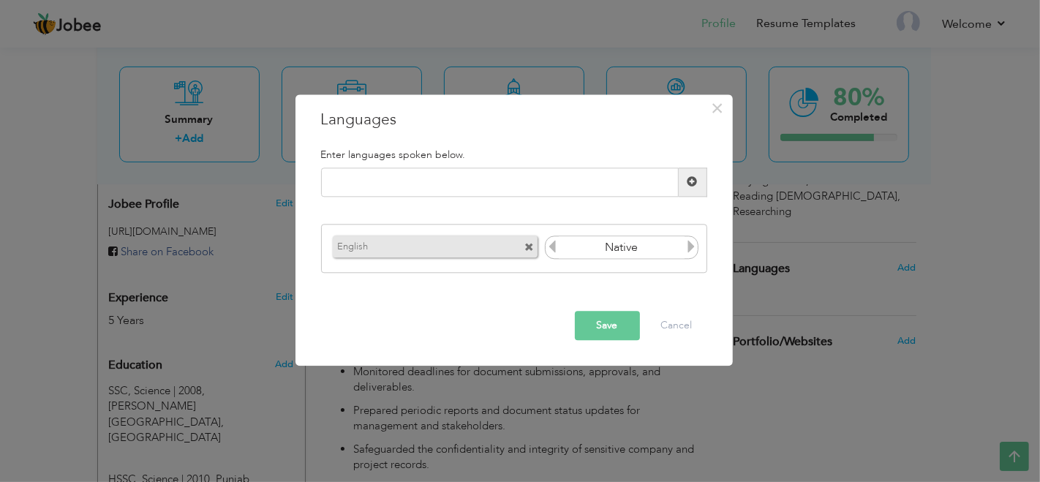
click at [551, 249] on icon at bounding box center [551, 247] width 13 height 13
click at [689, 249] on icon at bounding box center [690, 247] width 13 height 13
click at [688, 249] on icon at bounding box center [690, 247] width 13 height 13
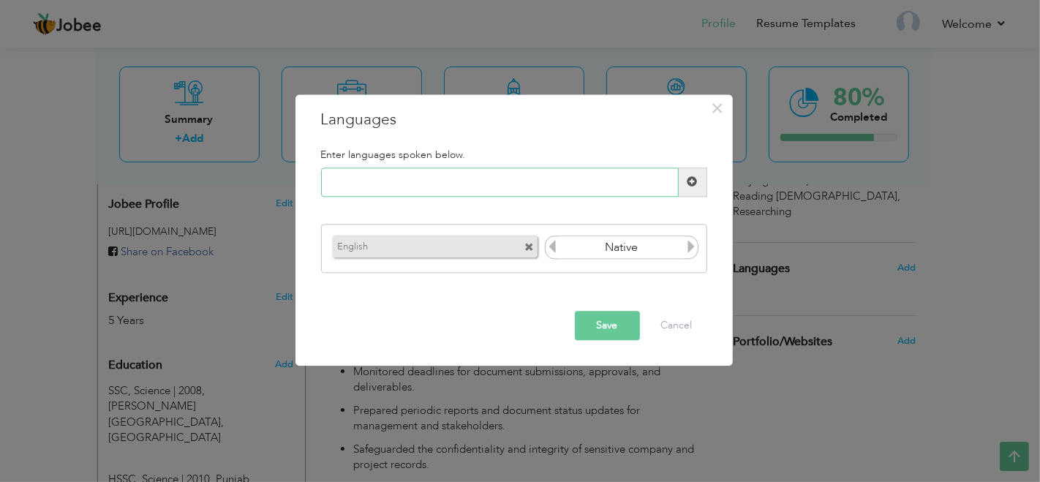
click at [583, 190] on input "text" at bounding box center [499, 181] width 357 height 29
type input "Urdu"
click at [700, 180] on span at bounding box center [692, 181] width 29 height 29
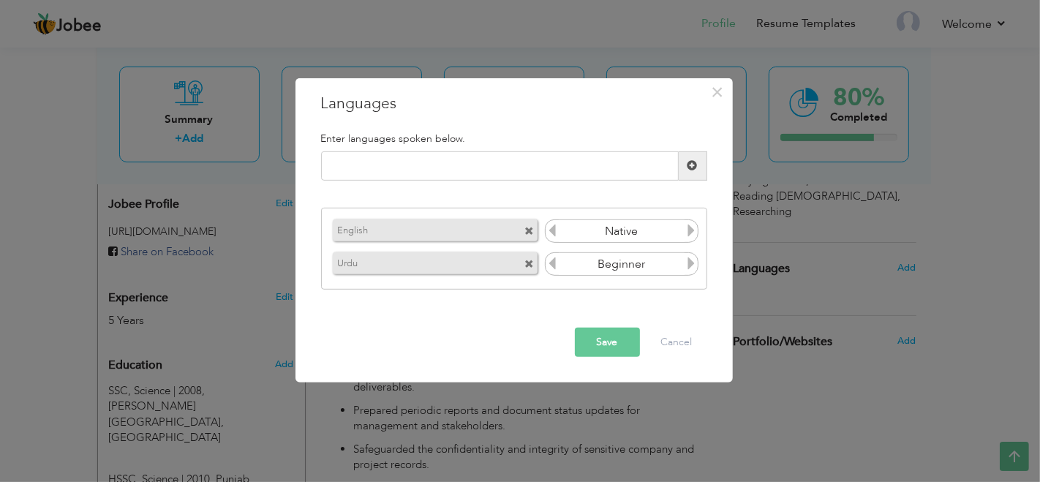
click at [689, 267] on icon at bounding box center [690, 263] width 13 height 13
click at [583, 159] on input "text" at bounding box center [499, 165] width 357 height 29
type input "Punjabi"
click at [689, 167] on span at bounding box center [692, 165] width 10 height 10
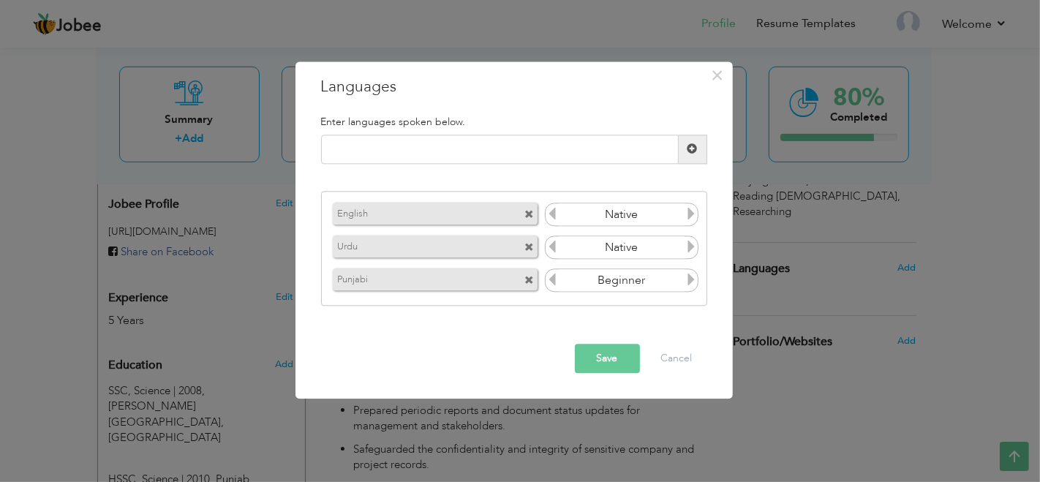
click at [689, 281] on icon at bounding box center [690, 279] width 13 height 13
click at [692, 216] on icon at bounding box center [690, 214] width 13 height 13
click at [551, 217] on icon at bounding box center [551, 214] width 13 height 13
click at [610, 356] on button "Save" at bounding box center [607, 358] width 65 height 29
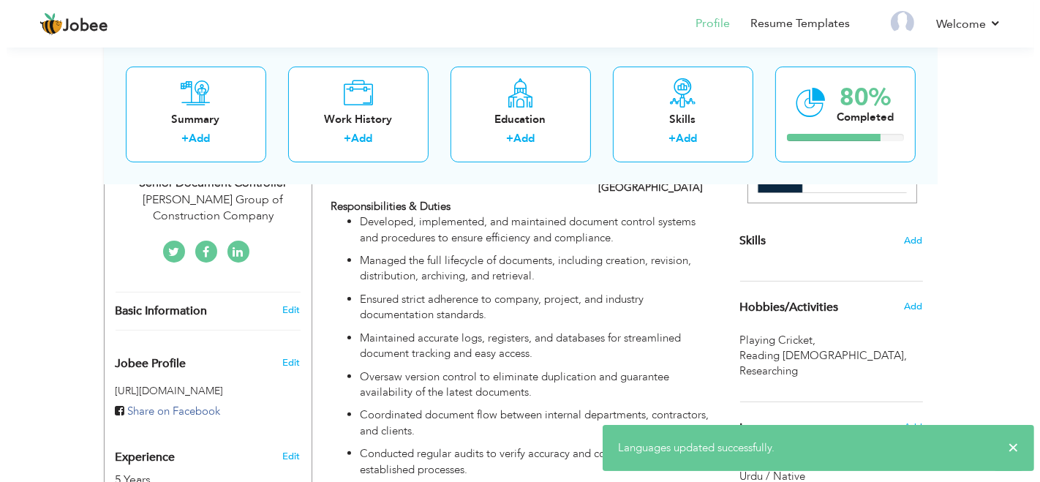
scroll to position [327, 0]
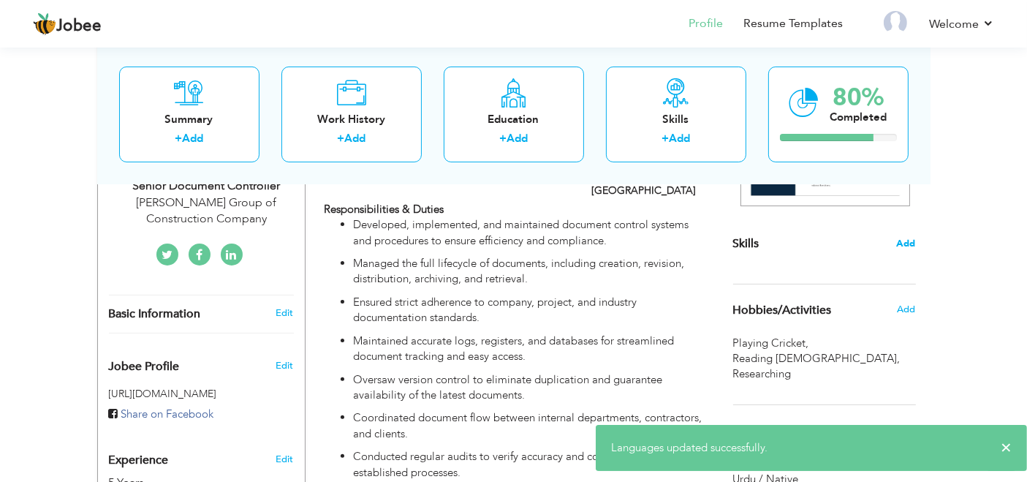
click at [905, 237] on span "Add" at bounding box center [906, 244] width 19 height 14
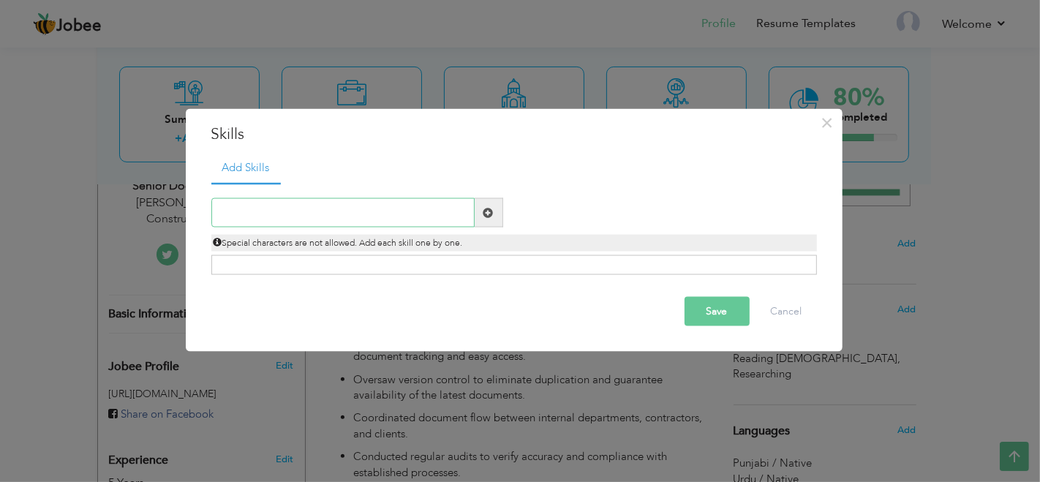
paste input "Document Control Systems (EDMS, Aconex, SharePoint"
type input "Document Control Systems (EDMS, Aconex, SharePoint"
click at [491, 211] on span at bounding box center [488, 212] width 10 height 10
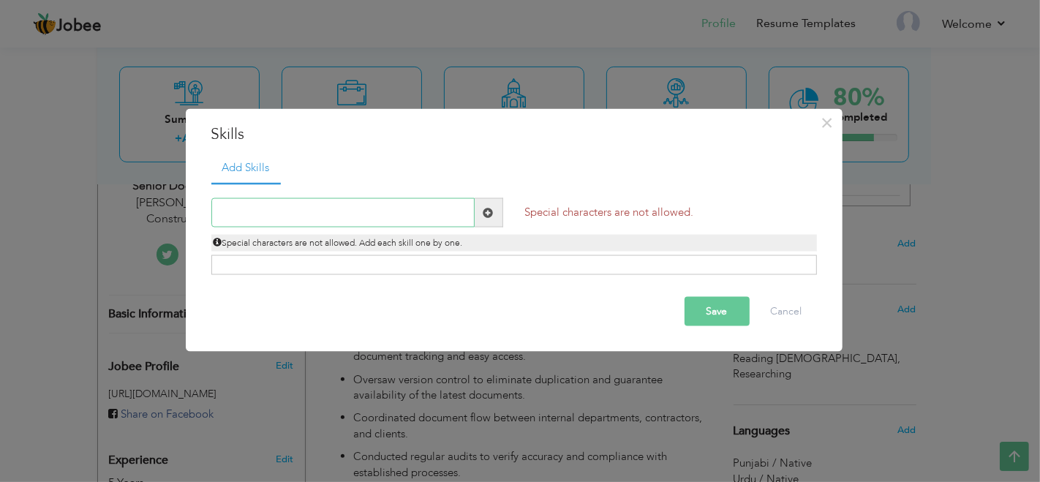
click at [420, 202] on input "text" at bounding box center [342, 212] width 263 height 29
paste input "Document Control Systems (EDMS, Aconex, SharePoint"
drag, startPoint x: 336, startPoint y: 208, endPoint x: 586, endPoint y: 213, distance: 249.3
click at [585, 213] on div "Document Control Systems (EDMS, Aconex, SharePoint Duplicate entry Special char…" at bounding box center [513, 224] width 627 height 53
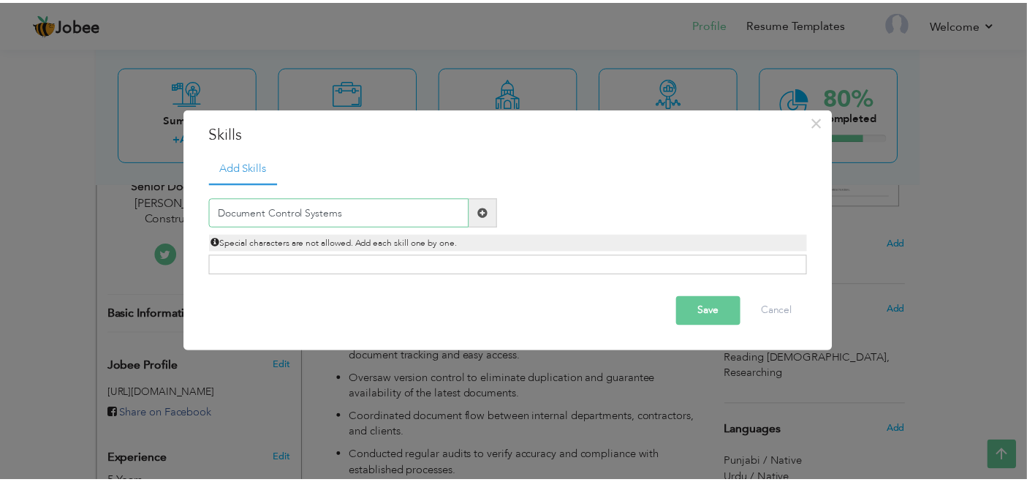
scroll to position [0, 0]
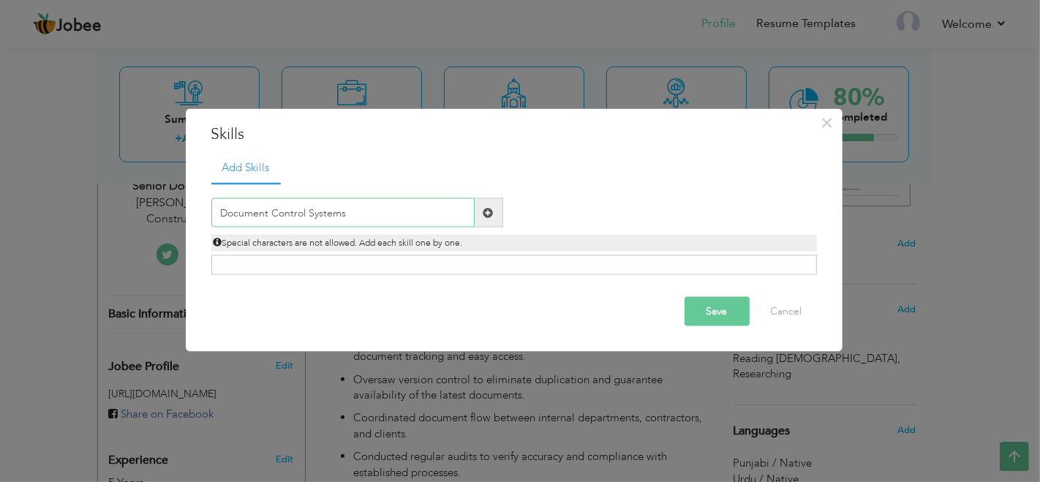
type input "Document Control Systems"
click at [718, 308] on button "Save" at bounding box center [716, 311] width 65 height 29
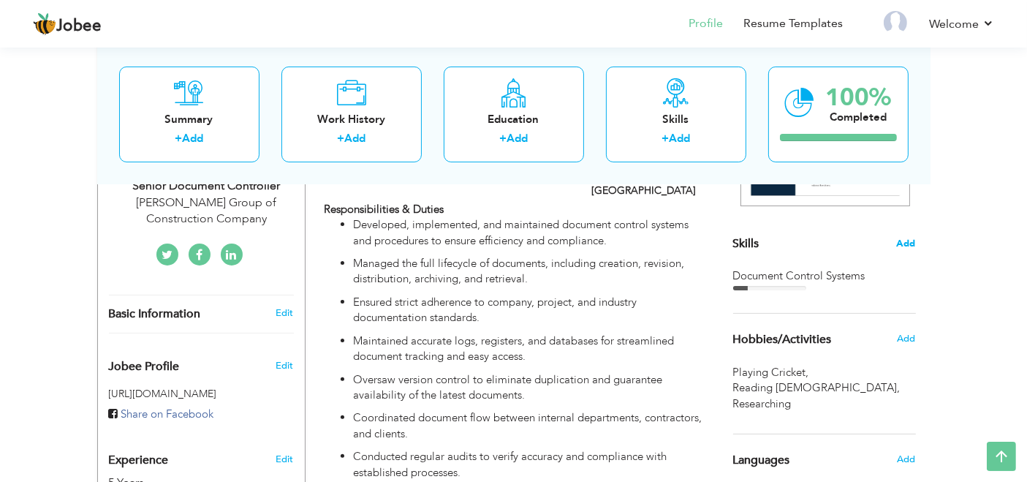
click at [904, 241] on span "Add" at bounding box center [906, 244] width 19 height 14
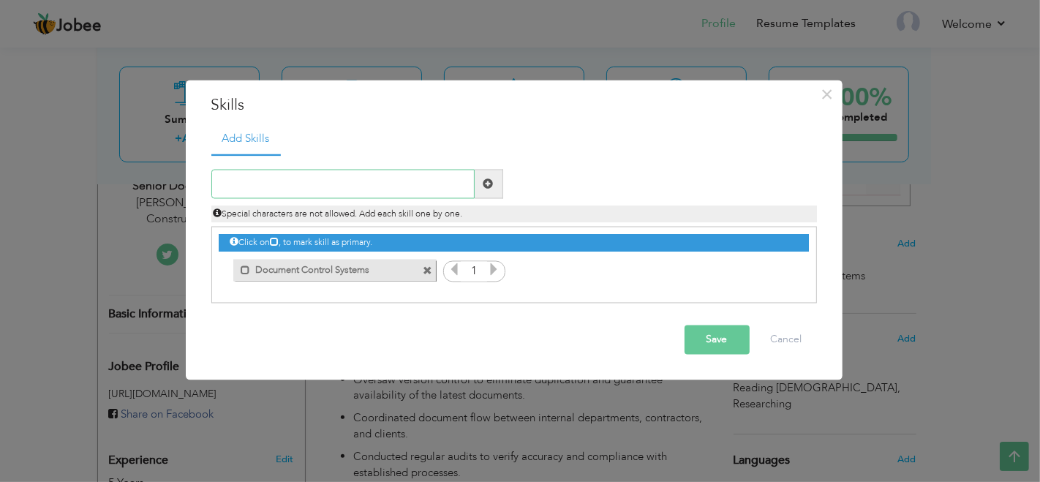
click at [373, 175] on input "text" at bounding box center [342, 184] width 263 height 29
paste input "Document numbering, version control, and archiving"
type input "Document numbering, version control, and archiving"
click at [491, 181] on span at bounding box center [488, 183] width 10 height 10
click at [447, 189] on input "text" at bounding box center [342, 184] width 263 height 29
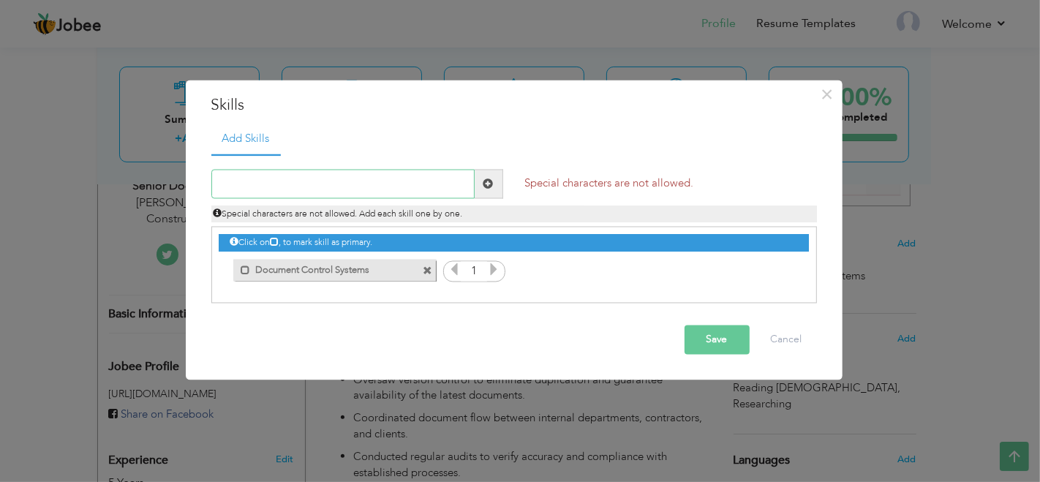
paste input "Document numbering, version control, and archiving"
drag, startPoint x: 416, startPoint y: 184, endPoint x: 271, endPoint y: 183, distance: 144.8
click at [271, 183] on input "Document numbering, version control, and archiving" at bounding box center [342, 184] width 263 height 29
click at [277, 186] on input "Document archiving" at bounding box center [342, 184] width 263 height 29
type input "Document Archiving"
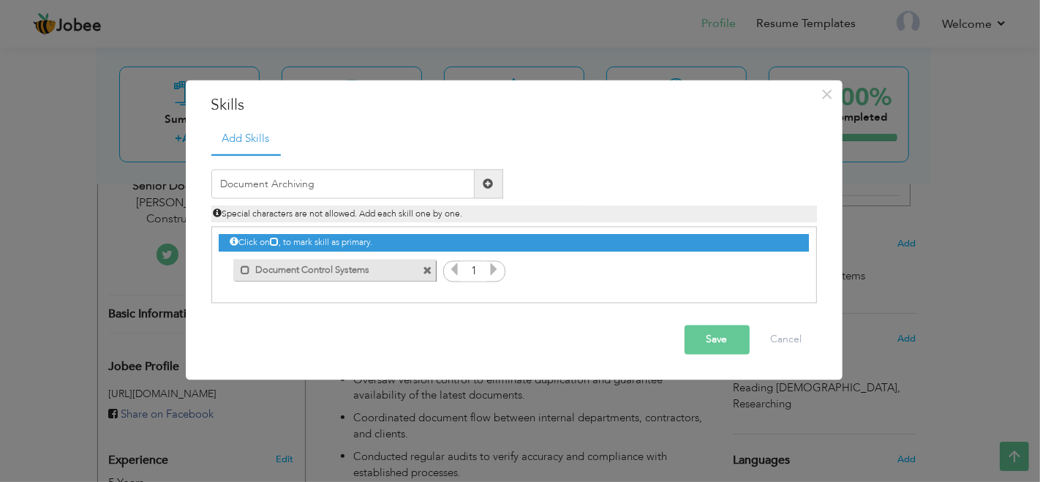
click at [695, 334] on button "Save" at bounding box center [716, 339] width 65 height 29
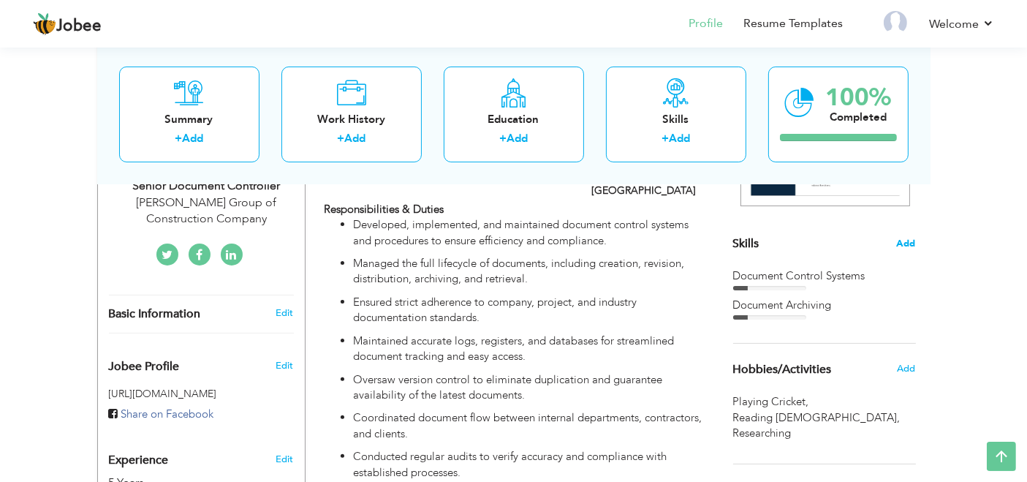
click at [912, 241] on span "Add" at bounding box center [906, 244] width 19 height 14
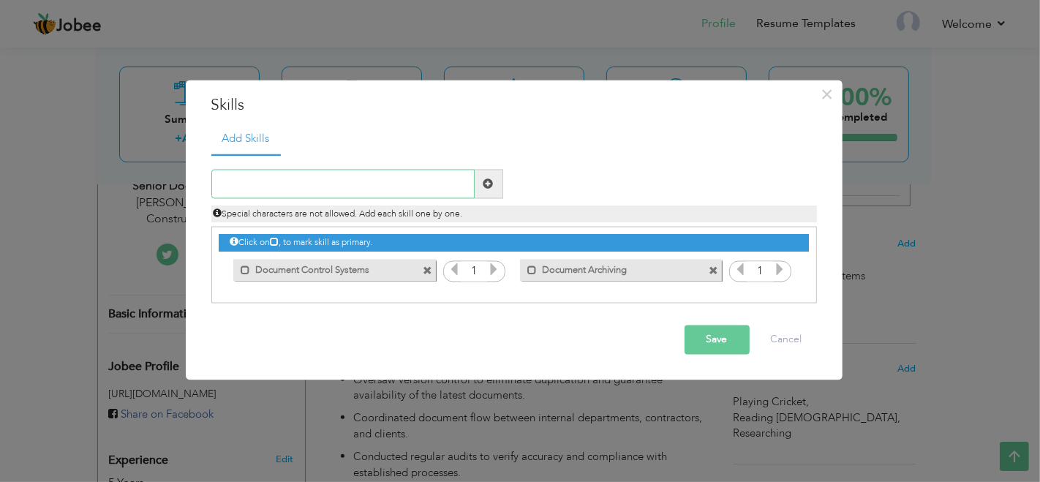
paste input "MS Office Suite"
type input "MS Office"
click at [490, 188] on span at bounding box center [488, 183] width 10 height 10
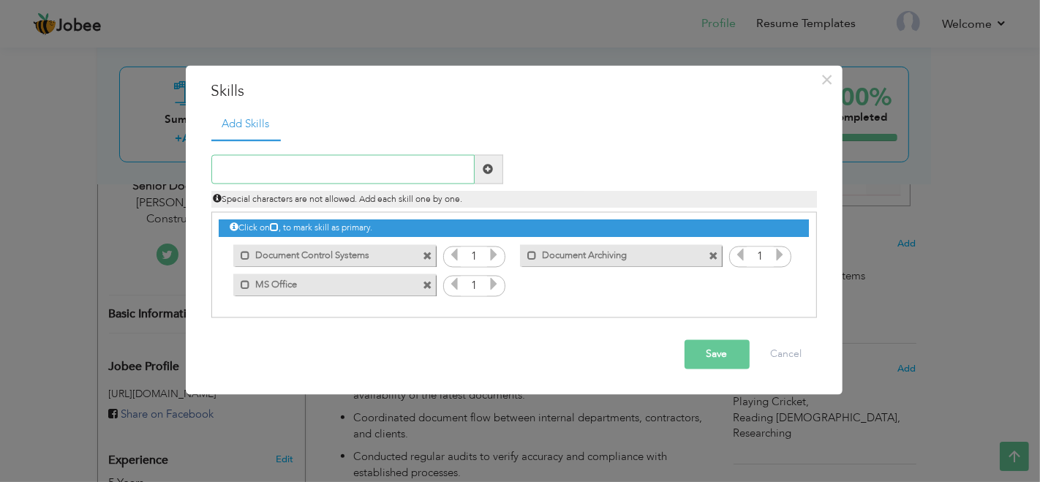
click at [437, 167] on input "text" at bounding box center [342, 169] width 263 height 29
paste input "Records management"
type input "Records management"
click at [484, 167] on span at bounding box center [488, 169] width 10 height 10
click at [400, 168] on input "text" at bounding box center [342, 169] width 263 height 29
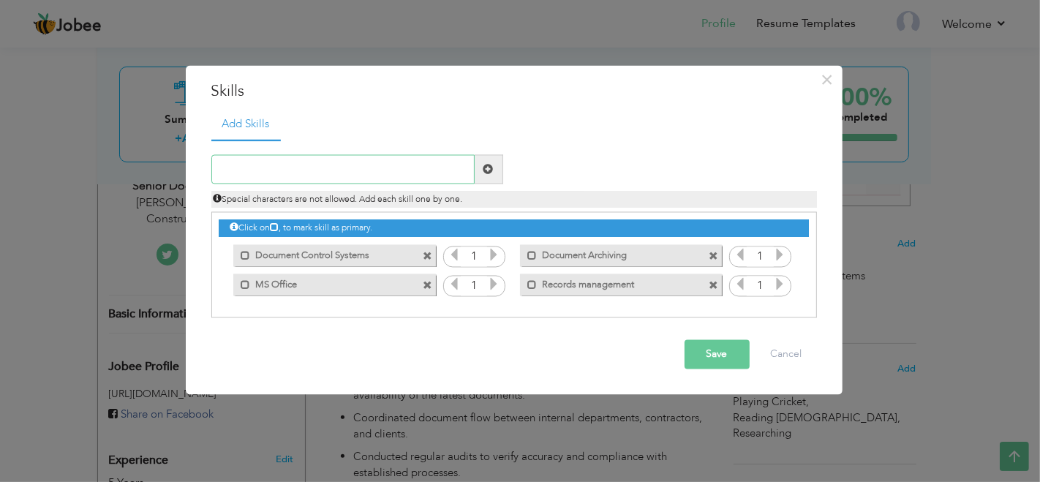
paste input "data organization"
click at [226, 170] on input "data organization" at bounding box center [342, 169] width 263 height 29
drag, startPoint x: 246, startPoint y: 170, endPoint x: 249, endPoint y: 178, distance: 8.6
click at [246, 170] on input "Data organization" at bounding box center [342, 169] width 263 height 29
type input "Data Organization"
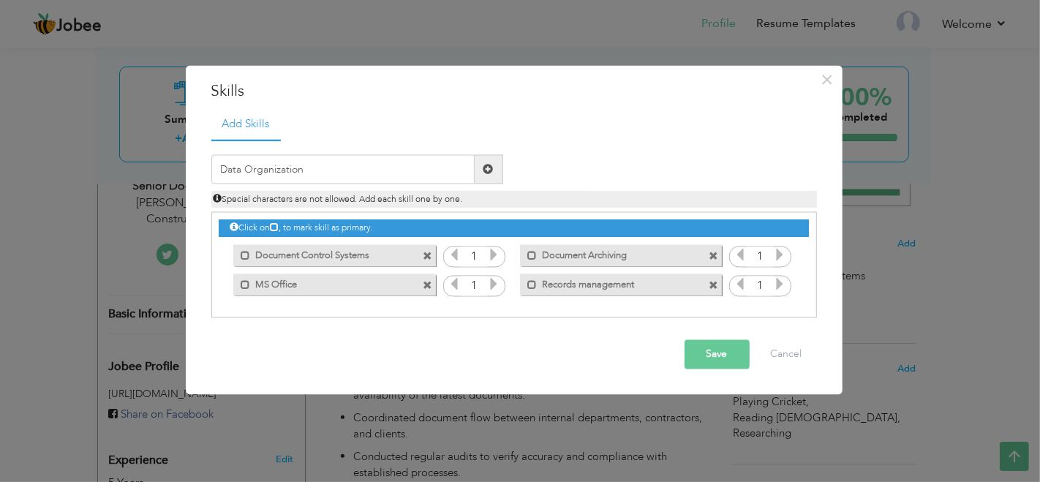
click at [491, 162] on span at bounding box center [488, 169] width 29 height 29
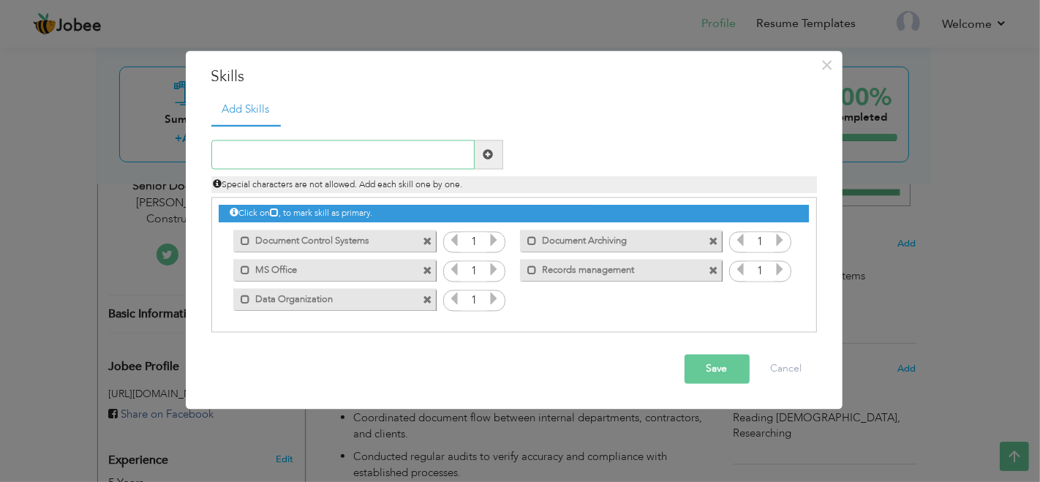
click at [393, 150] on input "text" at bounding box center [342, 154] width 263 height 29
paste input "Reporting and documentation tracking"
click at [296, 157] on input "Reporting and documentation tracking" at bounding box center [342, 154] width 263 height 29
click at [366, 152] on input "Reporting and Documentation tracking" at bounding box center [342, 154] width 263 height 29
type input "Reporting and Documentation Tracking"
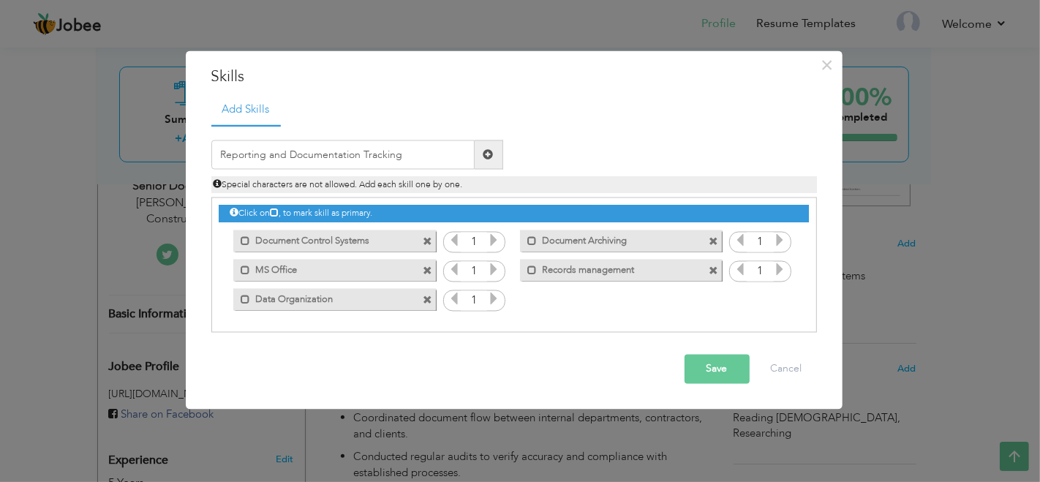
click at [488, 151] on span at bounding box center [488, 154] width 10 height 10
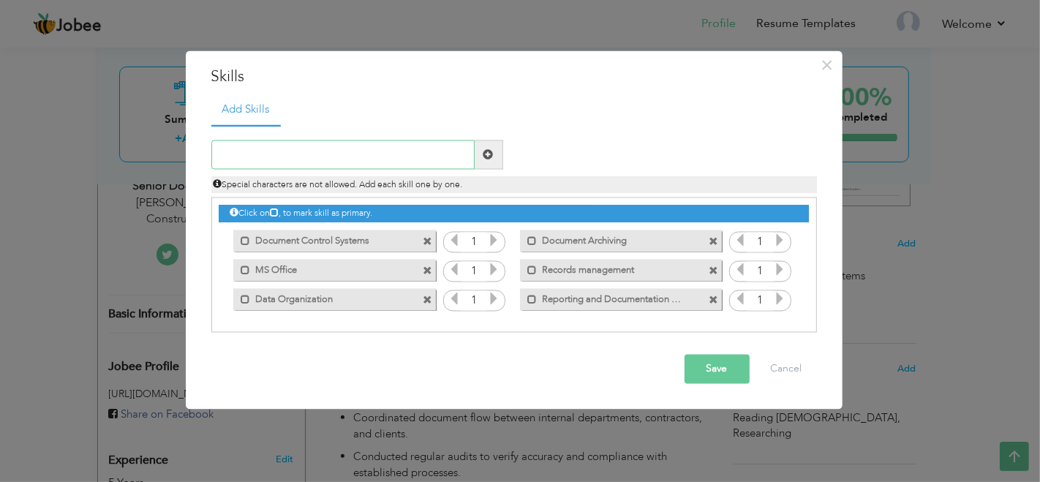
click at [409, 159] on input "text" at bounding box center [342, 154] width 263 height 29
paste input "Time management"
click at [254, 154] on input "Time management" at bounding box center [342, 154] width 263 height 29
type input "Time Management"
click at [487, 156] on span at bounding box center [488, 154] width 10 height 10
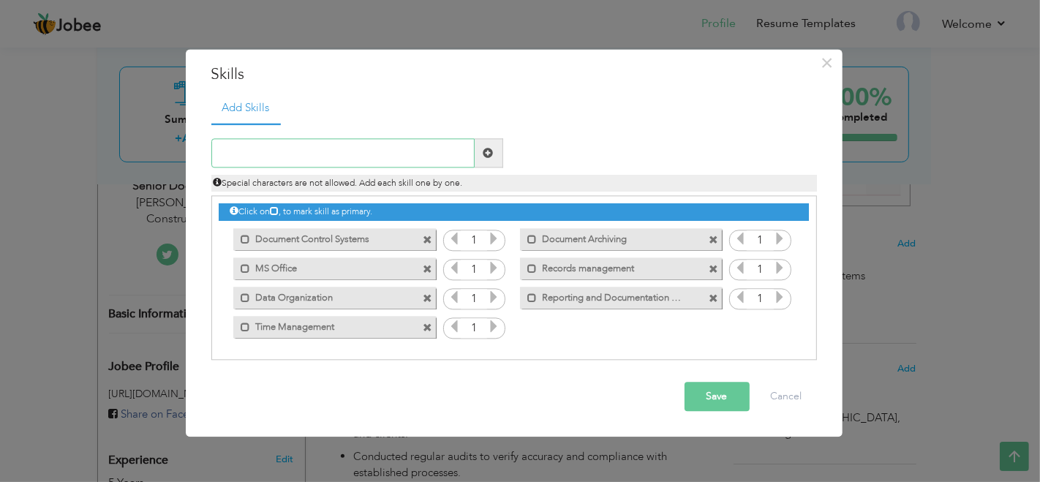
click at [365, 141] on input "text" at bounding box center [342, 153] width 263 height 29
paste input "Training and mentoring junior staff"
click at [287, 151] on input "Training and mentoring junior staff" at bounding box center [342, 153] width 263 height 29
click at [330, 155] on input "Training and Mentoring junior staff" at bounding box center [342, 153] width 263 height 29
click at [365, 155] on input "Training and Mentoring Junior staff" at bounding box center [342, 153] width 263 height 29
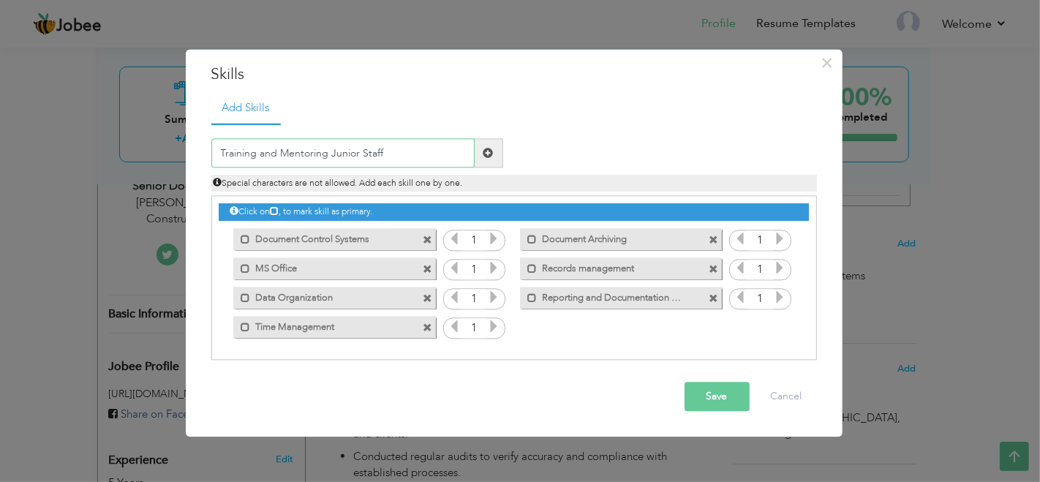
type input "Training and Mentoring Junior Staff"
click at [488, 158] on span at bounding box center [488, 153] width 29 height 29
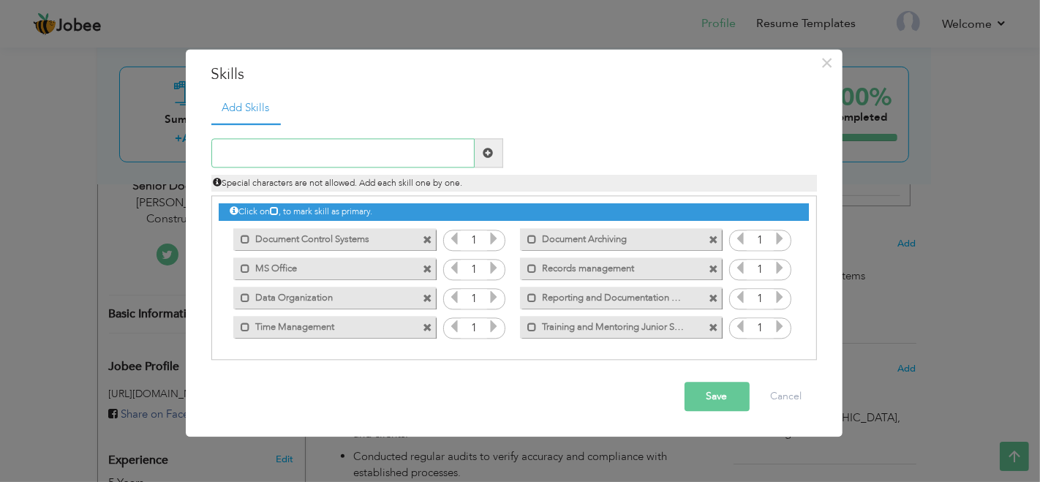
click at [386, 154] on input "text" at bounding box center [342, 153] width 263 height 29
paste input "Team collaboration and coordination"
click at [334, 154] on input "Team collaboration and coordination" at bounding box center [342, 153] width 263 height 29
type input "Team Collaboration and Coordination"
click at [491, 152] on span at bounding box center [488, 153] width 10 height 10
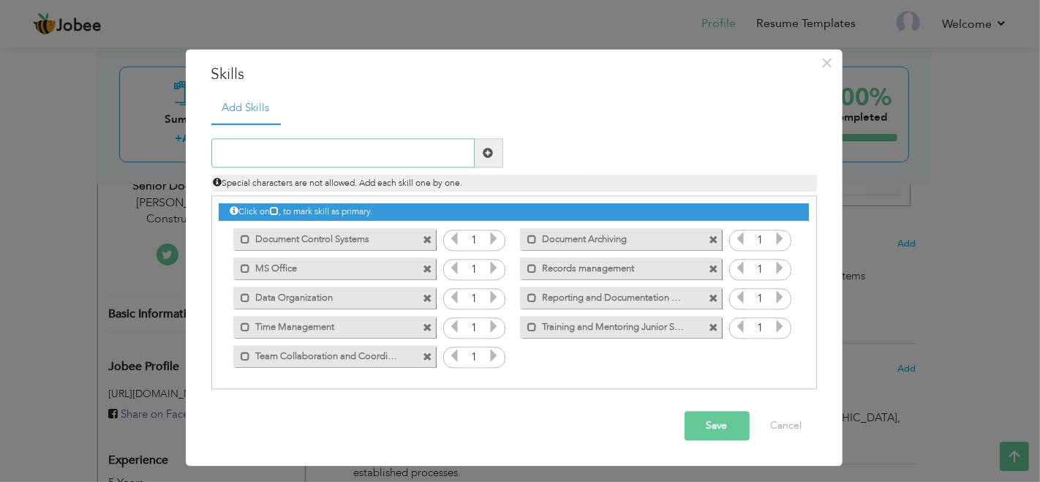
click at [383, 150] on input "text" at bounding box center [342, 153] width 263 height 29
paste input "Workflow and access rights administration"
click at [289, 151] on input "Workflow and access rights administration" at bounding box center [342, 153] width 263 height 29
click at [322, 154] on input "Workflow and Access rights administration" at bounding box center [342, 153] width 263 height 29
click at [355, 155] on input "Workflow and Access Rights administration" at bounding box center [342, 153] width 263 height 29
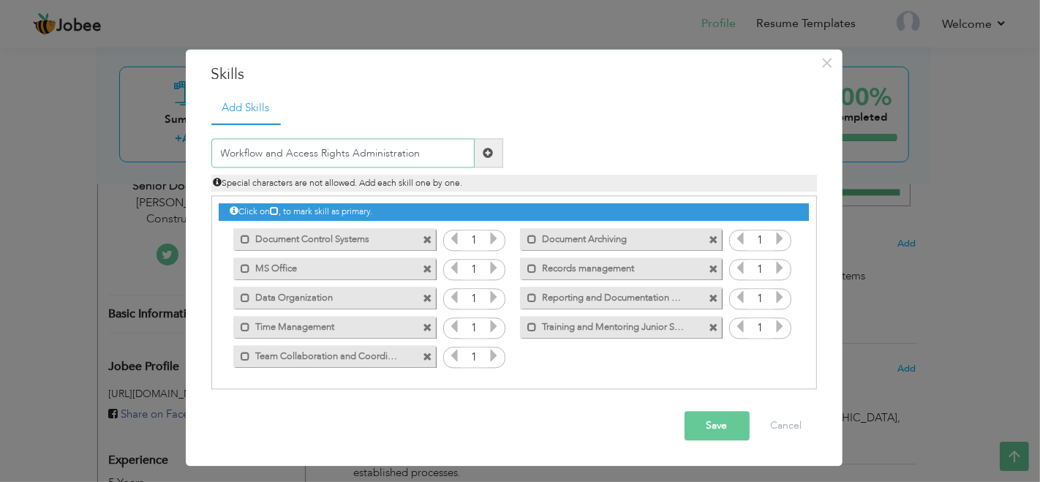
type input "Workflow and Access Rights Administration"
click at [486, 145] on span at bounding box center [488, 153] width 29 height 29
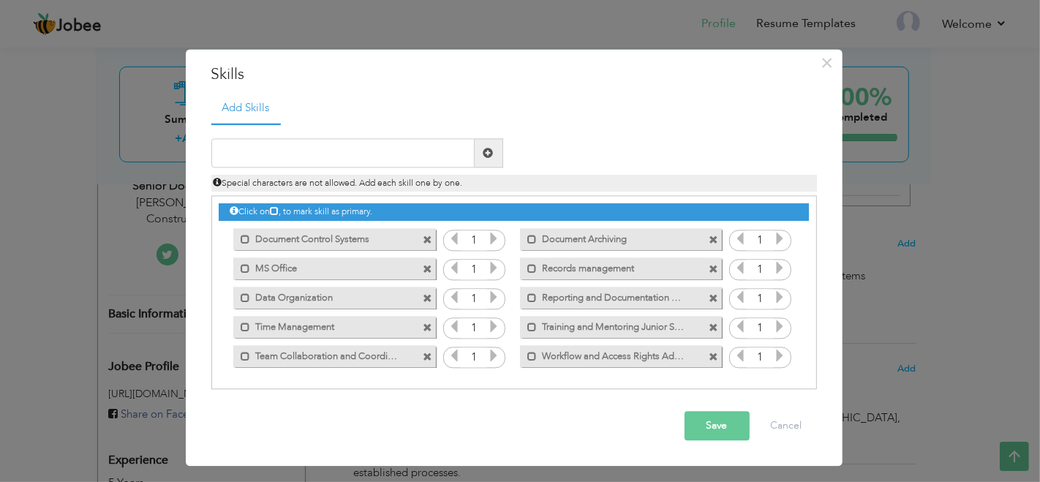
click at [497, 235] on icon at bounding box center [493, 238] width 13 height 13
click at [500, 268] on div "1" at bounding box center [474, 270] width 62 height 22
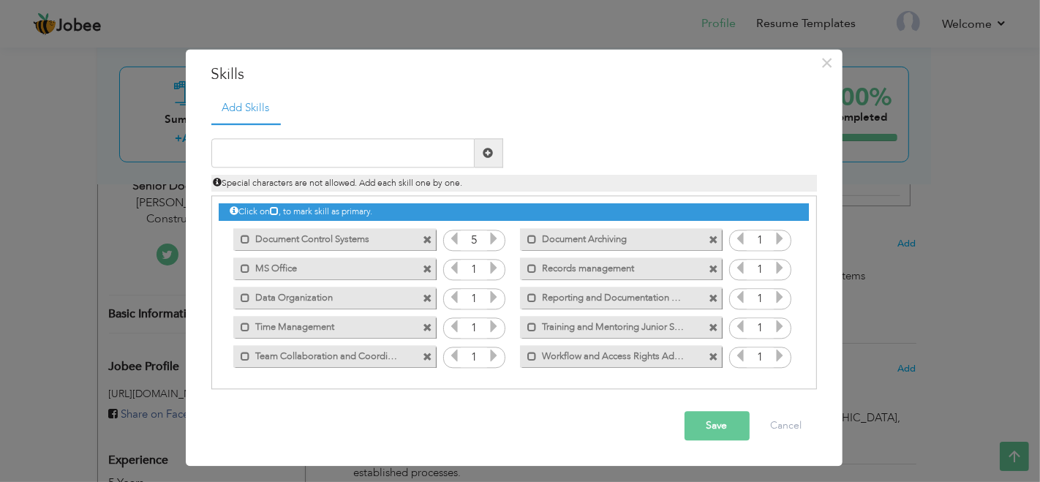
click at [492, 274] on icon at bounding box center [493, 268] width 13 height 13
click at [493, 271] on icon at bounding box center [493, 268] width 13 height 13
click at [493, 298] on icon at bounding box center [493, 297] width 13 height 13
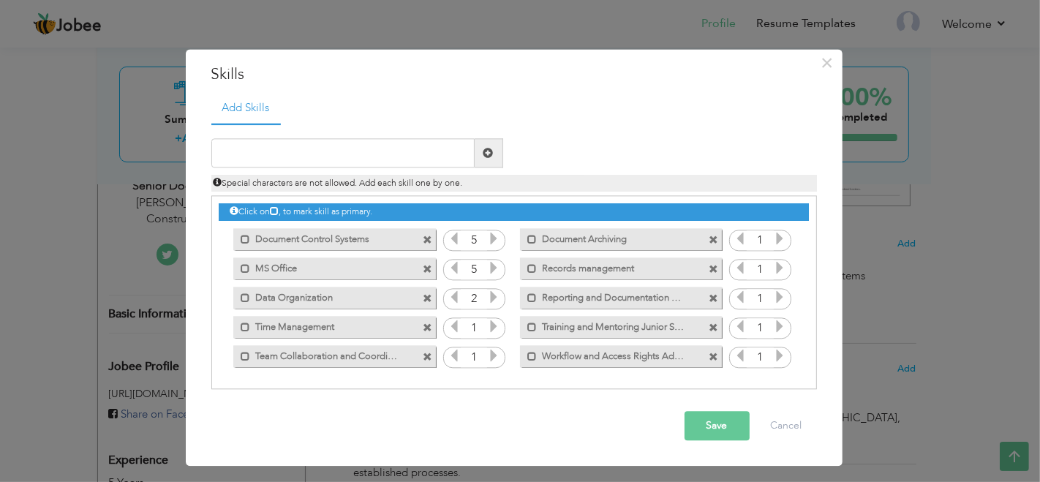
click at [493, 298] on icon at bounding box center [493, 297] width 13 height 13
click at [495, 327] on icon at bounding box center [493, 326] width 13 height 13
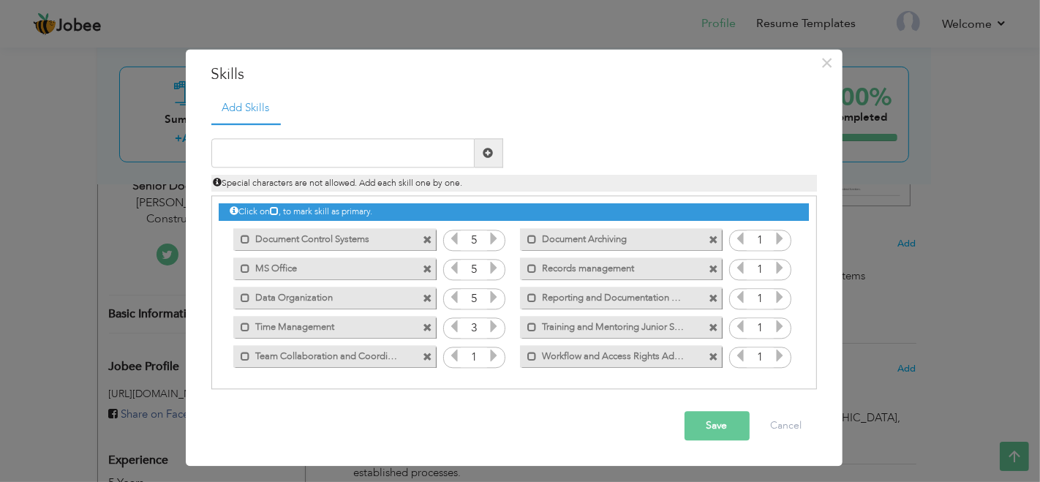
click at [495, 327] on icon at bounding box center [493, 326] width 13 height 13
click at [496, 358] on icon at bounding box center [493, 355] width 13 height 13
click at [781, 242] on icon at bounding box center [779, 238] width 13 height 13
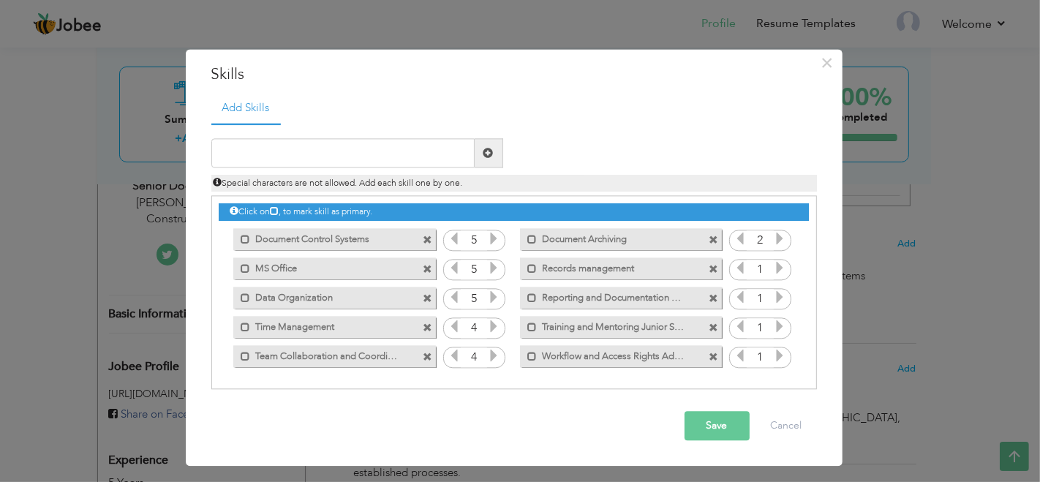
click at [781, 242] on icon at bounding box center [779, 238] width 13 height 13
click at [783, 269] on icon at bounding box center [779, 268] width 13 height 13
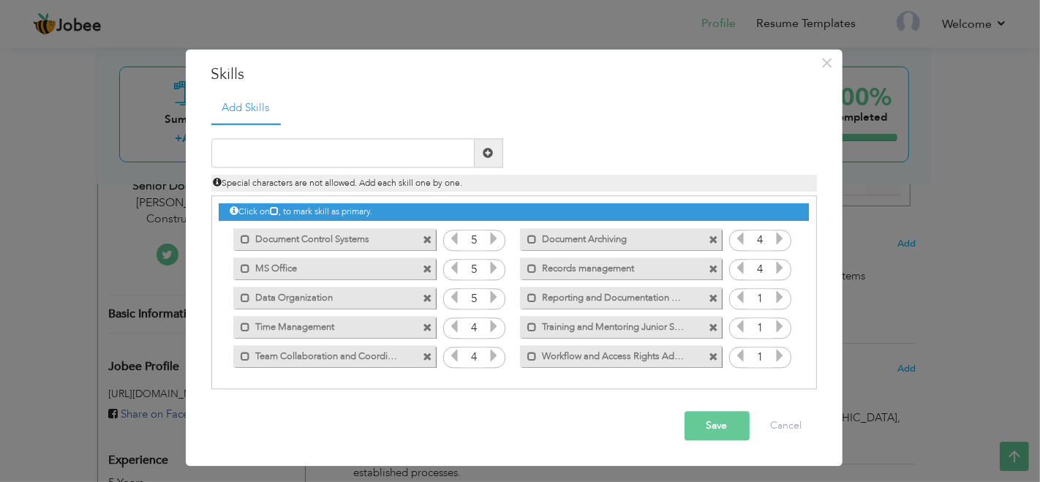
click at [781, 298] on icon at bounding box center [779, 297] width 13 height 13
click at [784, 300] on icon at bounding box center [779, 297] width 13 height 13
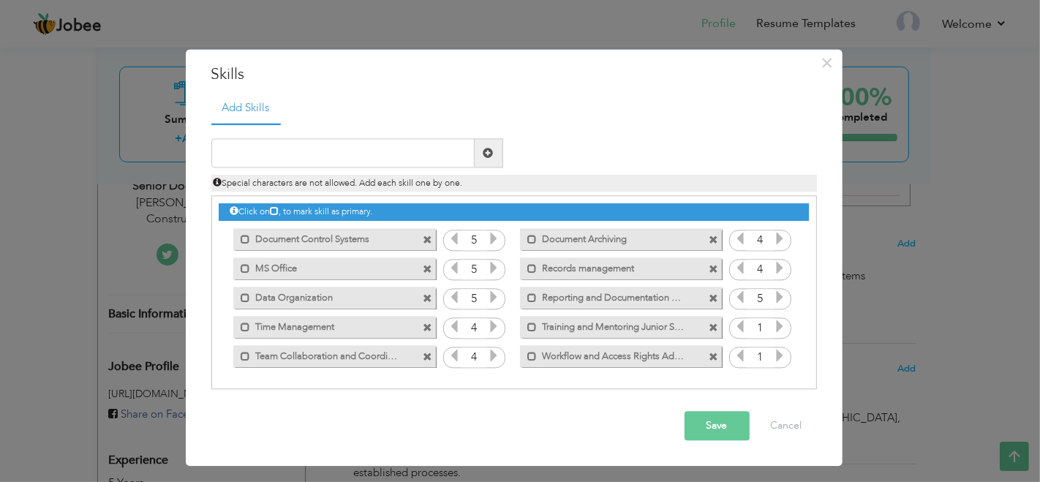
click at [780, 327] on icon at bounding box center [779, 326] width 13 height 13
click at [782, 358] on icon at bounding box center [779, 355] width 13 height 13
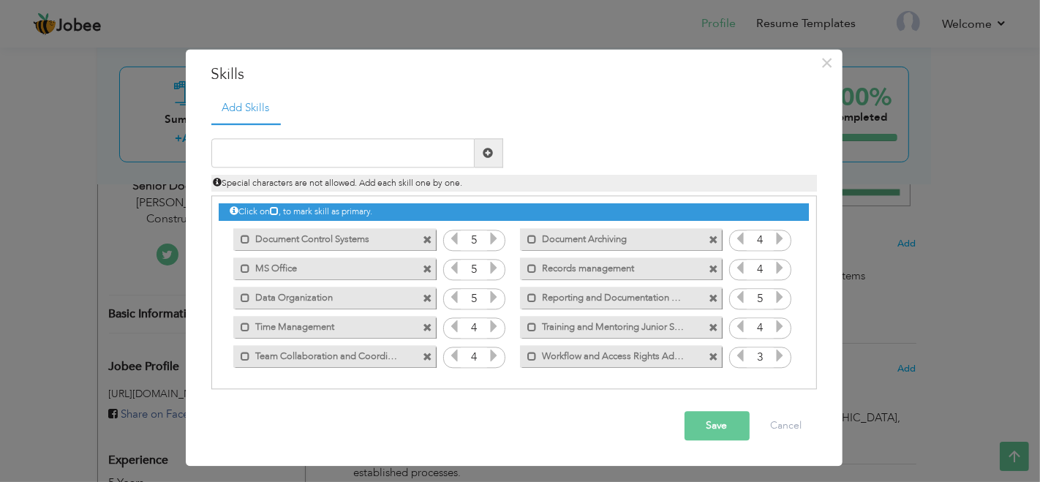
click at [782, 358] on icon at bounding box center [779, 355] width 13 height 13
click at [415, 145] on input "text" at bounding box center [342, 153] width 263 height 29
paste input "Scanning & Indexing"
type input "Scanning & Indexing"
click at [495, 151] on span at bounding box center [488, 153] width 29 height 29
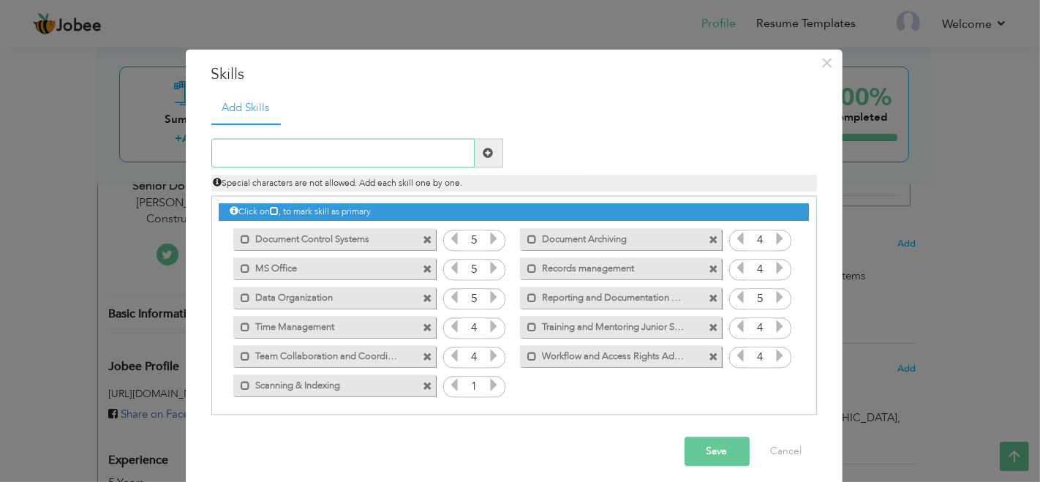
click at [323, 157] on input "text" at bounding box center [342, 153] width 263 height 29
paste input "Quality Assurance (QA/QC)"
type input "Quality Assurance (QA/QC)"
click at [483, 148] on span at bounding box center [488, 153] width 10 height 10
click at [404, 154] on input "text" at bounding box center [342, 153] width 263 height 29
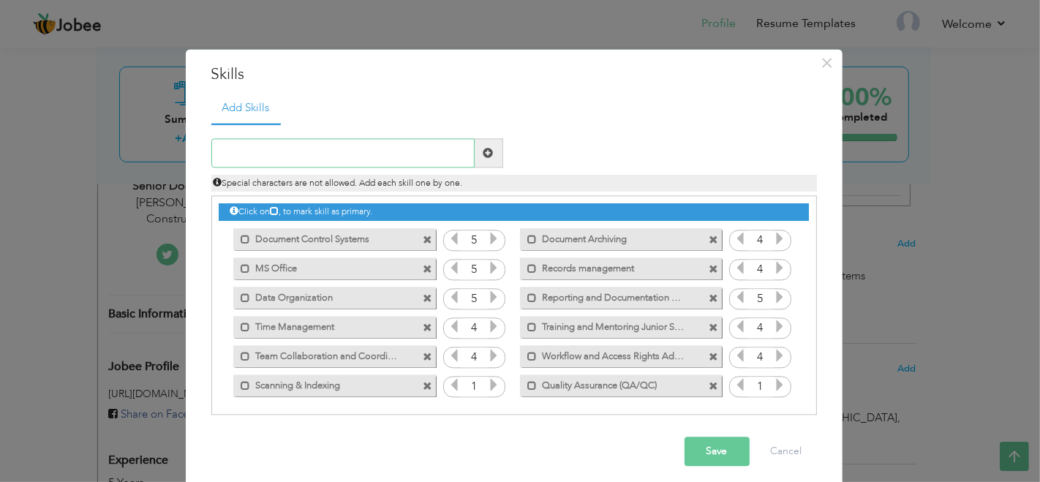
paste input "Project Management Basics"
type input "Project Management Basics"
click at [483, 148] on span at bounding box center [488, 153] width 10 height 10
click at [713, 456] on button "Save" at bounding box center [716, 451] width 65 height 29
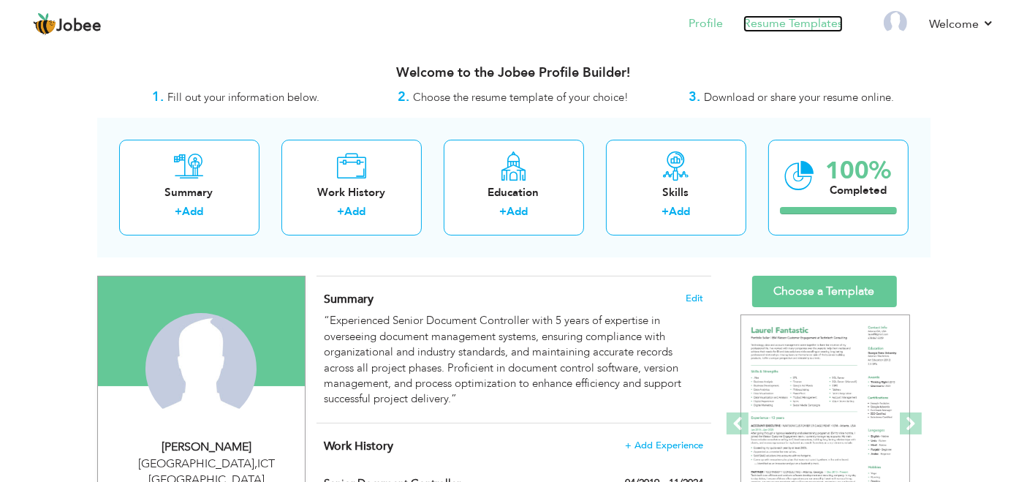
click at [798, 24] on link "Resume Templates" at bounding box center [792, 23] width 99 height 17
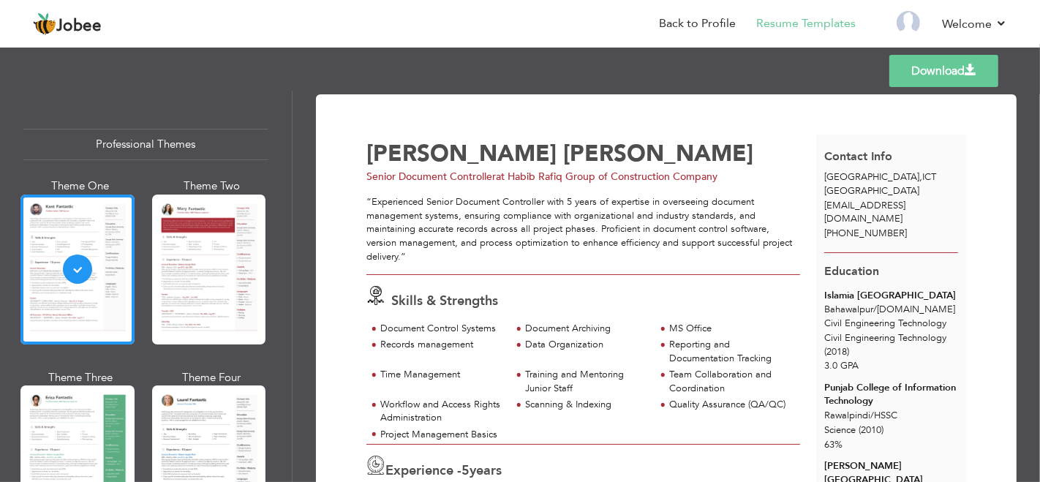
click at [955, 72] on link "Download" at bounding box center [943, 71] width 109 height 32
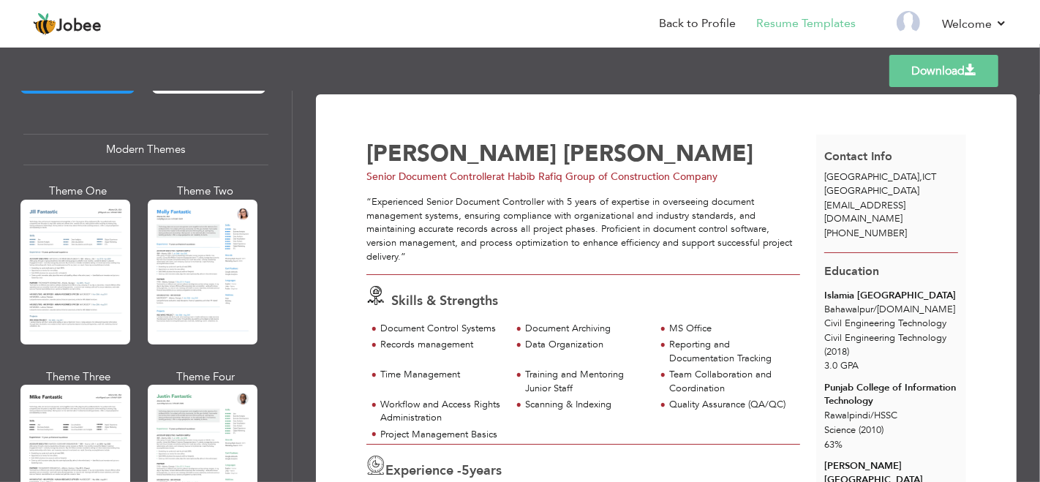
scroll to position [731, 0]
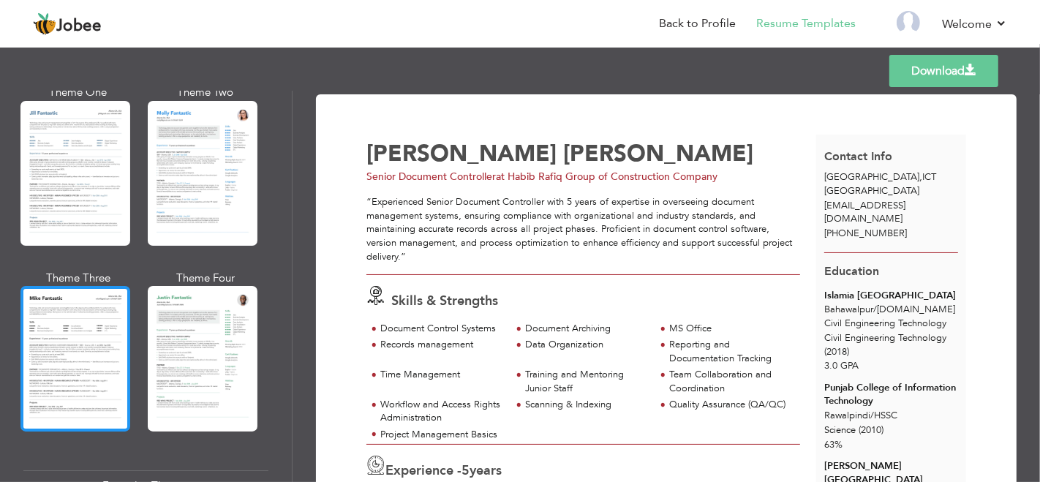
click at [93, 339] on div at bounding box center [75, 358] width 110 height 145
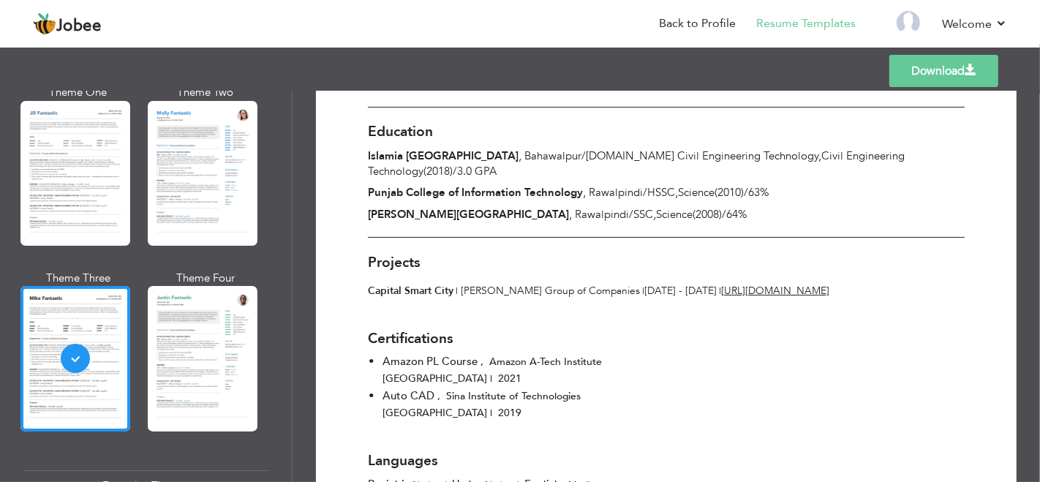
scroll to position [946, 0]
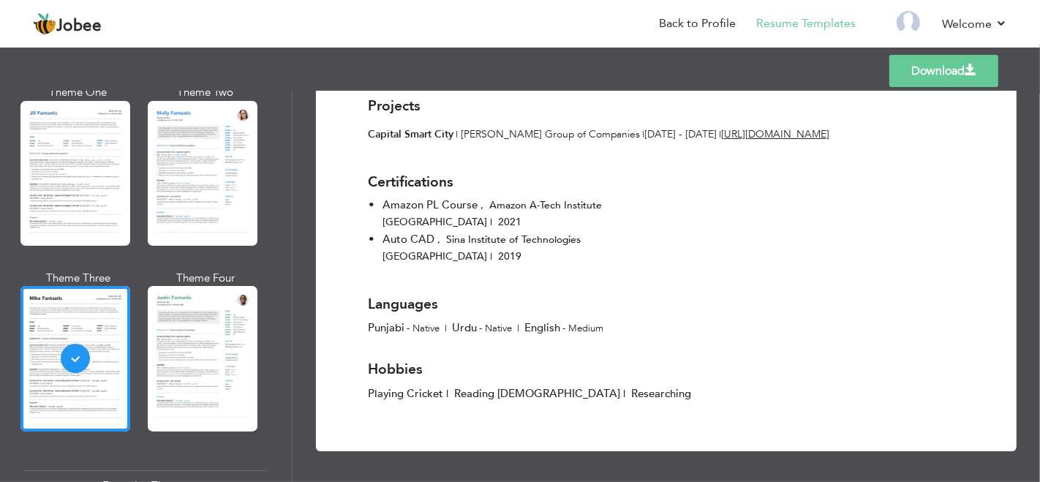
click at [956, 64] on link "Download" at bounding box center [943, 71] width 109 height 32
